Goal: Task Accomplishment & Management: Manage account settings

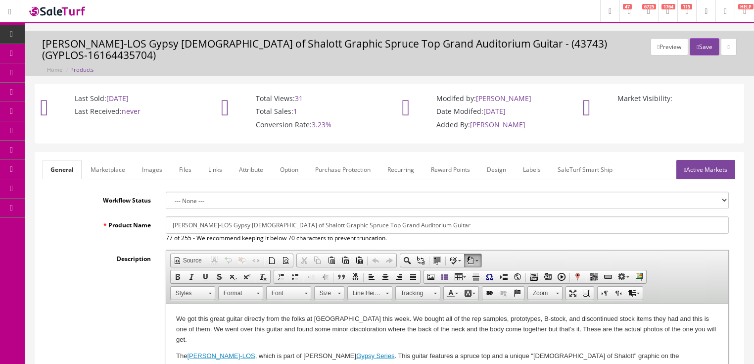
click at [146, 163] on link "Images" at bounding box center [152, 169] width 36 height 19
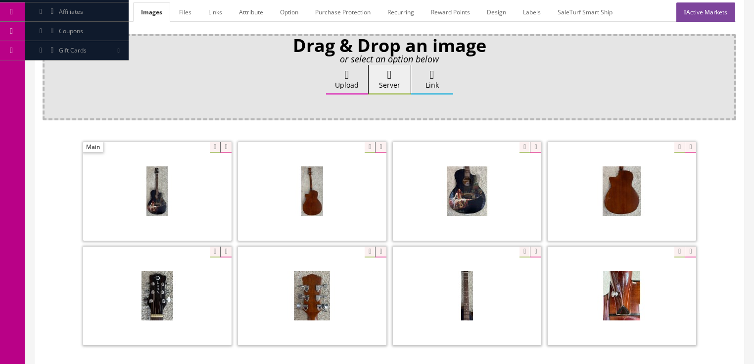
scroll to position [158, 0]
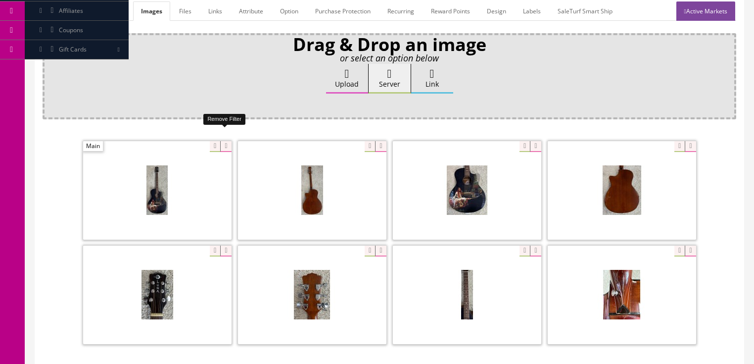
click at [223, 141] on icon at bounding box center [225, 146] width 11 height 11
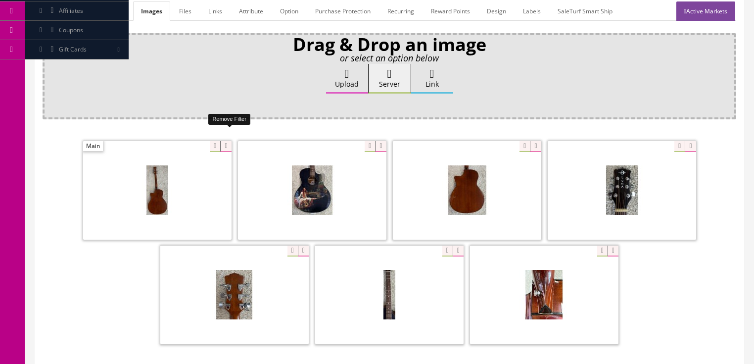
click at [223, 141] on icon at bounding box center [225, 146] width 11 height 11
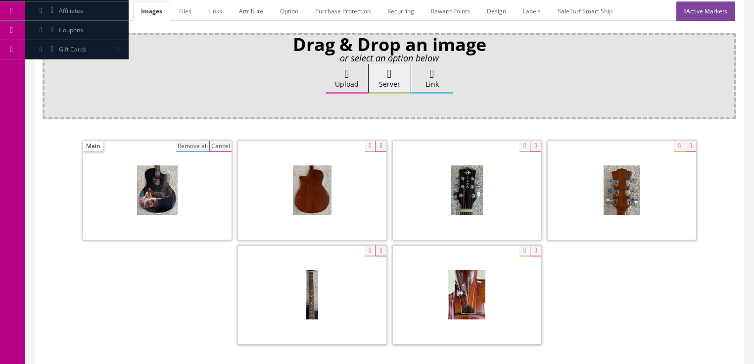
click at [195, 141] on button "Remove all" at bounding box center [192, 146] width 33 height 11
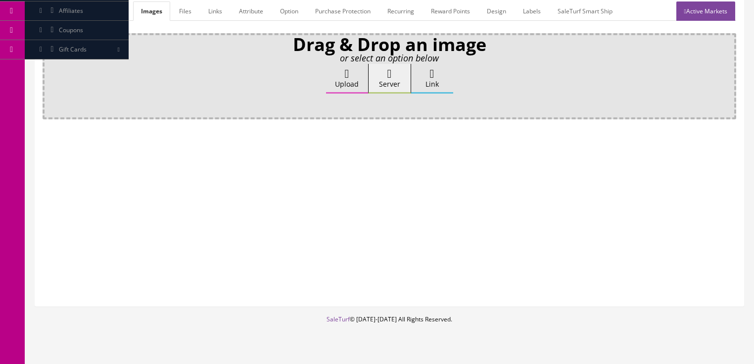
click at [342, 71] on label "Upload" at bounding box center [347, 79] width 42 height 30
click at [49, 71] on input "Upload" at bounding box center [49, 69] width 0 height 10
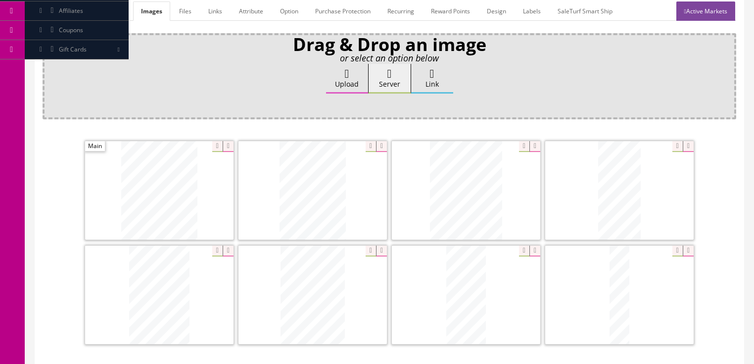
click at [383, 141] on icon at bounding box center [381, 146] width 11 height 11
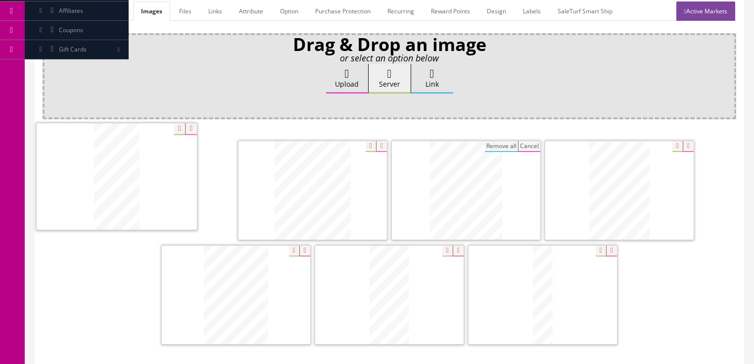
drag, startPoint x: 463, startPoint y: 176, endPoint x: 115, endPoint y: 164, distance: 348.5
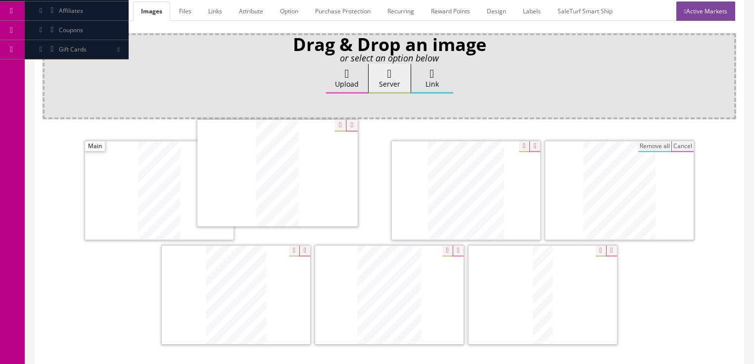
drag, startPoint x: 384, startPoint y: 266, endPoint x: 301, endPoint y: 163, distance: 132.6
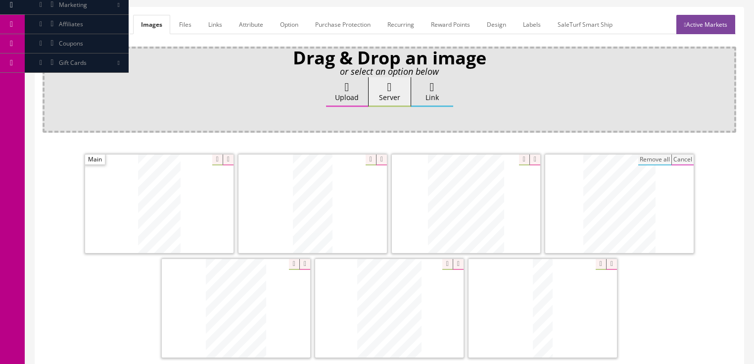
scroll to position [119, 0]
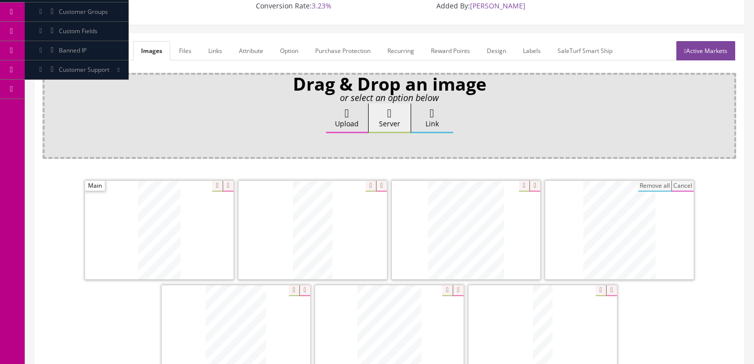
click at [705, 41] on link "Active Markets" at bounding box center [705, 50] width 59 height 19
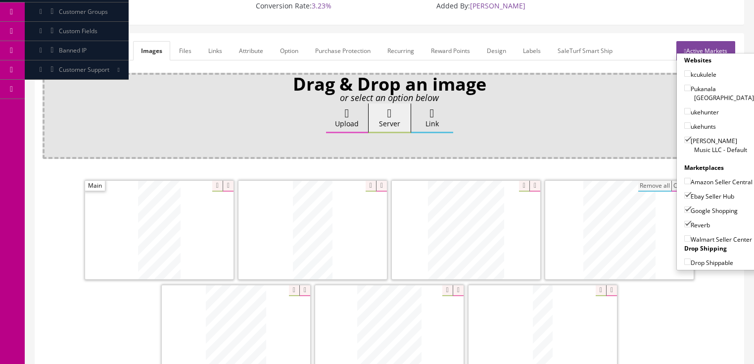
click at [705, 41] on link "Active Markets" at bounding box center [705, 50] width 59 height 19
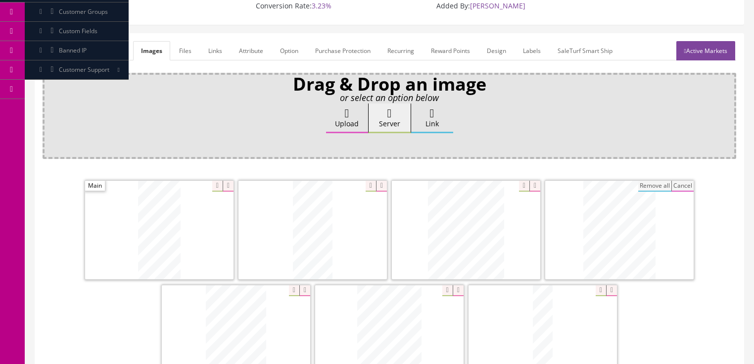
click at [69, 41] on link "General" at bounding box center [62, 50] width 38 height 19
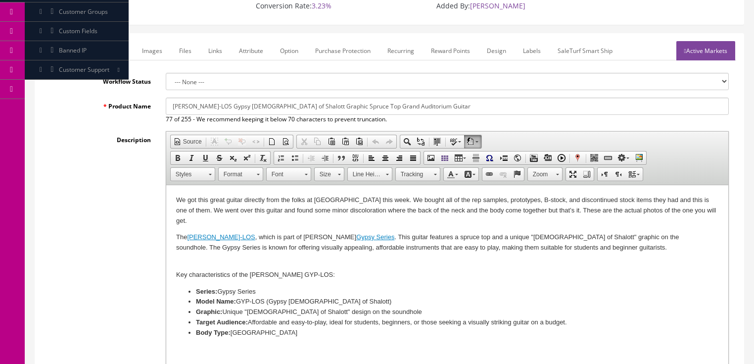
drag, startPoint x: 271, startPoint y: 394, endPoint x: 248, endPoint y: 212, distance: 184.0
click at [248, 212] on p "We got this great guitar directly from the folks at Luna this week. We bought a…" at bounding box center [447, 210] width 542 height 31
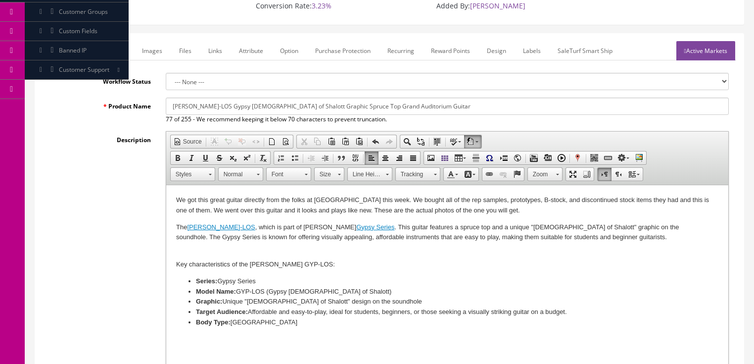
drag, startPoint x: 171, startPoint y: 197, endPoint x: 484, endPoint y: 211, distance: 313.5
click at [484, 211] on html "We got this great guitar directly from the folks at Luna this week. We bought a…" at bounding box center [447, 261] width 562 height 152
click at [491, 217] on span "Copy" at bounding box center [507, 214] width 52 height 12
copy p "We got this great guitar directly from the folks at Luna this week. We bought a…"
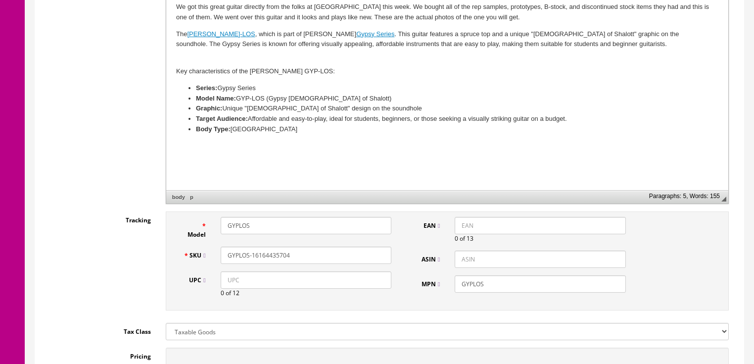
scroll to position [317, 0]
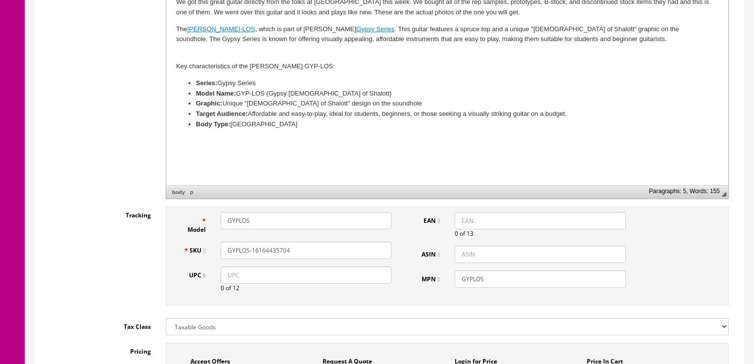
drag, startPoint x: 278, startPoint y: 243, endPoint x: 315, endPoint y: 243, distance: 37.1
click at [315, 243] on input "GYPLOS-16164435704" at bounding box center [306, 249] width 171 height 17
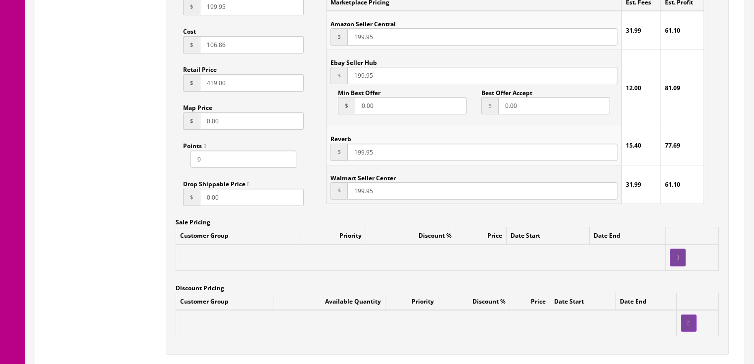
scroll to position [831, 0]
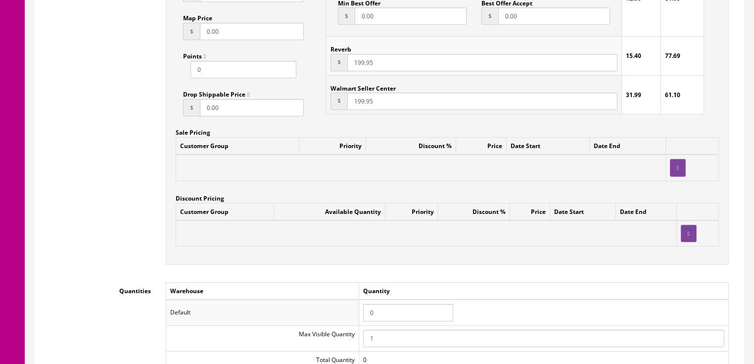
type input "GYPLOS-16164435692"
drag, startPoint x: 376, startPoint y: 300, endPoint x: 350, endPoint y: 303, distance: 26.3
click at [350, 303] on tr "Default 0" at bounding box center [447, 312] width 562 height 26
type input "1"
click at [491, 269] on div "Workflow Status --- None --- Product Name Luna GYP-LOS Gypsy Lady of Shalott Gr…" at bounding box center [390, 127] width 694 height 1535
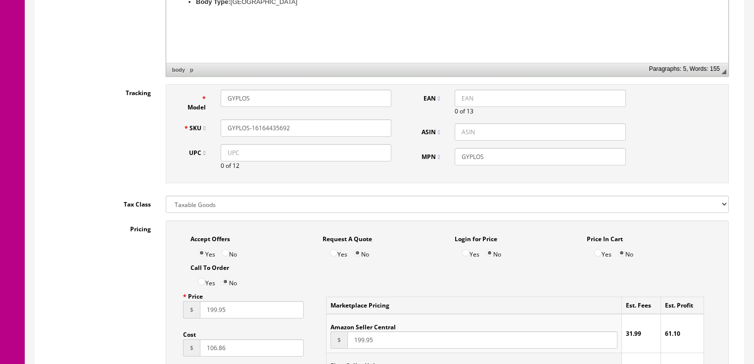
scroll to position [435, 0]
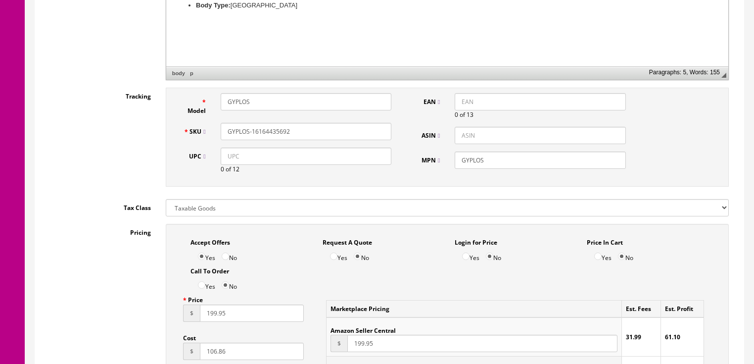
drag, startPoint x: 305, startPoint y: 121, endPoint x: 209, endPoint y: 130, distance: 95.9
click at [203, 132] on div "SKU GYPLOS-16164435692" at bounding box center [287, 131] width 223 height 17
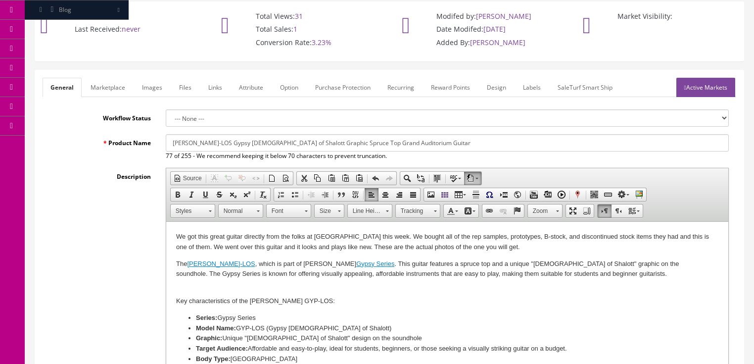
scroll to position [79, 0]
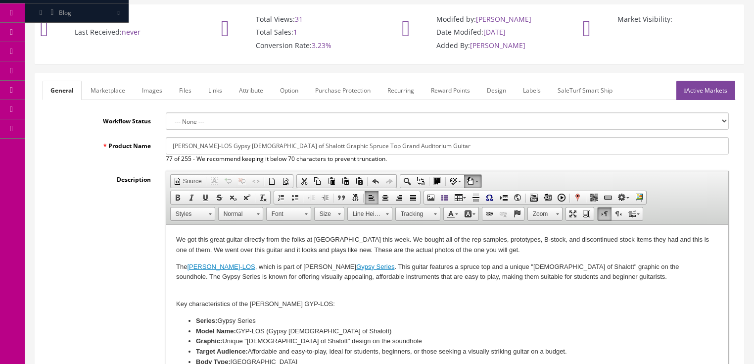
click at [145, 81] on link "Images" at bounding box center [152, 90] width 36 height 19
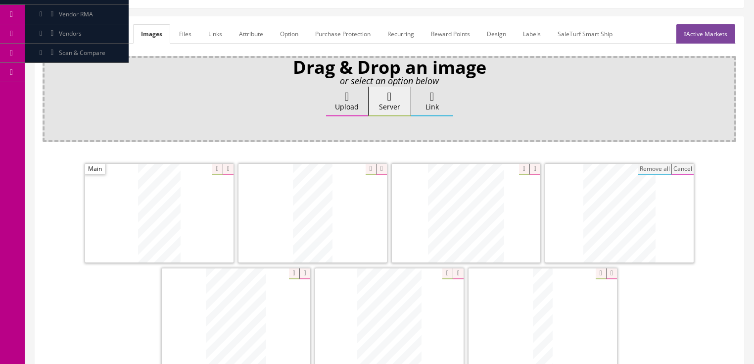
scroll to position [92, 0]
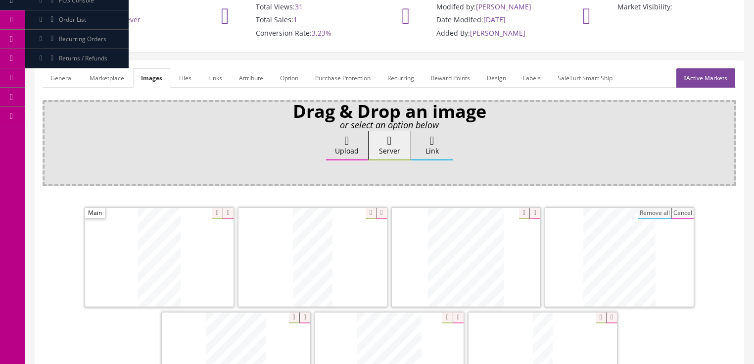
click at [700, 68] on link "Active Markets" at bounding box center [705, 77] width 59 height 19
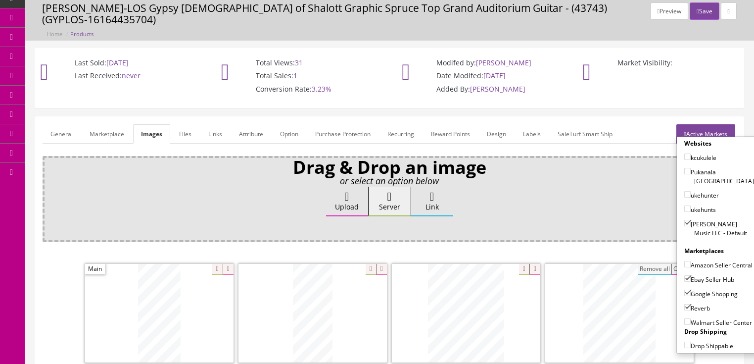
scroll to position [0, 0]
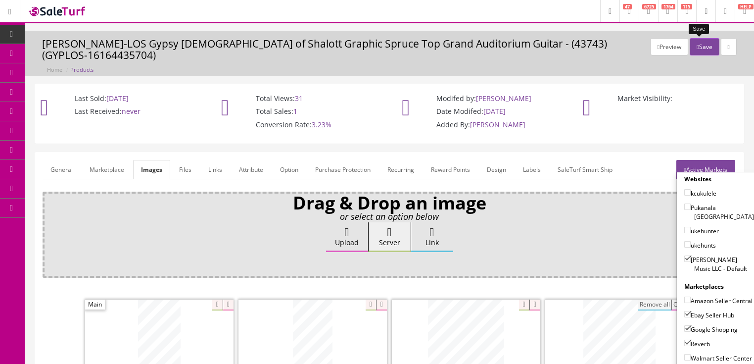
click at [705, 46] on button "Save" at bounding box center [704, 46] width 29 height 17
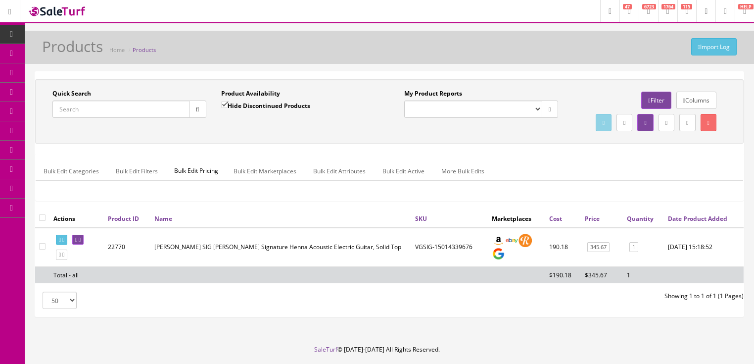
click at [144, 111] on input "Quick Search" at bounding box center [120, 108] width 137 height 17
paste input "GYPLOS-16164435692"
click at [202, 113] on button "button" at bounding box center [197, 108] width 17 height 17
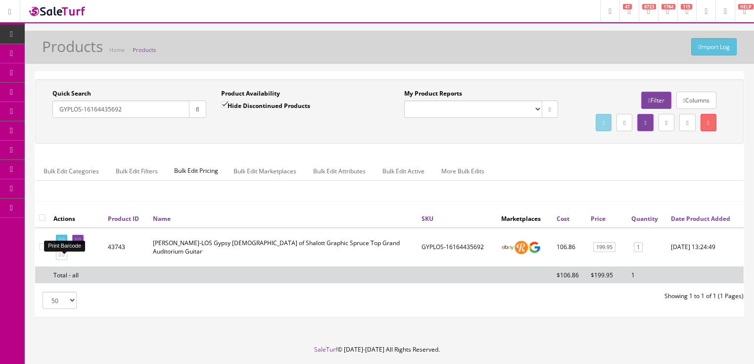
click at [64, 245] on link at bounding box center [61, 239] width 11 height 10
drag, startPoint x: 124, startPoint y: 117, endPoint x: 103, endPoint y: 122, distance: 21.8
click at [101, 128] on div "Quick Search GYPLOS-16164435692 Date From Product Availability Hide Discontinue…" at bounding box center [389, 111] width 703 height 45
drag, startPoint x: 129, startPoint y: 107, endPoint x: 46, endPoint y: 139, distance: 88.9
click at [46, 134] on div "Quick Search GYPLOS-16164435692 Date From Product Availability Hide Discontinue…" at bounding box center [389, 111] width 703 height 45
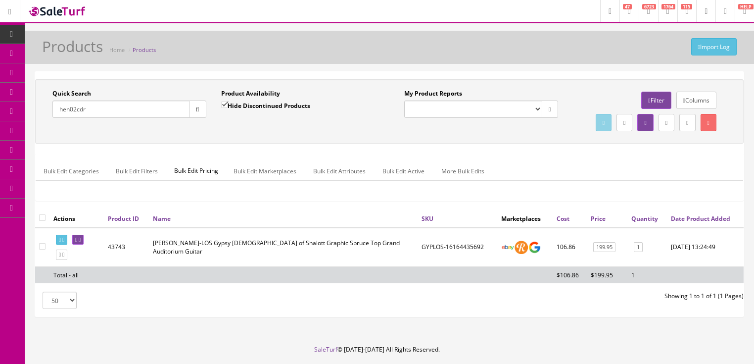
type input "hen02cdr"
click at [227, 104] on input "Hide Discontinued Products" at bounding box center [224, 104] width 6 height 6
checkbox input "false"
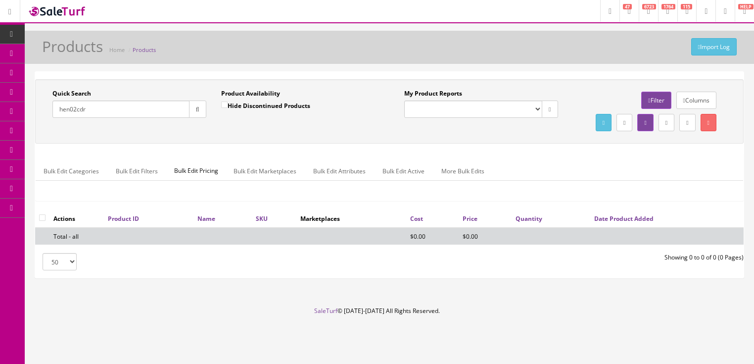
drag, startPoint x: 95, startPoint y: 115, endPoint x: 51, endPoint y: 138, distance: 49.4
click at [47, 134] on div "Quick Search hen02cdr Date From Product Availability Hide Discontinued Products…" at bounding box center [389, 111] width 703 height 45
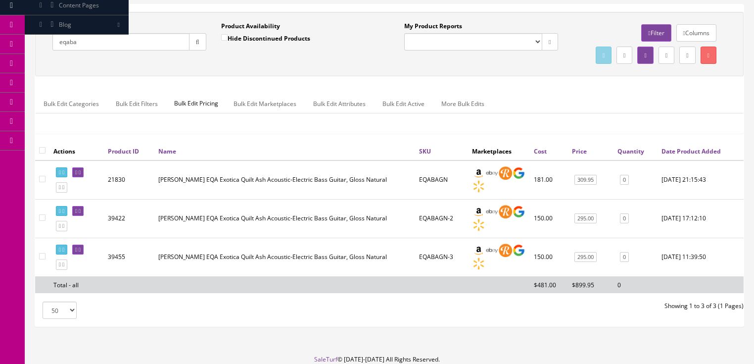
scroll to position [79, 0]
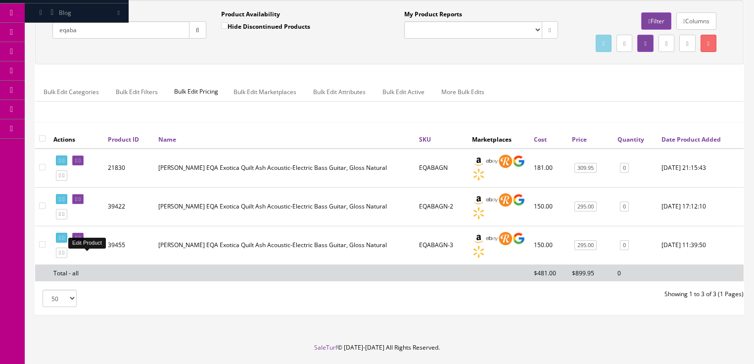
type input "eqaba"
click at [84, 243] on link at bounding box center [77, 238] width 11 height 10
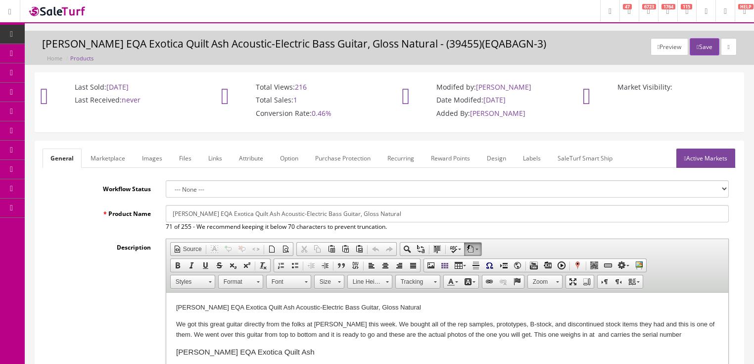
click at [155, 163] on link "Images" at bounding box center [152, 157] width 36 height 19
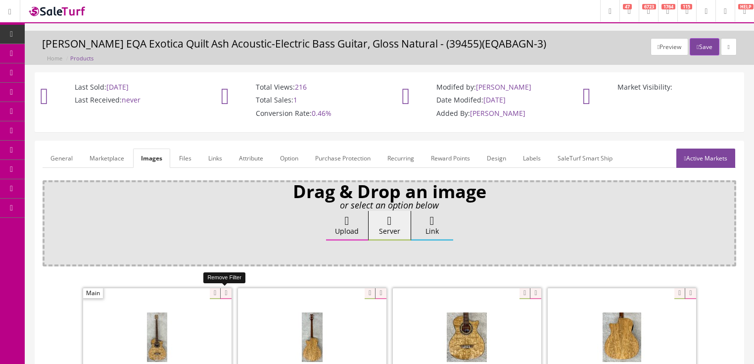
click at [228, 290] on icon at bounding box center [225, 293] width 11 height 11
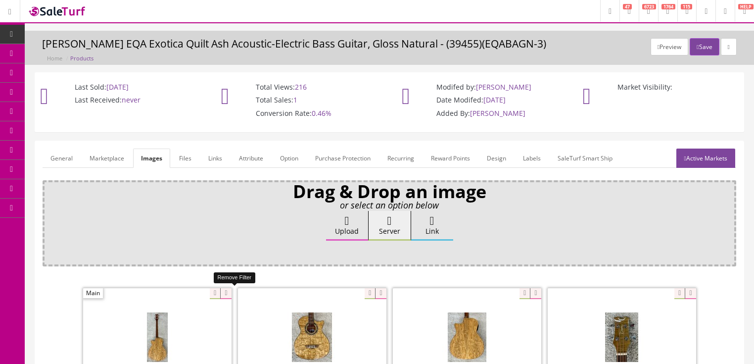
click at [228, 290] on icon at bounding box center [225, 293] width 11 height 11
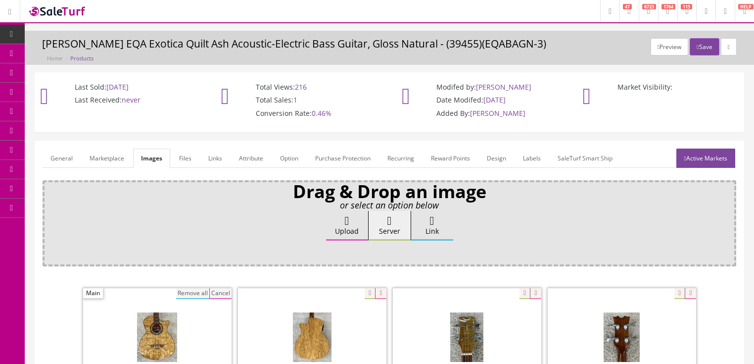
click at [193, 293] on button "Remove all" at bounding box center [192, 293] width 33 height 11
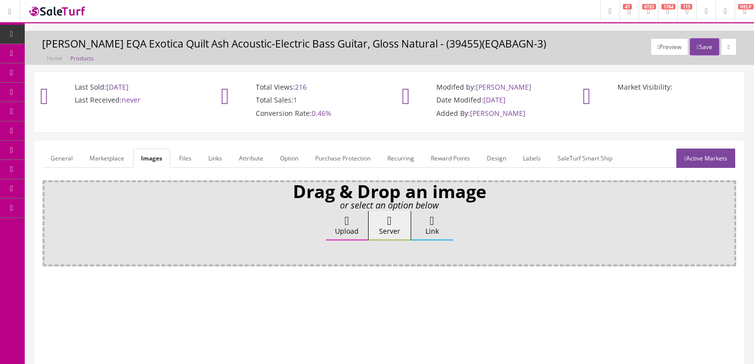
click at [348, 215] on icon at bounding box center [347, 221] width 4 height 12
click at [49, 214] on input "Upload" at bounding box center [49, 216] width 0 height 10
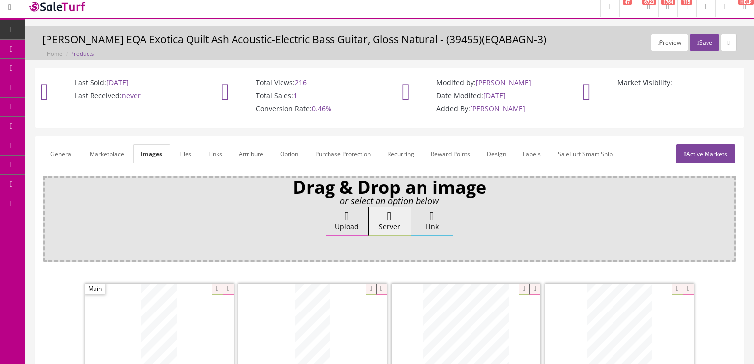
scroll to position [198, 0]
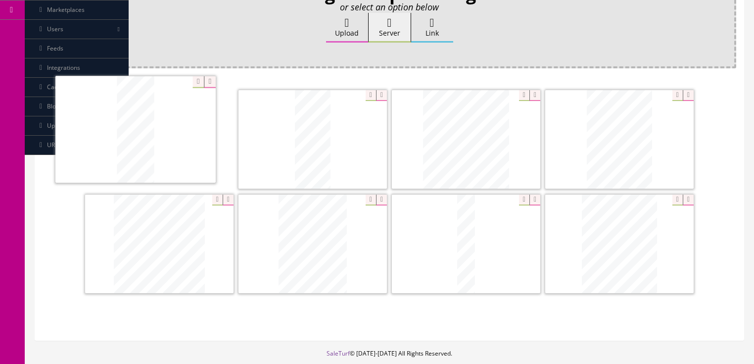
drag, startPoint x: 317, startPoint y: 172, endPoint x: 183, endPoint y: 174, distance: 133.6
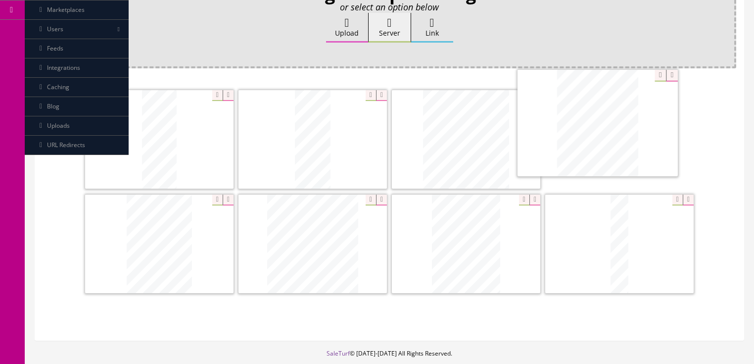
drag, startPoint x: 633, startPoint y: 231, endPoint x: 623, endPoint y: 133, distance: 98.5
click at [230, 194] on icon at bounding box center [228, 199] width 11 height 11
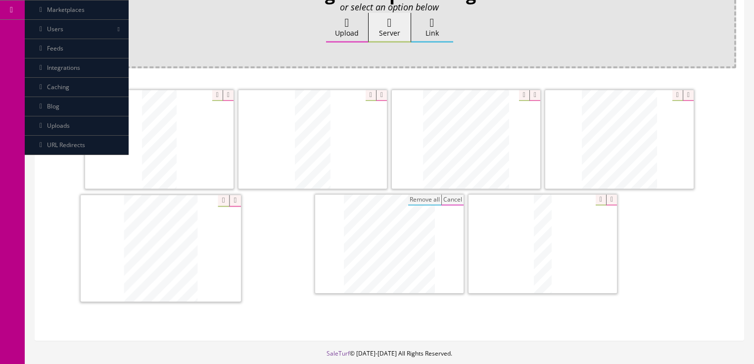
drag, startPoint x: 409, startPoint y: 249, endPoint x: 348, endPoint y: 233, distance: 63.0
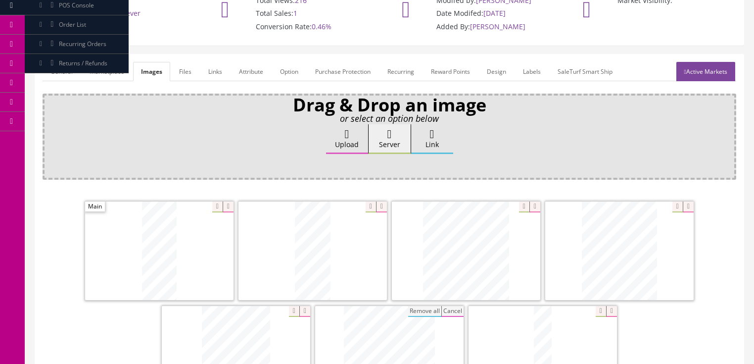
scroll to position [79, 0]
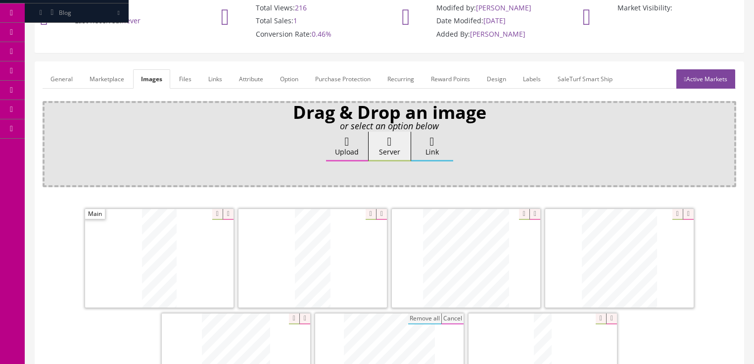
click at [711, 83] on link "Active Markets" at bounding box center [705, 78] width 59 height 19
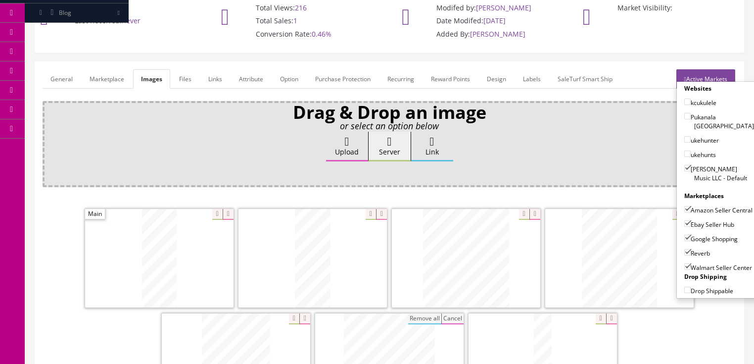
click at [684, 263] on input"] "Walmart Seller Center" at bounding box center [687, 266] width 6 height 6
checkbox input"] "false"
click at [706, 77] on link "Active Markets" at bounding box center [705, 78] width 59 height 19
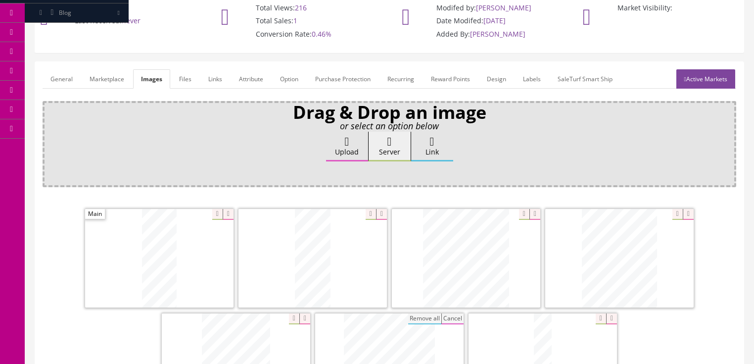
click at [71, 76] on link "General" at bounding box center [62, 78] width 38 height 19
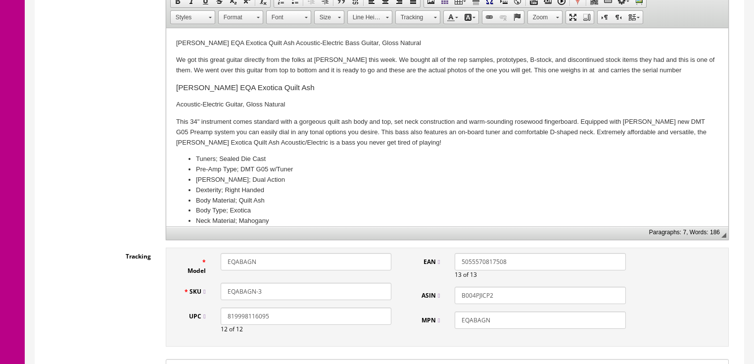
scroll to position [277, 0]
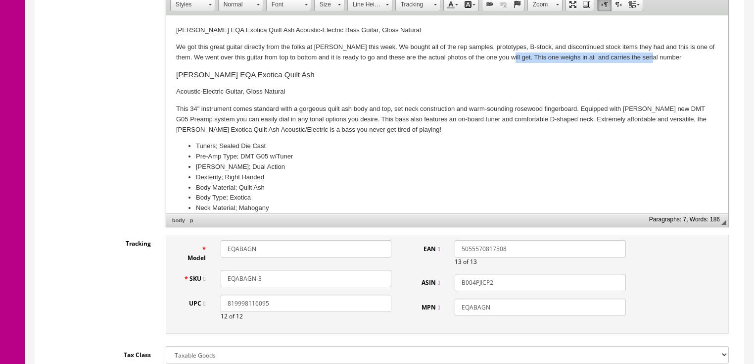
drag, startPoint x: 504, startPoint y: 57, endPoint x: 652, endPoint y: 56, distance: 148.4
click at [652, 56] on p "We got this great guitar directly from the folks at Dean this week. We bought a…" at bounding box center [447, 52] width 542 height 21
drag, startPoint x: 259, startPoint y: 279, endPoint x: 288, endPoint y: 279, distance: 29.2
click at [288, 279] on input "EQABAGN-3" at bounding box center [306, 278] width 171 height 17
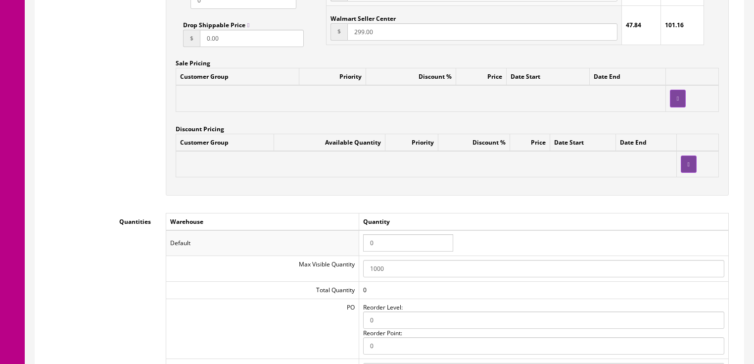
scroll to position [910, 0]
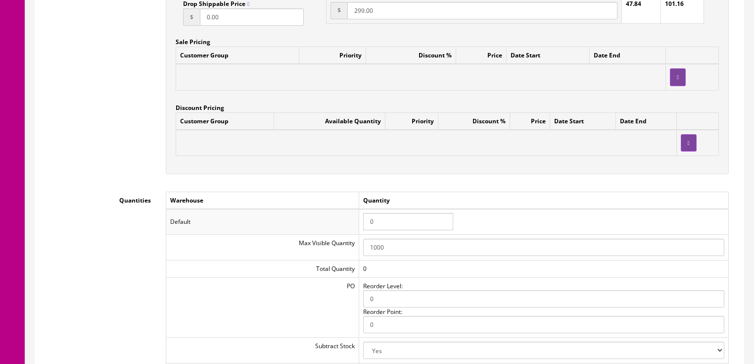
type input "EQABAGN-XY22032711"
drag, startPoint x: 388, startPoint y: 226, endPoint x: 356, endPoint y: 230, distance: 32.3
click at [356, 230] on tr "Default 0" at bounding box center [447, 222] width 562 height 26
type input "1"
drag, startPoint x: 406, startPoint y: 204, endPoint x: 412, endPoint y: 204, distance: 5.9
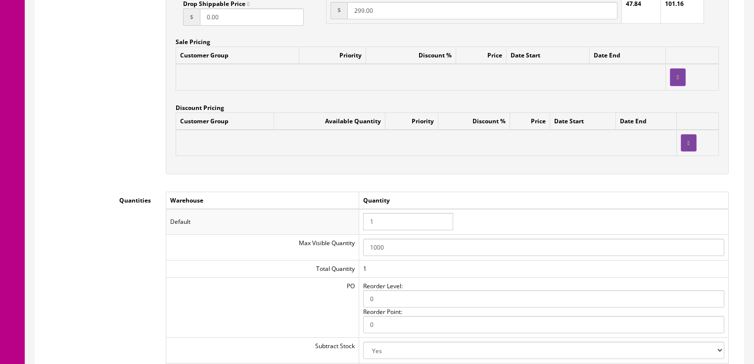
click at [412, 204] on td "Quantity" at bounding box center [544, 199] width 370 height 17
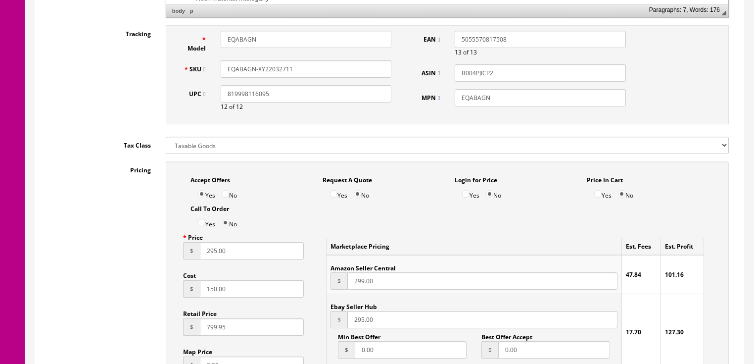
scroll to position [475, 0]
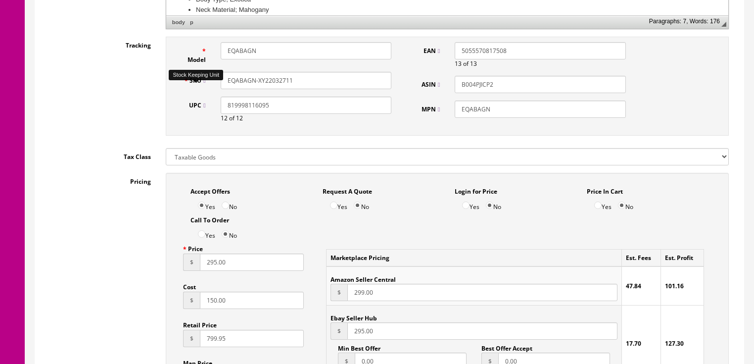
drag, startPoint x: 300, startPoint y: 80, endPoint x: 214, endPoint y: 87, distance: 86.4
click at [200, 87] on div "SKU EQABAGN-XY22032711" at bounding box center [287, 80] width 223 height 17
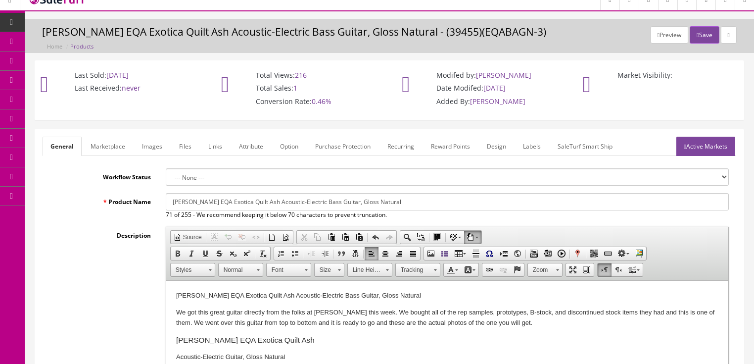
scroll to position [0, 0]
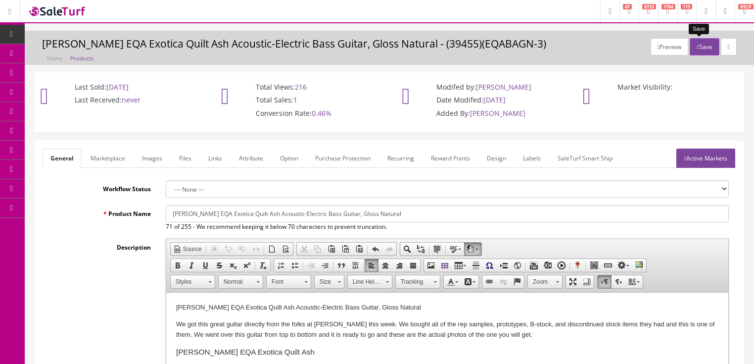
click at [697, 49] on icon "button" at bounding box center [698, 47] width 2 height 6
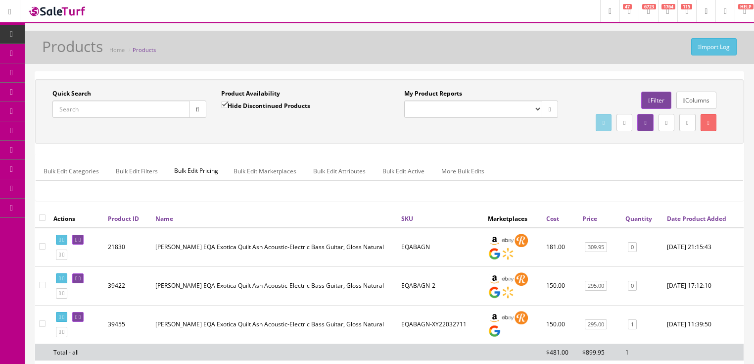
click at [133, 106] on input "Quick Search" at bounding box center [120, 108] width 137 height 17
paste input "EQABAGN-XY22032711"
click at [201, 112] on button "button" at bounding box center [197, 108] width 17 height 17
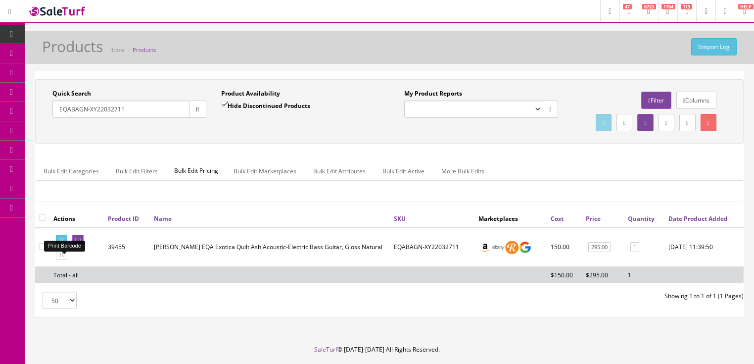
click at [64, 242] on icon at bounding box center [63, 239] width 2 height 5
drag, startPoint x: 143, startPoint y: 106, endPoint x: 48, endPoint y: 127, distance: 96.9
click at [35, 127] on div "Quick Search EQABAGN-XY22032711 Date From Product Availability Hide Discontinue…" at bounding box center [389, 111] width 708 height 64
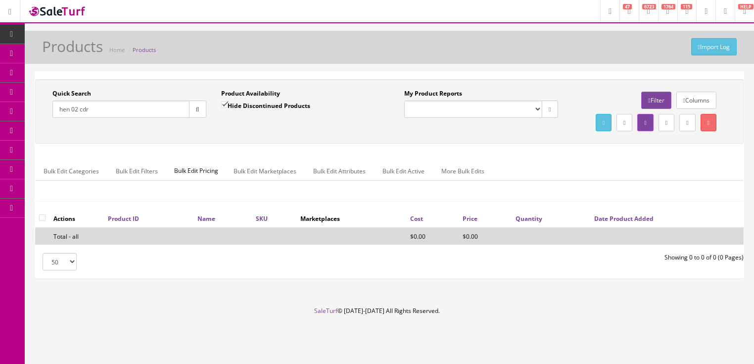
type input "hen 02 cdr"
click at [223, 107] on input "Hide Discontinued Products" at bounding box center [224, 104] width 6 height 6
checkbox input "false"
click at [109, 115] on input "hen 02 cdr" at bounding box center [120, 108] width 137 height 17
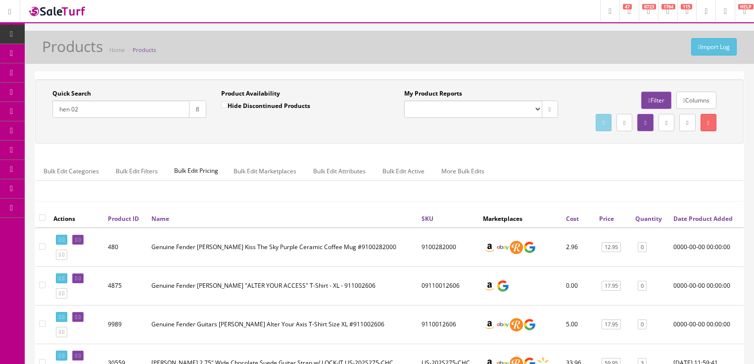
drag, startPoint x: 59, startPoint y: 107, endPoint x: 59, endPoint y: 139, distance: 31.2
click at [59, 109] on input "hen 02" at bounding box center [120, 108] width 137 height 17
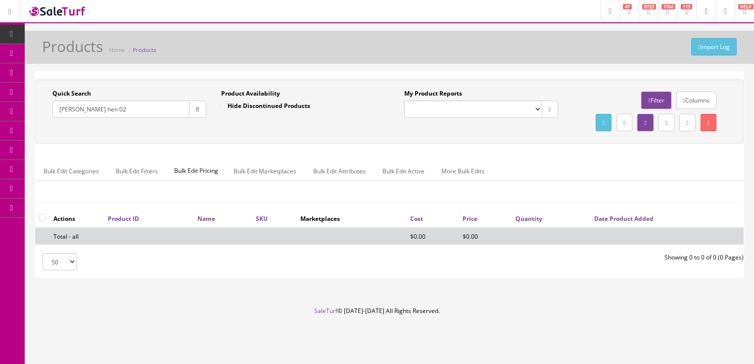
click at [83, 111] on input "Luna hen 02" at bounding box center [120, 108] width 137 height 17
click at [84, 111] on input "Luna hen 02" at bounding box center [120, 108] width 137 height 17
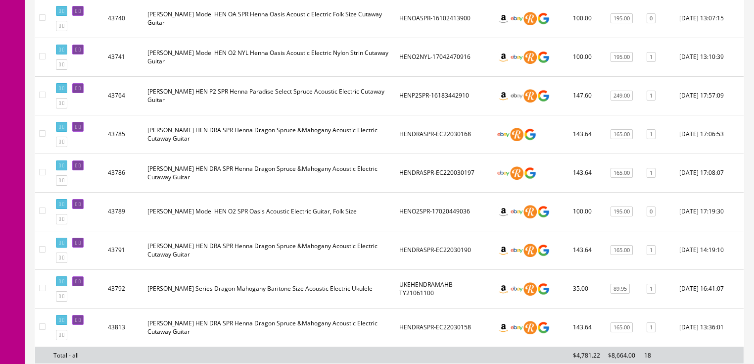
scroll to position [1504, 0]
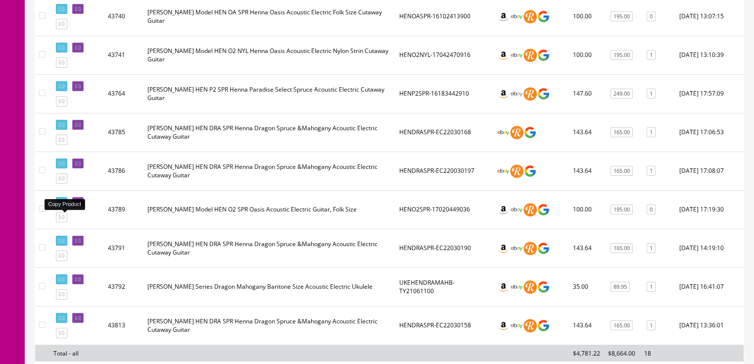
type input "Luna hen"
click at [64, 218] on icon at bounding box center [63, 216] width 2 height 5
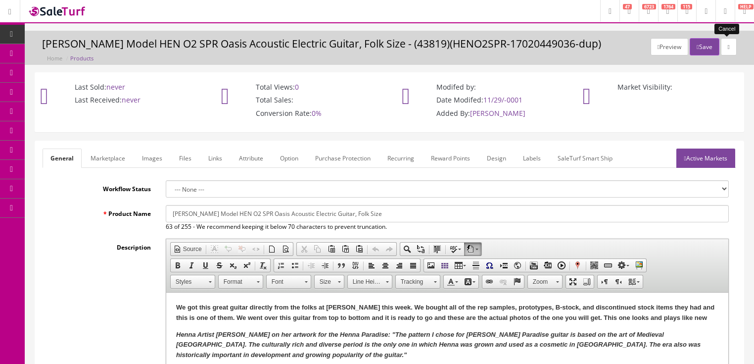
click at [730, 45] on link at bounding box center [729, 46] width 16 height 17
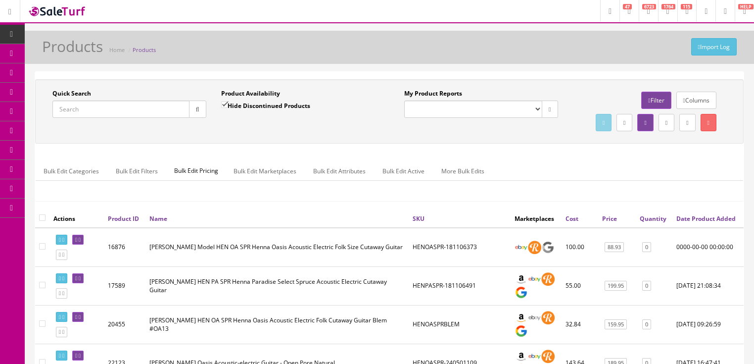
click at [127, 109] on input "Quick Search" at bounding box center [120, 108] width 137 height 17
type input "hen o2 crd"
click at [223, 105] on input "Hide Discontinued Products" at bounding box center [224, 104] width 6 height 6
checkbox input "false"
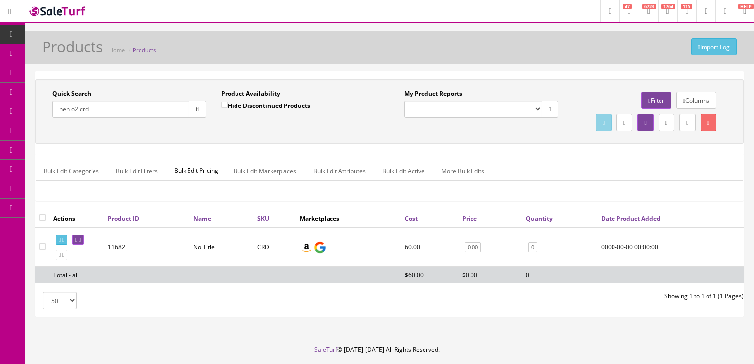
click at [71, 112] on input "hen o2 crd" at bounding box center [120, 108] width 137 height 17
drag, startPoint x: 102, startPoint y: 109, endPoint x: 36, endPoint y: 127, distance: 68.5
click at [35, 126] on div "Quick Search hen 02 crd Date From Product Availability Hide Discontinued Produc…" at bounding box center [389, 111] width 708 height 64
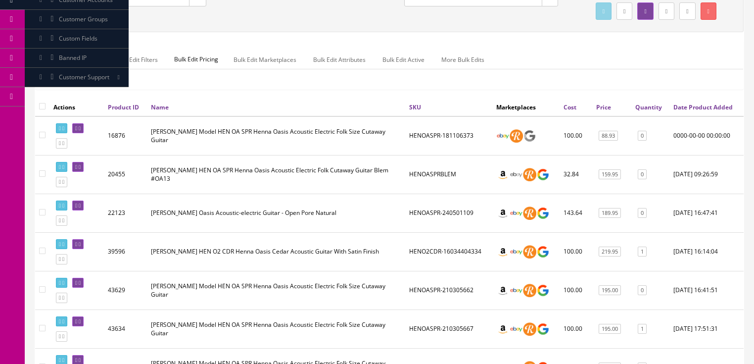
scroll to position [119, 0]
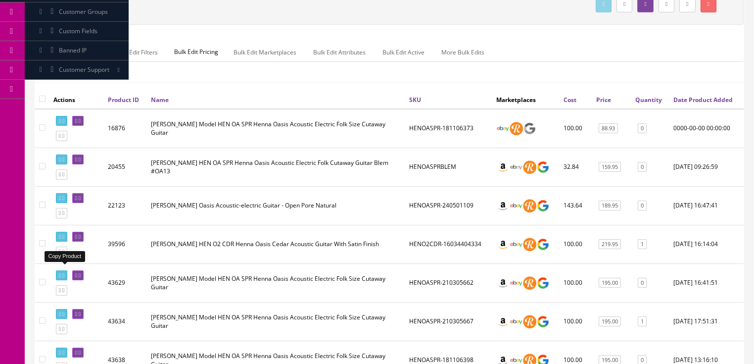
type input "henna oasis"
click at [64, 254] on icon at bounding box center [63, 251] width 2 height 5
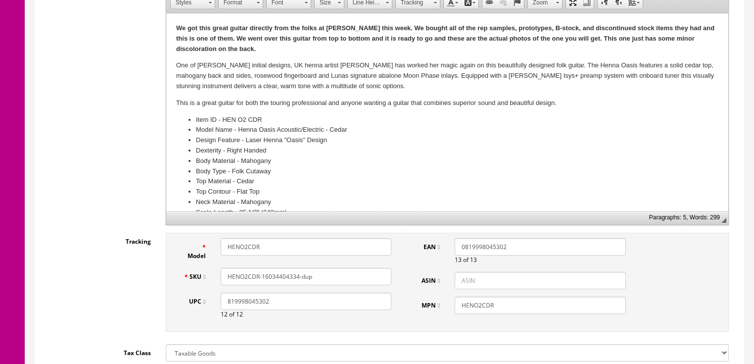
scroll to position [317, 0]
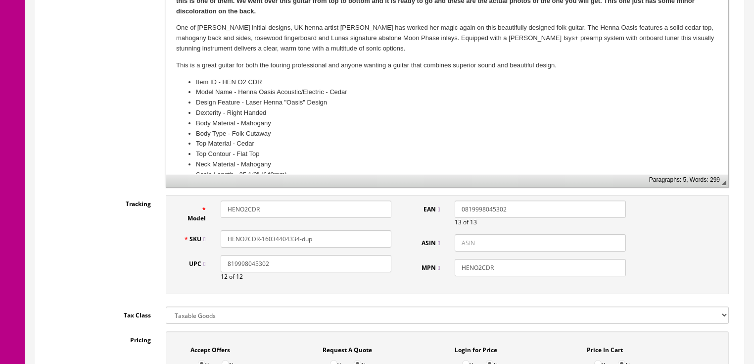
drag, startPoint x: 277, startPoint y: 241, endPoint x: 347, endPoint y: 241, distance: 70.2
click at [347, 241] on input "HENO2CDR-16034404334-dup" at bounding box center [306, 238] width 171 height 17
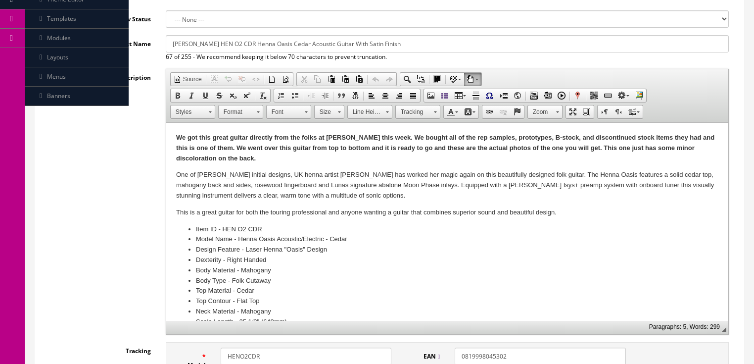
scroll to position [158, 0]
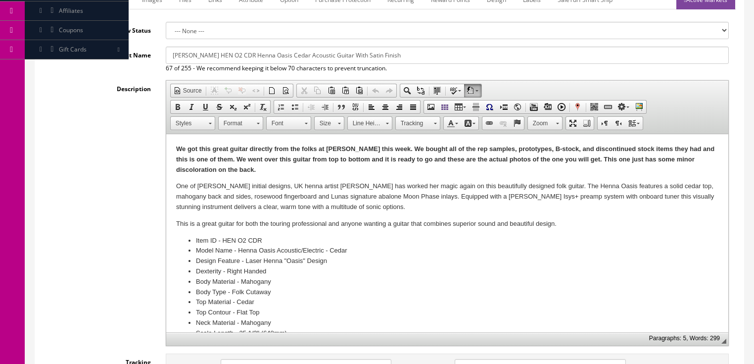
type input "HENO2CDR-16034404337"
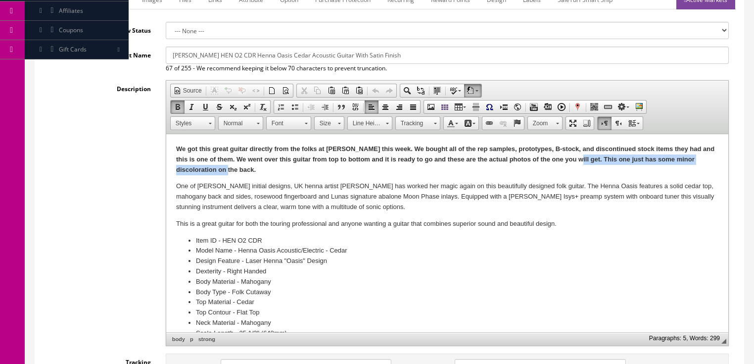
drag, startPoint x: 570, startPoint y: 159, endPoint x: 574, endPoint y: 172, distance: 13.0
click at [574, 172] on p "We got this great guitar directly from the folks at [PERSON_NAME] this week. We…" at bounding box center [447, 159] width 542 height 31
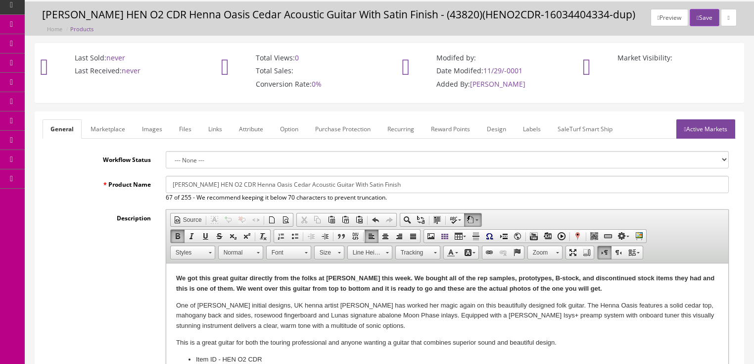
scroll to position [0, 0]
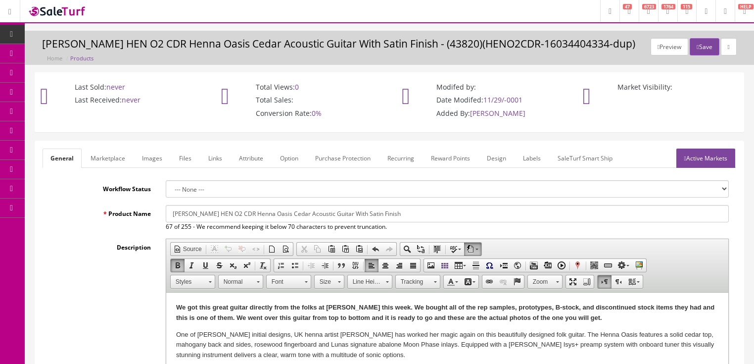
click at [147, 163] on link "Images" at bounding box center [152, 157] width 36 height 19
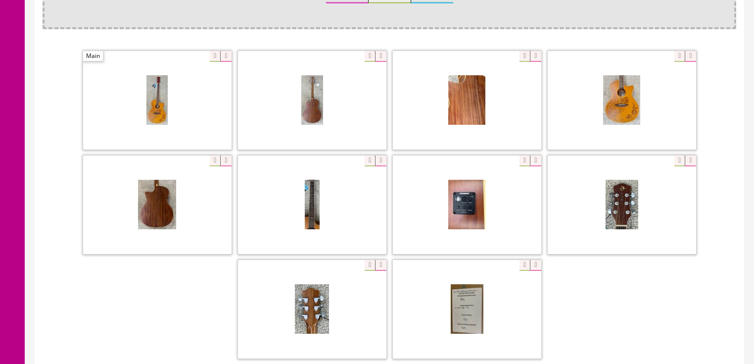
scroll to position [237, 0]
click at [223, 57] on icon at bounding box center [225, 55] width 11 height 11
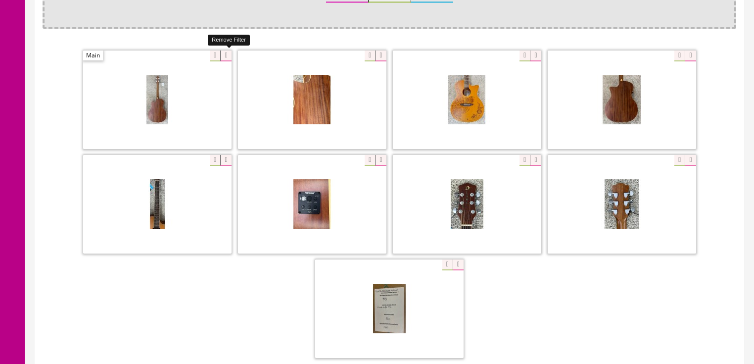
click at [223, 57] on icon at bounding box center [225, 55] width 11 height 11
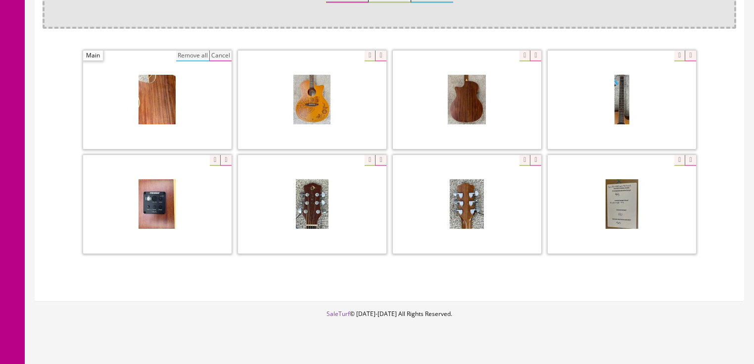
click at [177, 53] on button "Remove all" at bounding box center [192, 55] width 33 height 11
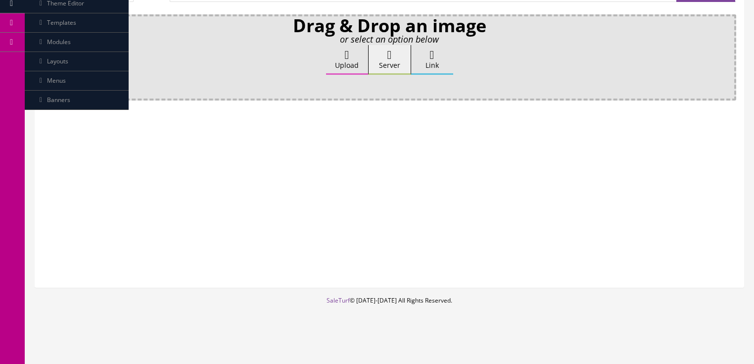
click at [355, 53] on label "Upload" at bounding box center [347, 60] width 42 height 30
click at [49, 53] on input "Upload" at bounding box center [49, 50] width 0 height 10
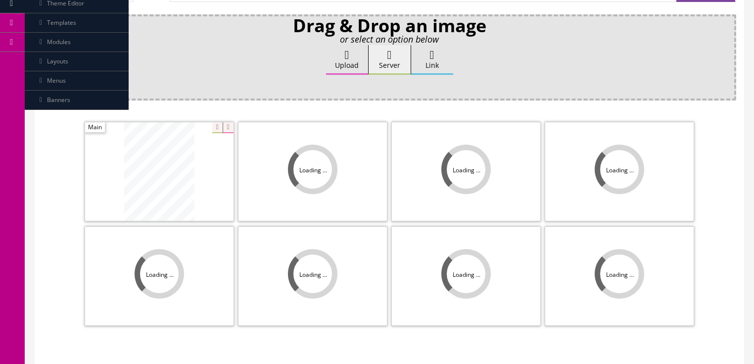
scroll to position [237, 0]
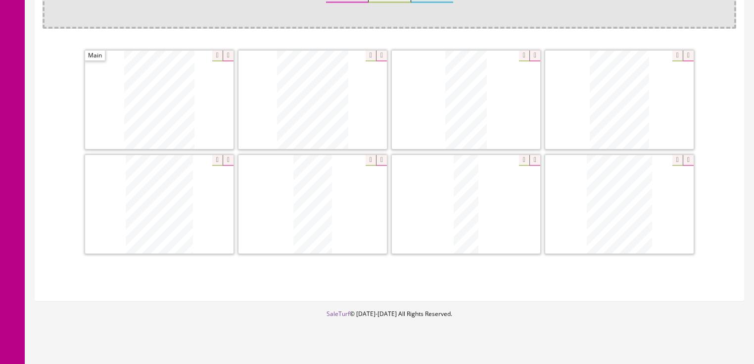
click at [229, 158] on icon at bounding box center [228, 160] width 11 height 11
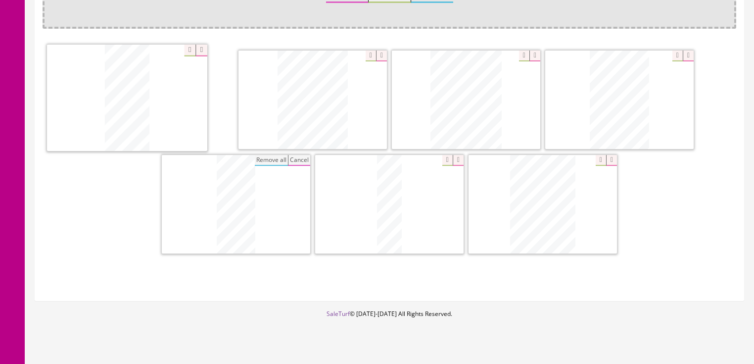
drag, startPoint x: 461, startPoint y: 107, endPoint x: 159, endPoint y: 141, distance: 303.7
drag, startPoint x: 251, startPoint y: 190, endPoint x: 283, endPoint y: 109, distance: 87.1
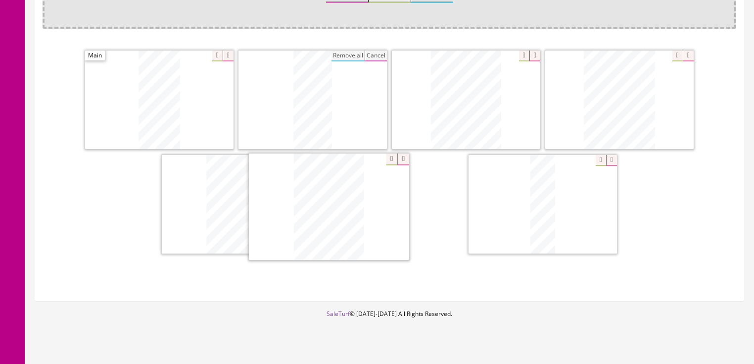
drag, startPoint x: 544, startPoint y: 196, endPoint x: 411, endPoint y: 185, distance: 133.5
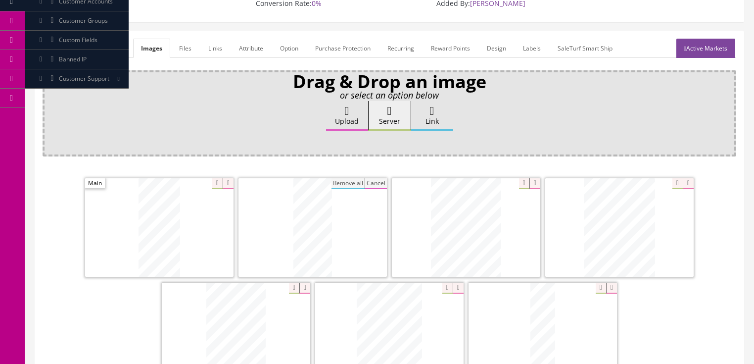
scroll to position [0, 0]
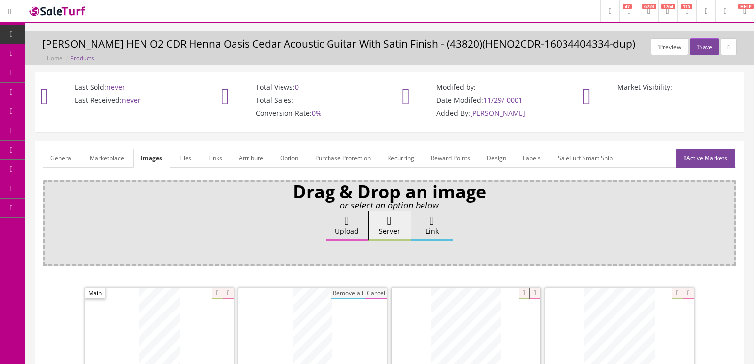
click at [710, 158] on link "Active Markets" at bounding box center [705, 157] width 59 height 19
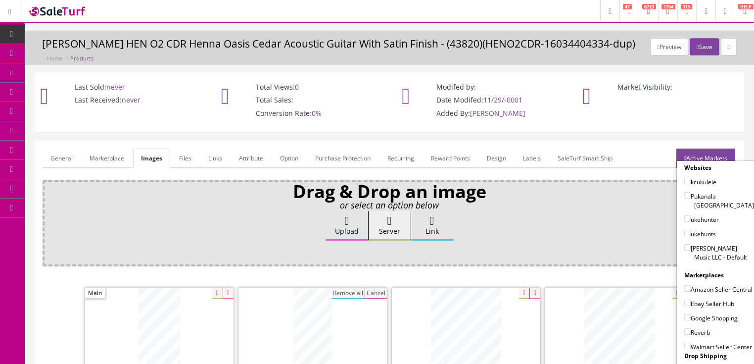
click at [684, 244] on input"] "[PERSON_NAME] Music LLC - Default" at bounding box center [687, 247] width 6 height 6
checkbox input"] "true"
click at [684, 285] on input"] "Amazon Seller Central" at bounding box center [687, 288] width 6 height 6
checkbox input"] "true"
click at [686, 303] on input"] "Ebay Seller Hub" at bounding box center [687, 302] width 6 height 6
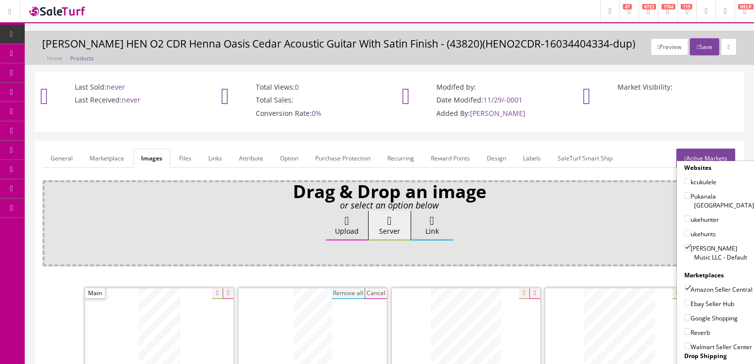
checkbox input"] "true"
click at [684, 317] on input"] "Google Shopping" at bounding box center [687, 317] width 6 height 6
checkbox input"] "true"
drag, startPoint x: 682, startPoint y: 327, endPoint x: 686, endPoint y: 330, distance: 5.4
click at [685, 328] on input"] "Reverb" at bounding box center [687, 331] width 6 height 6
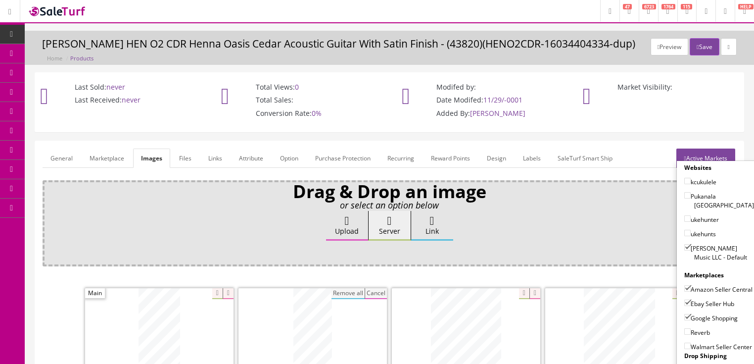
checkbox input"] "true"
drag, startPoint x: 683, startPoint y: 344, endPoint x: 709, endPoint y: 265, distance: 83.4
click at [685, 343] on input"] "Walmart Seller Center" at bounding box center [687, 345] width 6 height 6
checkbox input"] "true"
click at [706, 158] on link "Active Markets" at bounding box center [705, 157] width 59 height 19
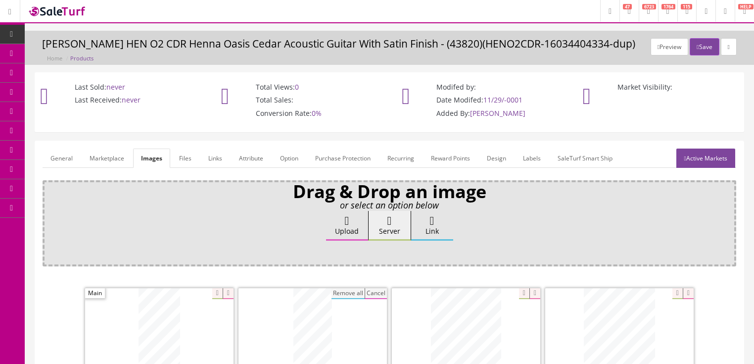
click at [58, 155] on link "General" at bounding box center [62, 157] width 38 height 19
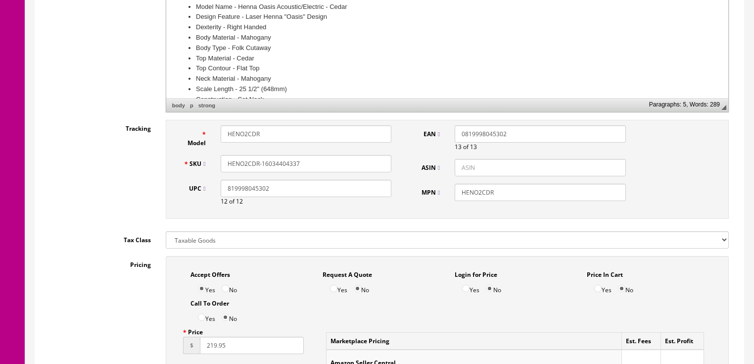
scroll to position [435, 0]
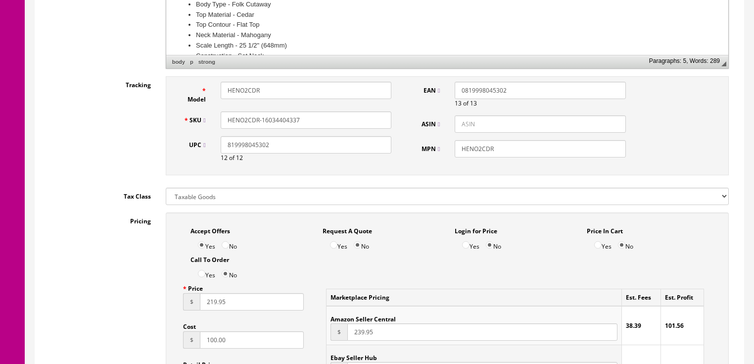
drag, startPoint x: 320, startPoint y: 119, endPoint x: 246, endPoint y: 118, distance: 74.2
click at [206, 129] on div "SKU HENO2CDR-16034404337" at bounding box center [287, 119] width 223 height 17
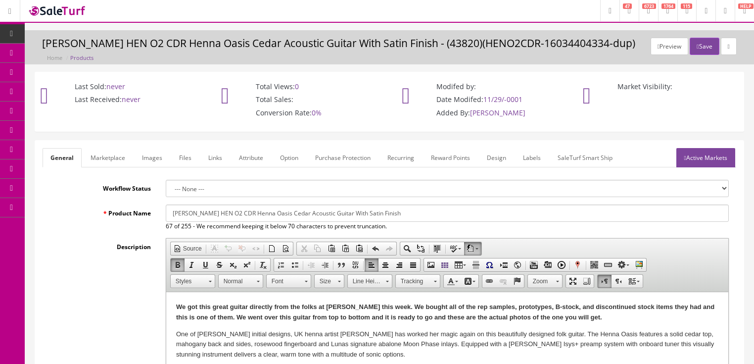
scroll to position [0, 0]
click at [696, 159] on link "Active Markets" at bounding box center [705, 157] width 59 height 19
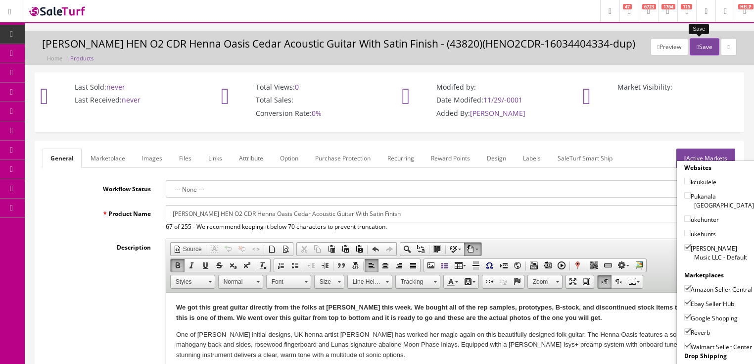
click at [697, 45] on icon "button" at bounding box center [698, 47] width 2 height 6
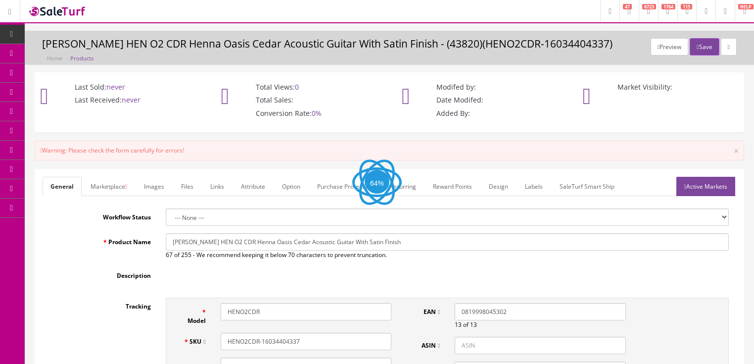
click at [127, 187] on icon at bounding box center [126, 187] width 2 height 6
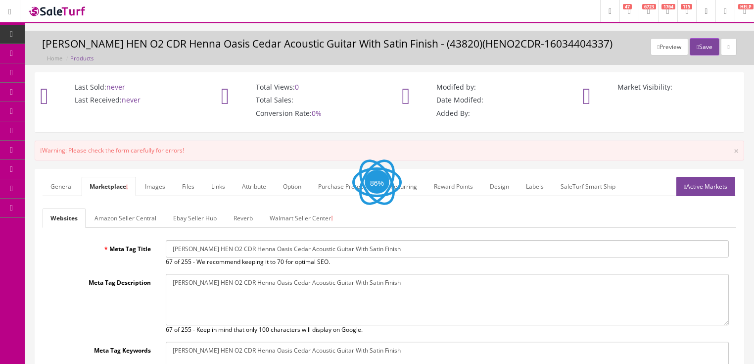
click at [692, 190] on link "Active Markets" at bounding box center [705, 186] width 59 height 19
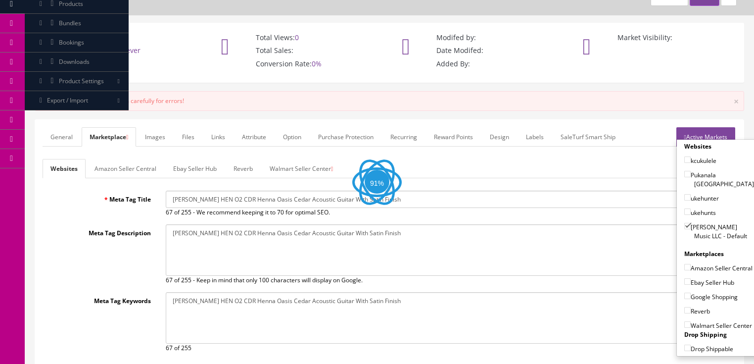
scroll to position [119, 0]
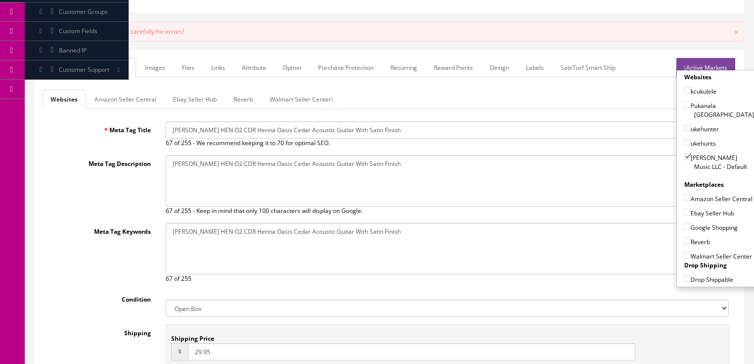
click at [685, 194] on input"] "Amazon Seller Central" at bounding box center [687, 197] width 6 height 6
checkbox input"] "true"
click at [684, 211] on input"] "Ebay Seller Hub" at bounding box center [687, 212] width 6 height 6
checkbox input"] "true"
click at [684, 224] on input"] "Google Shopping" at bounding box center [687, 226] width 6 height 6
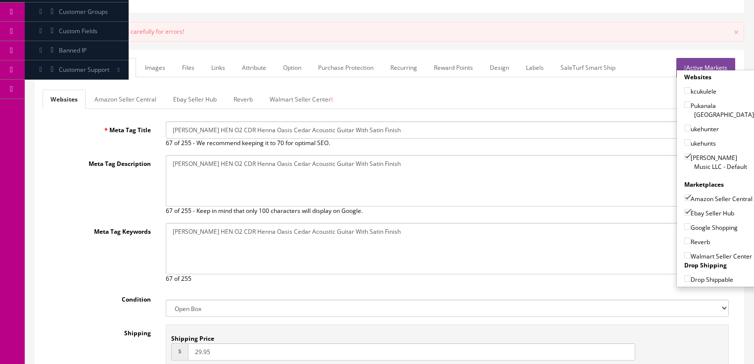
checkbox input"] "true"
drag, startPoint x: 682, startPoint y: 239, endPoint x: 697, endPoint y: 199, distance: 42.3
click at [684, 238] on input"] "Reverb" at bounding box center [687, 240] width 6 height 6
checkbox input"] "true"
click at [720, 61] on link "Active Markets" at bounding box center [705, 67] width 59 height 19
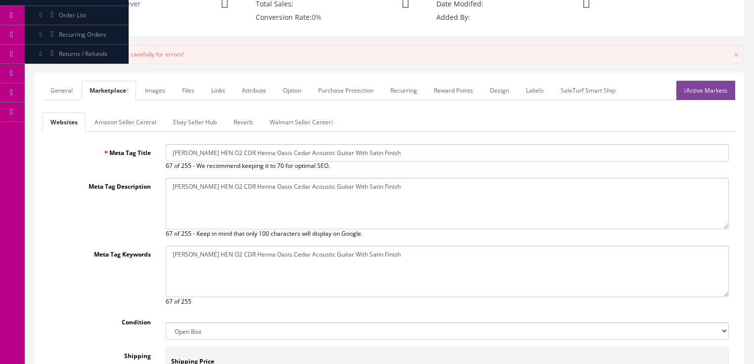
scroll to position [0, 0]
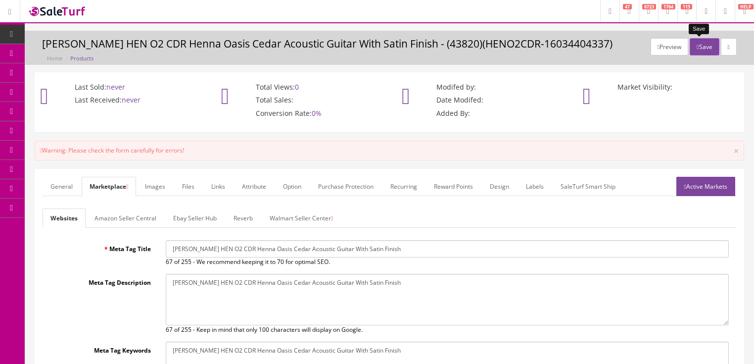
click at [699, 42] on button "Save" at bounding box center [704, 46] width 29 height 17
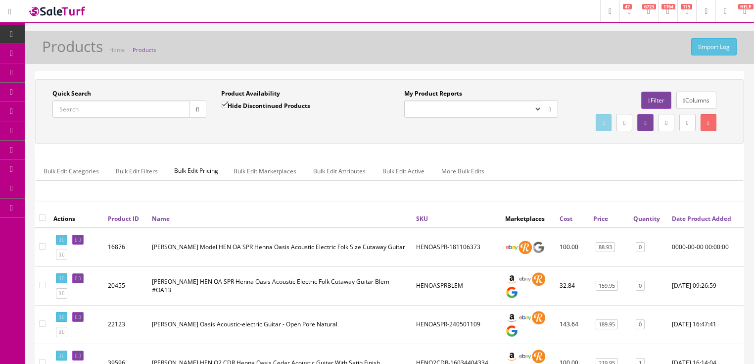
click at [144, 111] on input "Quick Search" at bounding box center [120, 108] width 137 height 17
paste input "HENO2CDR-16034404337"
click at [196, 106] on icon "button" at bounding box center [197, 109] width 3 height 6
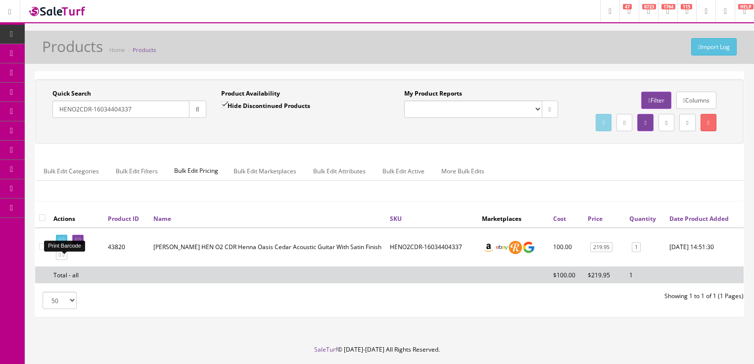
click at [64, 242] on icon at bounding box center [63, 239] width 2 height 5
drag, startPoint x: 91, startPoint y: 111, endPoint x: 172, endPoint y: 111, distance: 81.1
click at [172, 111] on input "HENO2CDR-16034404337" at bounding box center [120, 108] width 137 height 17
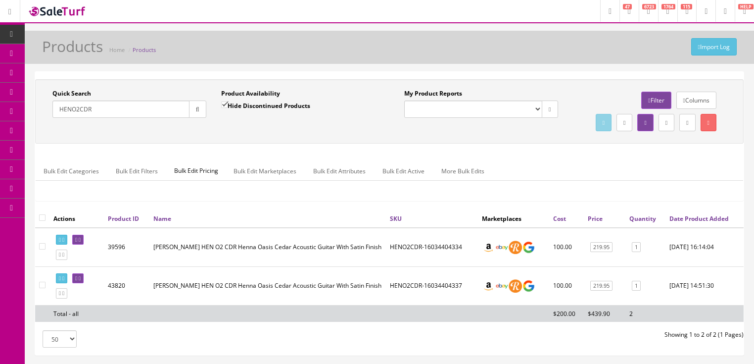
drag, startPoint x: 71, startPoint y: 112, endPoint x: 128, endPoint y: 112, distance: 56.4
click at [128, 112] on input "HENO2CDR" at bounding box center [120, 108] width 137 height 17
type input "HENsahspr"
click at [224, 101] on input "Hide Discontinued Products" at bounding box center [224, 104] width 6 height 6
checkbox input "false"
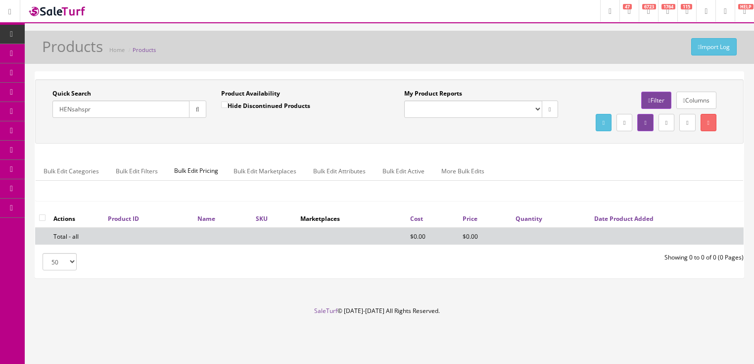
click at [72, 114] on input "HENsahspr" at bounding box center [120, 108] width 137 height 17
click at [74, 109] on input "HEN sah spr" at bounding box center [120, 108] width 137 height 17
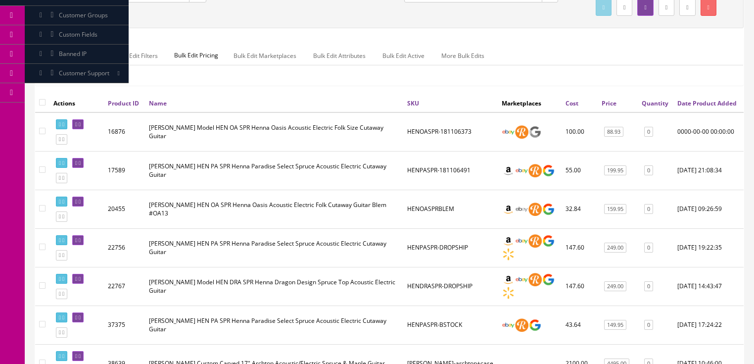
scroll to position [119, 0]
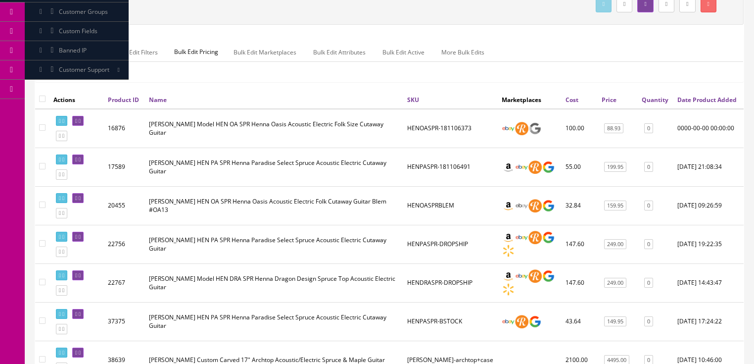
type input "HEN spr"
click at [61, 177] on icon at bounding box center [60, 174] width 2 height 5
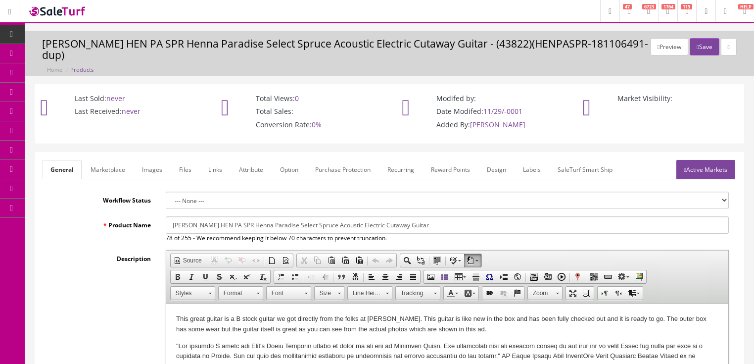
click at [203, 216] on input "[PERSON_NAME] HEN PA SPR Henna Paradise Select Spruce Acoustic Electric Cutaway…" at bounding box center [447, 224] width 563 height 17
drag, startPoint x: 167, startPoint y: 210, endPoint x: 558, endPoint y: 214, distance: 391.3
click at [564, 216] on input "Luna HEN SAH SPR Henna Sahara Select Spruce Acoustic Electric Cutaway Guitar" at bounding box center [447, 224] width 563 height 17
type input "Luna HEN SAH SPR Henna Sahara Select Spruce Acoustic Electric Cutaway Guitar"
click at [109, 160] on link "Marketplace" at bounding box center [108, 169] width 50 height 19
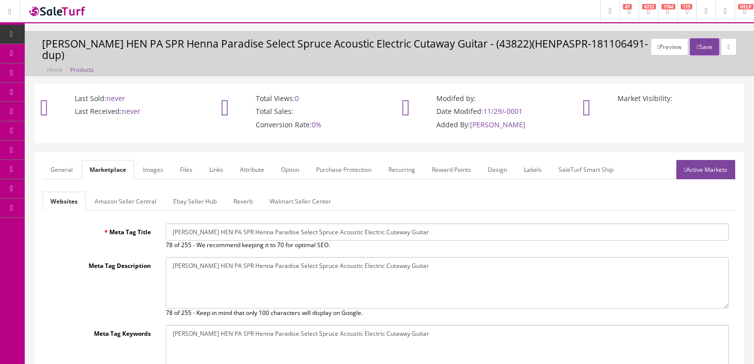
drag, startPoint x: 200, startPoint y: 222, endPoint x: 401, endPoint y: 234, distance: 201.2
click at [487, 234] on div "Luna HEN PA SPR Henna Paradise Select Spruce Acoustic Electric Cutaway Guitar 7…" at bounding box center [447, 236] width 578 height 26
paste input "SAH SPR Henna Sahara"
type input "Luna HEN SAH SPR Henna Sahara Select Spruce Acoustic Electric Cutaway Guitar"
drag, startPoint x: 172, startPoint y: 249, endPoint x: 382, endPoint y: 259, distance: 210.5
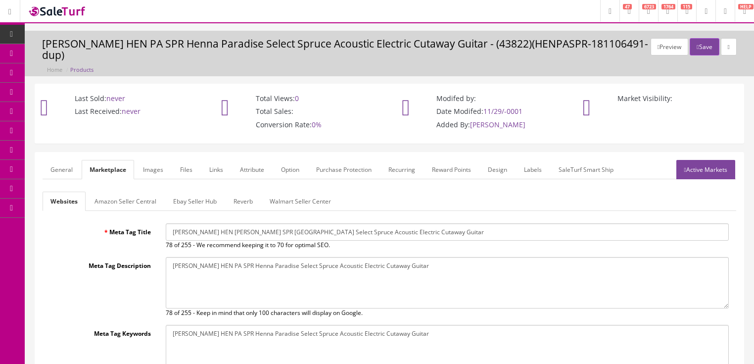
click at [398, 261] on textarea "Luna HEN PA SPR Henna Paradise Select Spruce Acoustic Electric Cutaway Guitar" at bounding box center [447, 282] width 563 height 51
paste textarea "SAH SPR Henna Sahara"
type textarea "Luna HEN SAH SPR Henna Sahara Select Spruce Acoustic Electric Cutaway Guitar"
drag, startPoint x: 170, startPoint y: 322, endPoint x: 421, endPoint y: 324, distance: 251.8
click at [476, 325] on textarea "Luna HEN PA SPR Henna Paradise Select Spruce Acoustic Electric Cutaway Guitar" at bounding box center [447, 350] width 563 height 51
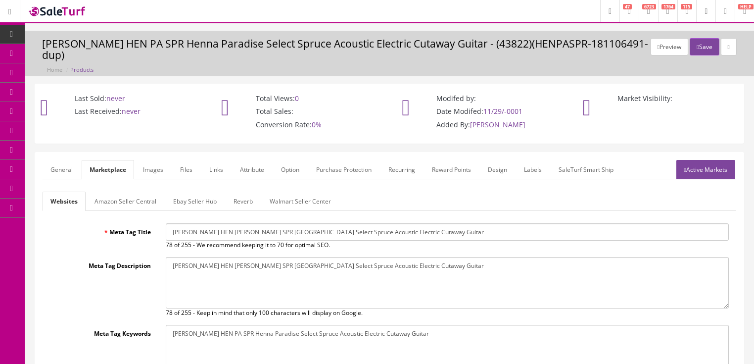
paste textarea "SAH SPR Henna Sahara"
type textarea "Luna HEN SAH SPR Henna Sahara Select Spruce Acoustic Electric Cutaway Guitar"
click at [705, 162] on link "Active Markets" at bounding box center [705, 169] width 59 height 19
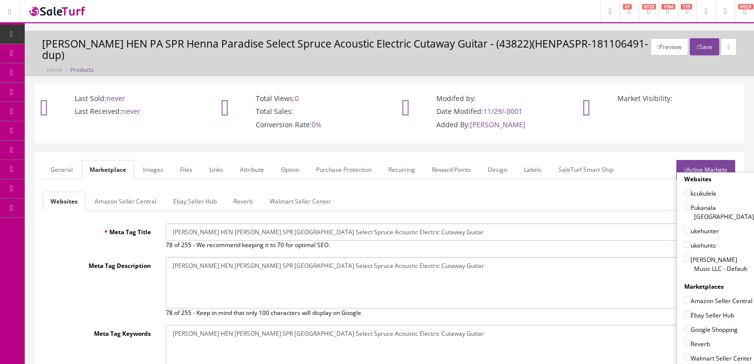
drag, startPoint x: 680, startPoint y: 234, endPoint x: 679, endPoint y: 248, distance: 14.9
click at [684, 255] on input"] "[PERSON_NAME] Music LLC - Default" at bounding box center [687, 258] width 6 height 6
checkbox input"] "true"
click at [685, 296] on input"] "Amazon Seller Central" at bounding box center [687, 299] width 6 height 6
checkbox input"] "true"
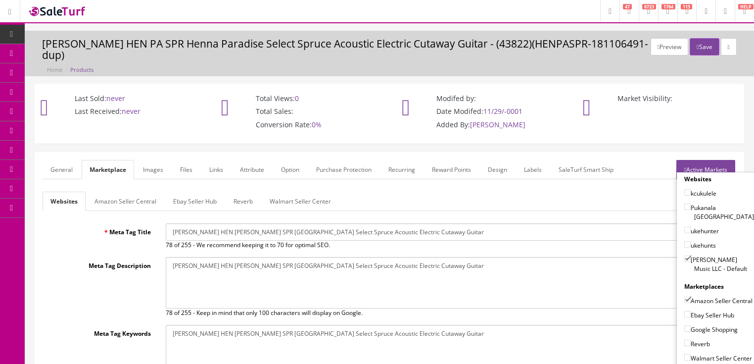
drag, startPoint x: 680, startPoint y: 298, endPoint x: 681, endPoint y: 310, distance: 12.4
click at [684, 311] on input"] "Ebay Seller Hub" at bounding box center [687, 314] width 6 height 6
checkbox input"] "true"
click at [684, 324] on label "Google Shopping" at bounding box center [710, 329] width 53 height 10
click at [684, 325] on input"] "Google Shopping" at bounding box center [687, 328] width 6 height 6
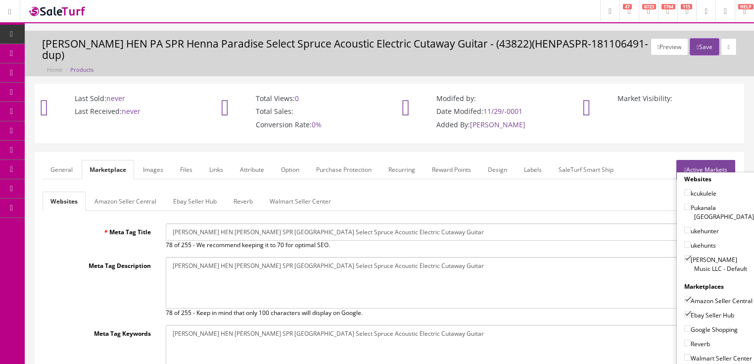
checkbox input"] "true"
click at [684, 339] on input"] "Reverb" at bounding box center [687, 342] width 6 height 6
checkbox input"] "true"
click at [716, 160] on link "Active Markets" at bounding box center [705, 169] width 59 height 19
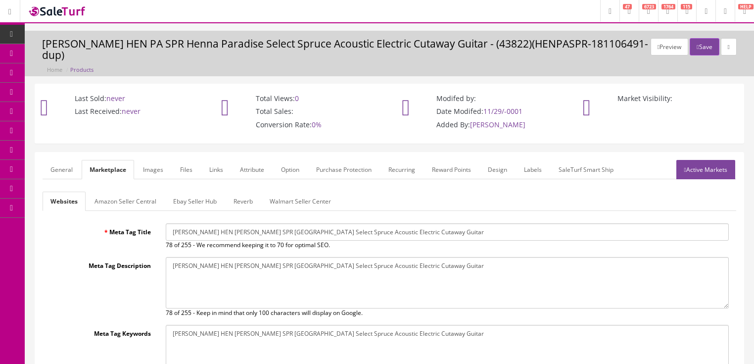
click at [101, 191] on link "Amazon Seller Central" at bounding box center [126, 200] width 78 height 19
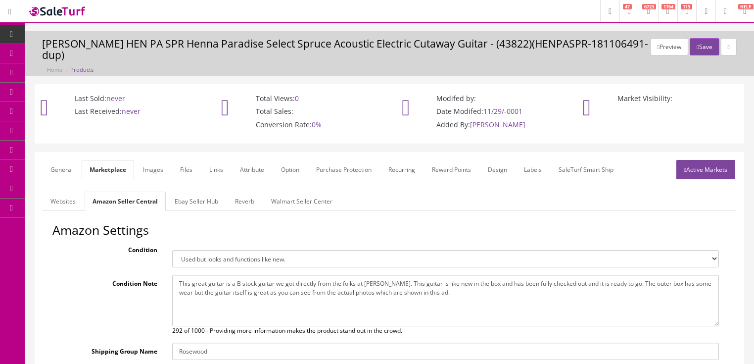
click at [66, 163] on link "General" at bounding box center [62, 169] width 38 height 19
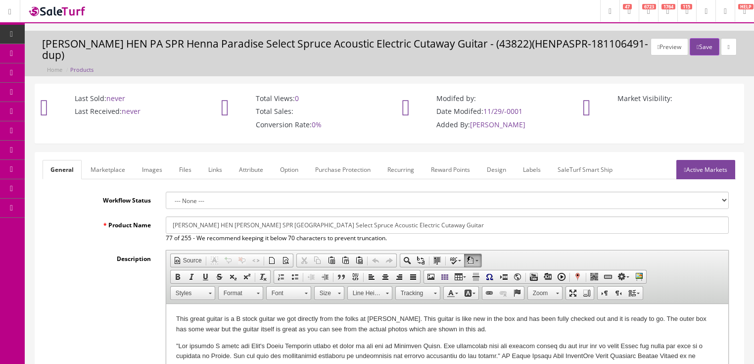
click at [151, 160] on link "Images" at bounding box center [152, 169] width 36 height 19
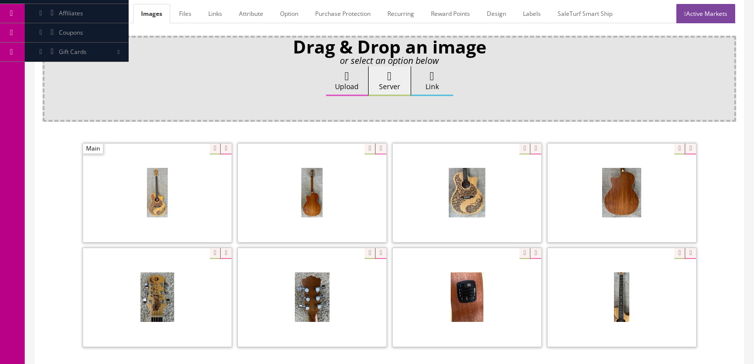
scroll to position [158, 0]
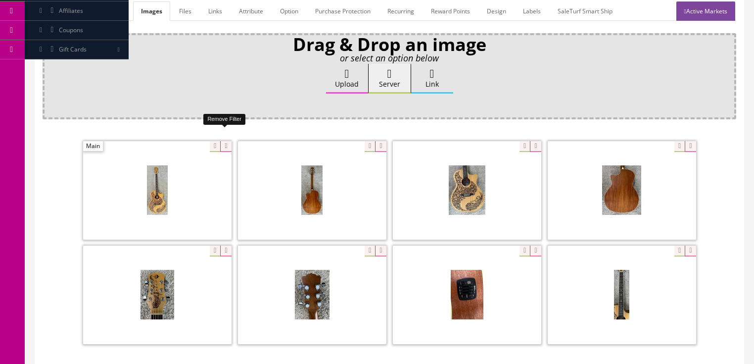
click at [226, 141] on icon at bounding box center [225, 146] width 11 height 11
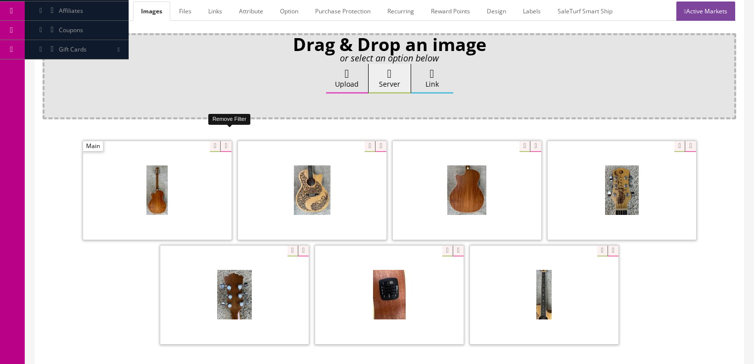
click at [226, 141] on icon at bounding box center [225, 146] width 11 height 11
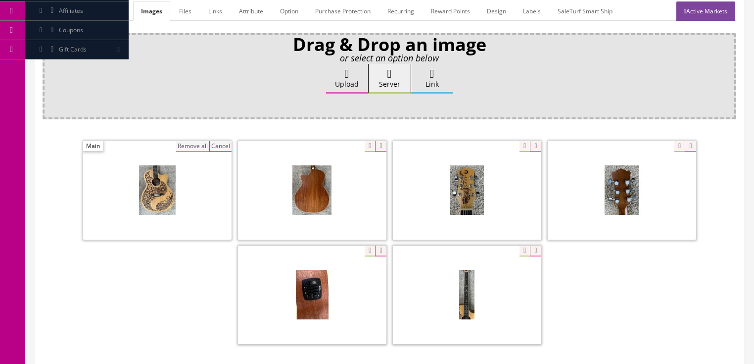
click at [180, 141] on button "Remove all" at bounding box center [192, 146] width 33 height 11
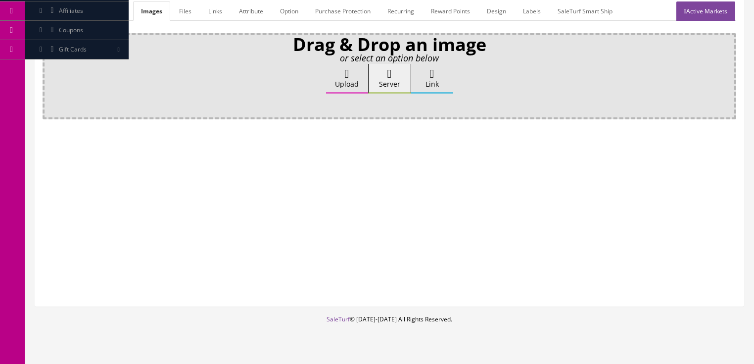
click at [342, 68] on label "Upload" at bounding box center [347, 79] width 42 height 30
click at [49, 68] on input "Upload" at bounding box center [49, 69] width 0 height 10
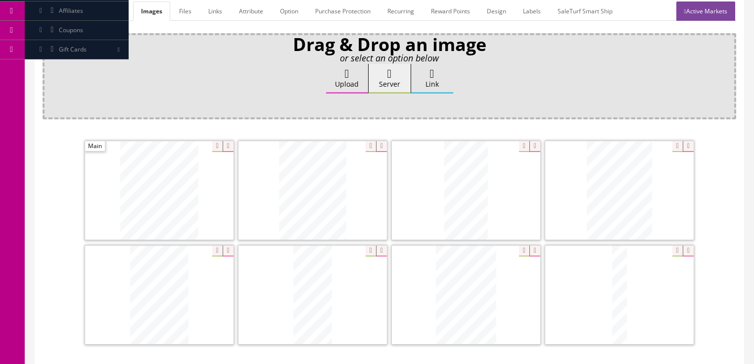
click at [684, 141] on icon at bounding box center [688, 146] width 11 height 11
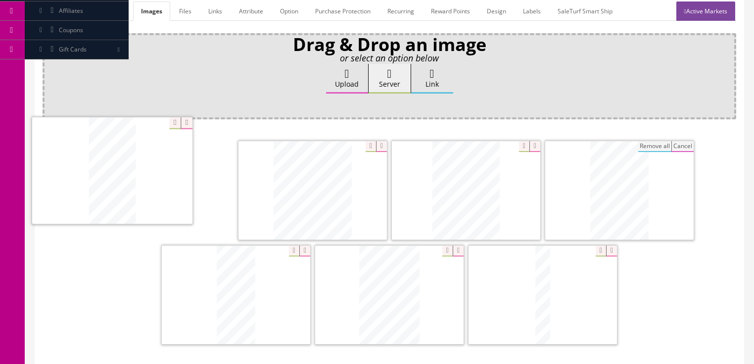
drag, startPoint x: 444, startPoint y: 201, endPoint x: 95, endPoint y: 208, distance: 348.8
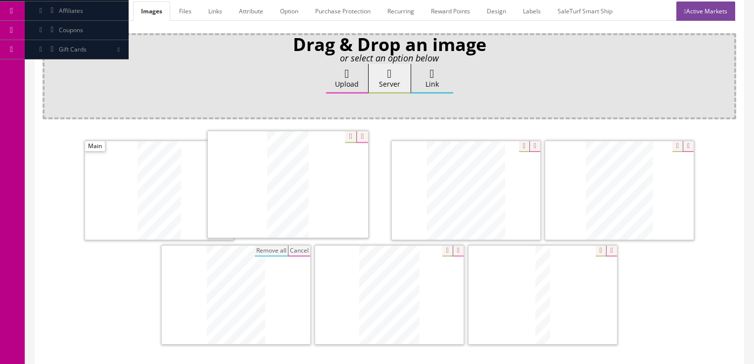
drag, startPoint x: 223, startPoint y: 297, endPoint x: 293, endPoint y: 194, distance: 124.3
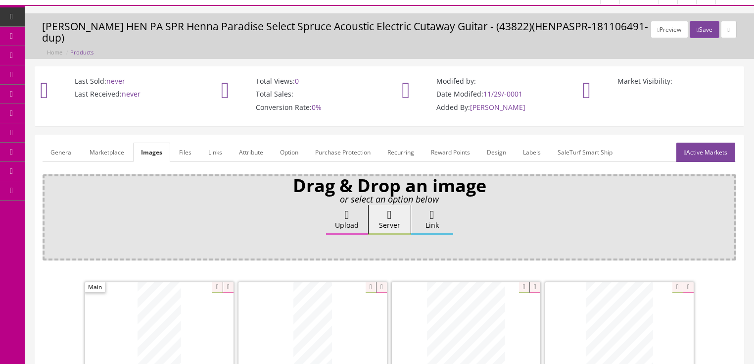
scroll to position [0, 0]
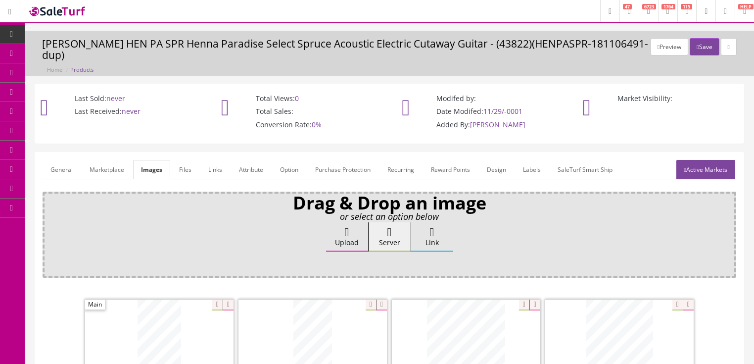
click at [685, 162] on link "Active Markets" at bounding box center [705, 169] width 59 height 19
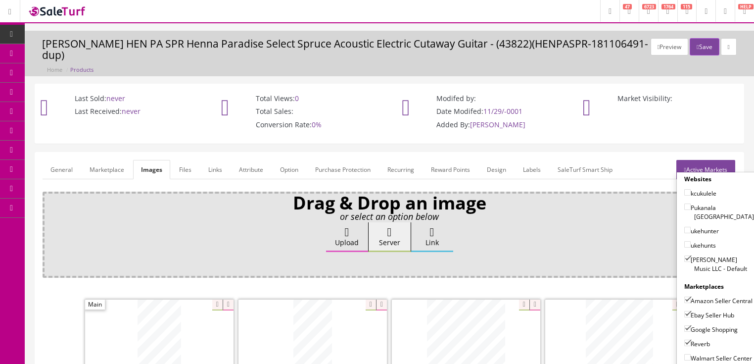
click at [698, 160] on link "Active Markets" at bounding box center [705, 169] width 59 height 19
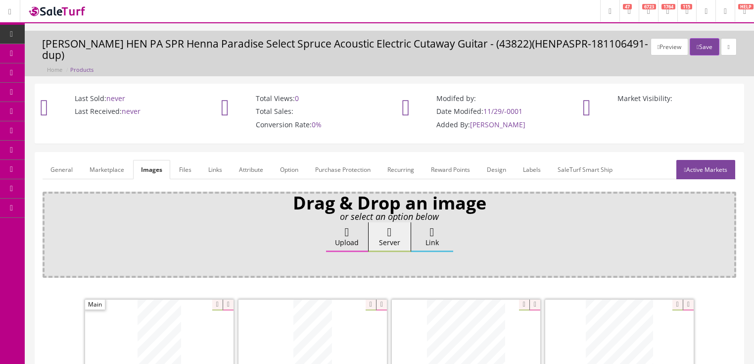
click at [66, 160] on link "General" at bounding box center [62, 169] width 38 height 19
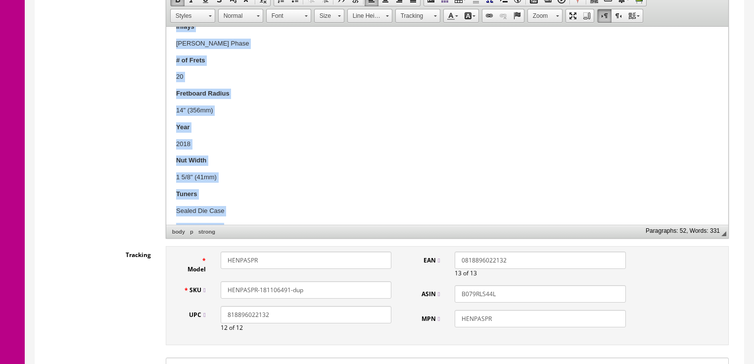
scroll to position [747, 0]
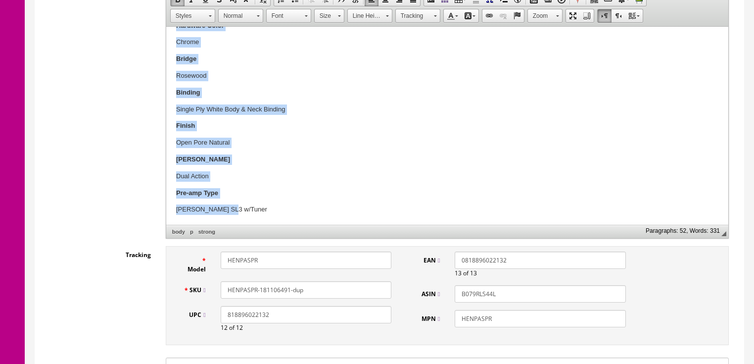
drag, startPoint x: 173, startPoint y: 137, endPoint x: 278, endPoint y: 198, distance: 121.9
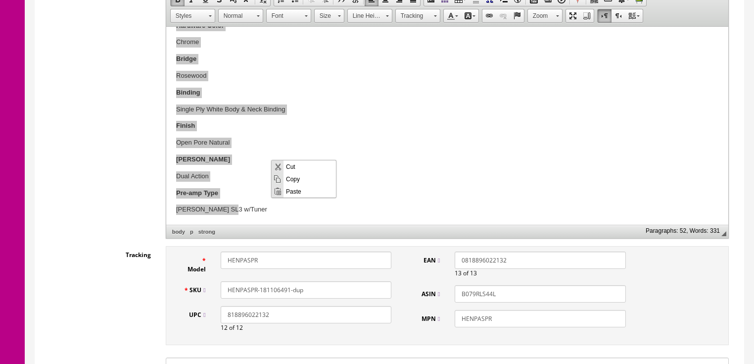
scroll to position [0, 0]
click at [294, 192] on span "Paste" at bounding box center [309, 191] width 52 height 12
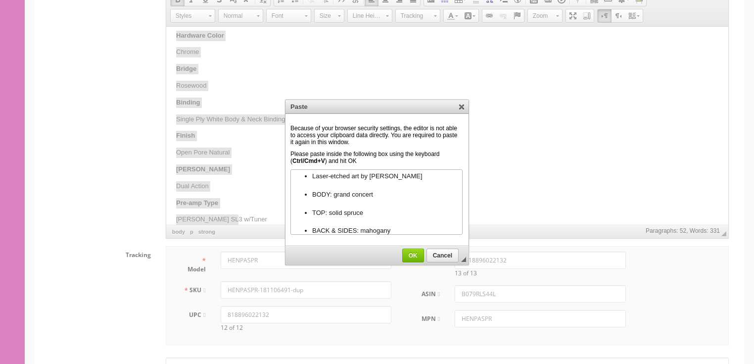
scroll to position [144, 0]
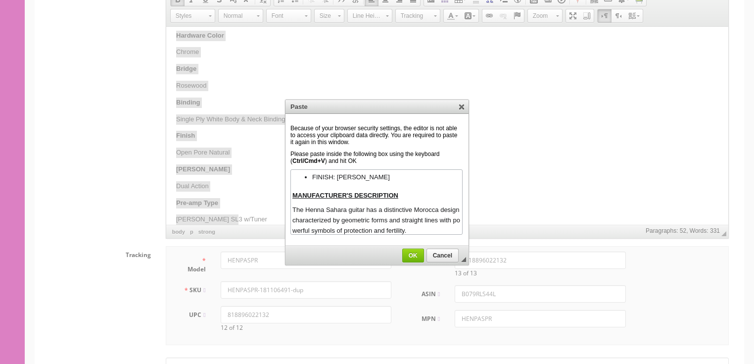
click at [413, 253] on span "OK" at bounding box center [413, 255] width 21 height 7
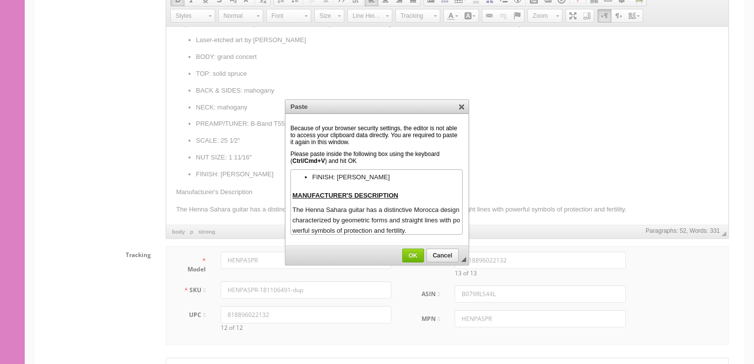
scroll to position [96, 0]
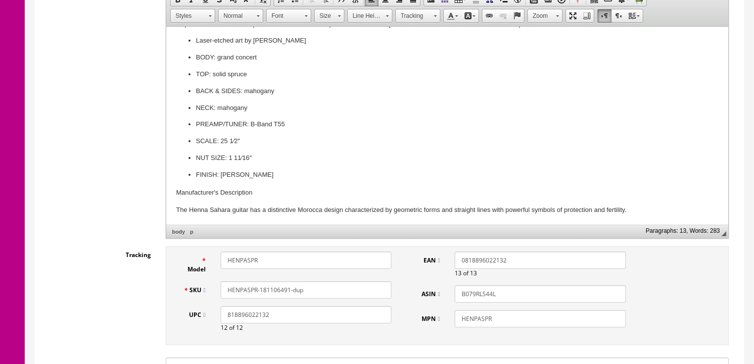
click at [319, 212] on p "The Henna Sahara guitar has a distinctive Morocca design characterized by geome…" at bounding box center [447, 210] width 542 height 10
click at [322, 205] on p "The Henna Sahara guitar has a distinctive Morocca design characterized by geome…" at bounding box center [447, 210] width 542 height 10
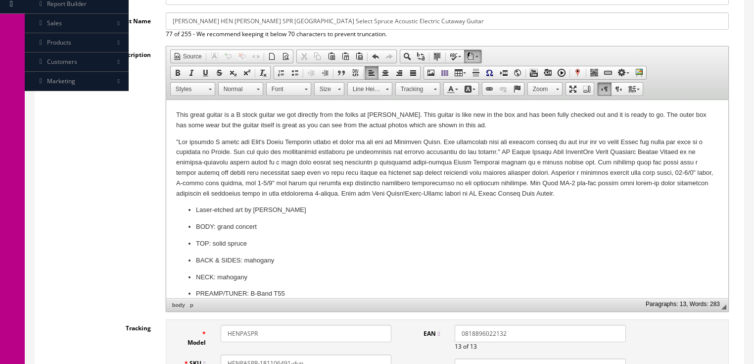
scroll to position [198, 0]
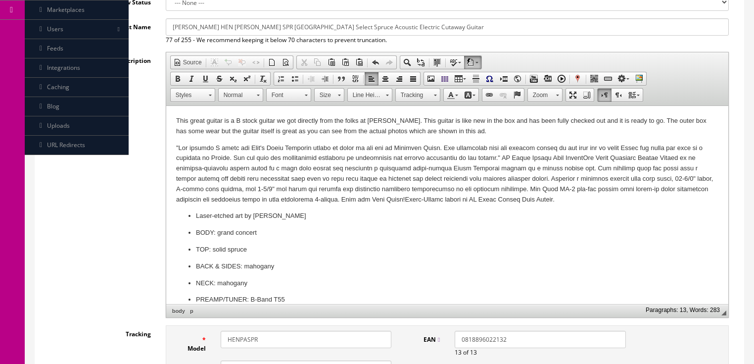
click at [285, 146] on p at bounding box center [447, 174] width 542 height 62
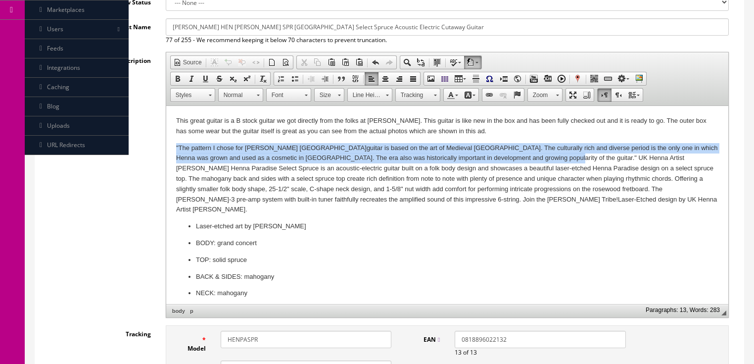
drag, startPoint x: 172, startPoint y: 147, endPoint x: 499, endPoint y: 169, distance: 327.7
click at [497, 159] on html "This great guitar is a B stock guitar we got directly from the folks at Luna. T…" at bounding box center [447, 258] width 562 height 304
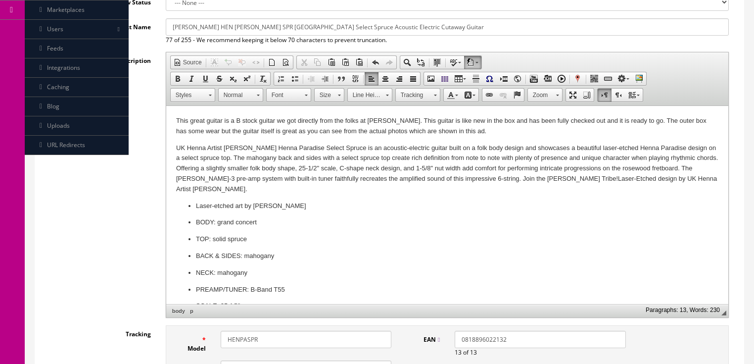
click at [259, 148] on p "UK Henna Artist Alex MorganThe Henna Paradise Select Spruce is an acoustic-elec…" at bounding box center [447, 168] width 542 height 51
drag, startPoint x: 679, startPoint y: 145, endPoint x: 686, endPoint y: 160, distance: 16.4
click at [684, 151] on p "UK Henna Artist Alex Morgan designed The Henna Sahara Select Spruce is an acous…" at bounding box center [447, 168] width 542 height 51
drag, startPoint x: 621, startPoint y: 176, endPoint x: 616, endPoint y: 189, distance: 13.6
click at [620, 177] on p "UK Henna Artist Alex Morgan designed The Henna Sahara Select Spruce is an acous…" at bounding box center [447, 168] width 542 height 51
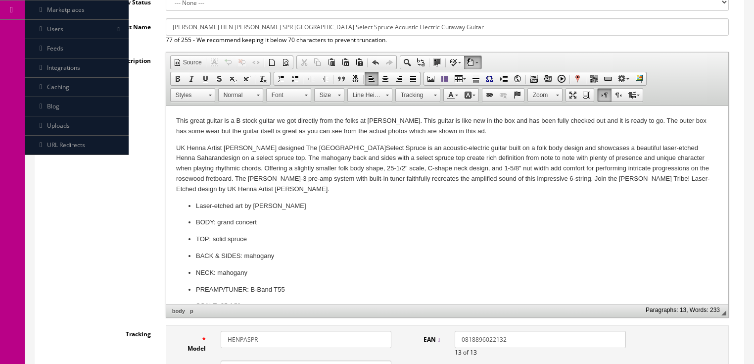
scroll to position [0, 0]
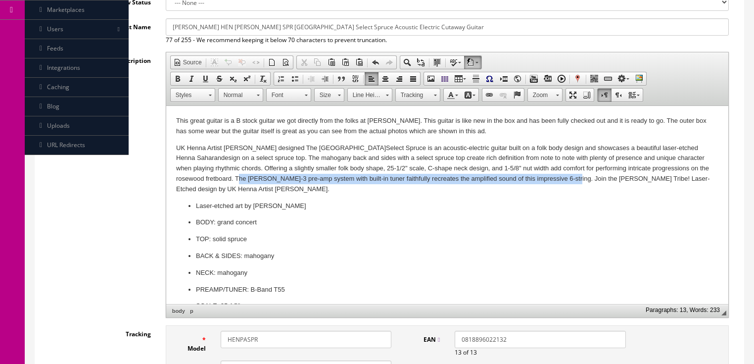
drag, startPoint x: 234, startPoint y: 179, endPoint x: 566, endPoint y: 185, distance: 332.0
click at [565, 184] on p "UK Henna Artist Alex Morgan designed The Henna Sahara Select Spruce is an acous…" at bounding box center [447, 168] width 542 height 51
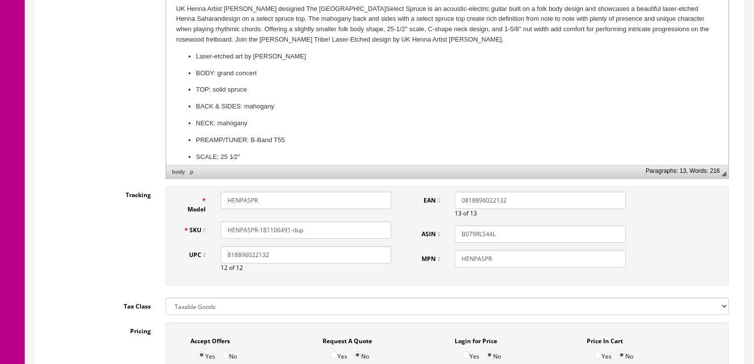
scroll to position [356, 0]
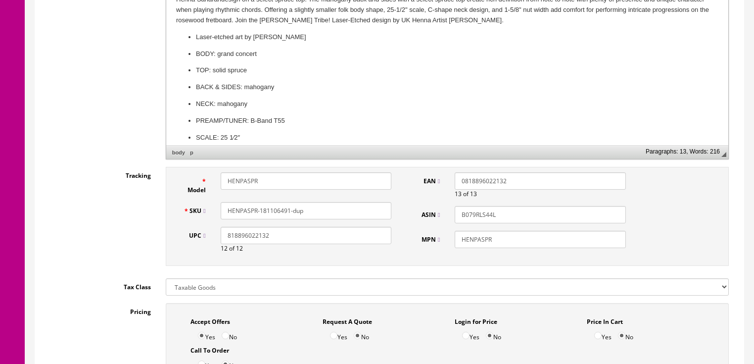
click at [239, 202] on input "HENPASPR-181106491-dup" at bounding box center [306, 210] width 171 height 17
type input "HENSAHSPR-181106491-dup"
click at [240, 172] on input "HENPASPR" at bounding box center [306, 180] width 171 height 17
type input "HENSAHSPR"
drag, startPoint x: 473, startPoint y: 226, endPoint x: 475, endPoint y: 246, distance: 19.9
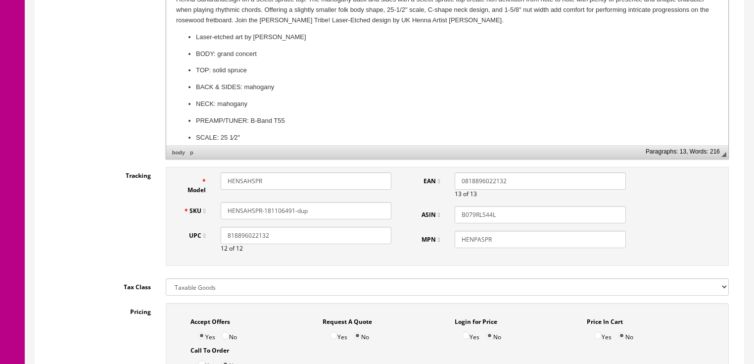
click at [473, 231] on input "HENPASPR" at bounding box center [540, 239] width 171 height 17
type input "HENSAHSPR"
drag, startPoint x: 477, startPoint y: 199, endPoint x: 436, endPoint y: 181, distance: 44.5
click at [436, 181] on div "EAN 0818896022132 13 of 13 ASIN B079RLS44L MPN HENSAHSPR" at bounding box center [521, 213] width 223 height 83
drag, startPoint x: 505, startPoint y: 168, endPoint x: 405, endPoint y: 133, distance: 106.6
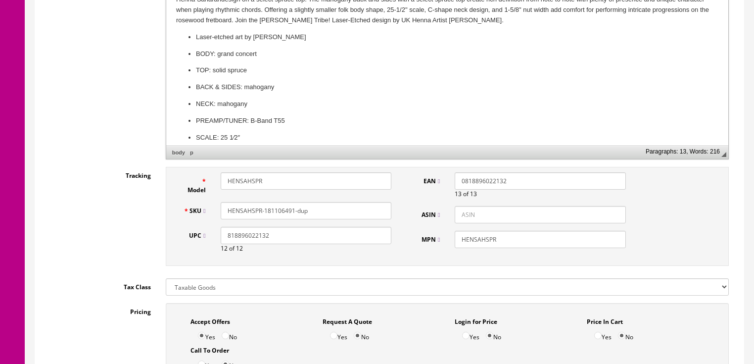
drag, startPoint x: 279, startPoint y: 229, endPoint x: 42, endPoint y: 227, distance: 237.5
click at [43, 227] on div "Tracking Model HENSAHSPR SKU HENSAHSPR-181106491-dup UPC 818896022132 12 of 12 …" at bounding box center [390, 219] width 694 height 104
drag, startPoint x: 265, startPoint y: 200, endPoint x: 348, endPoint y: 200, distance: 82.6
click at [341, 202] on input "HENSAHSPR-181106491-dup" at bounding box center [306, 210] width 171 height 17
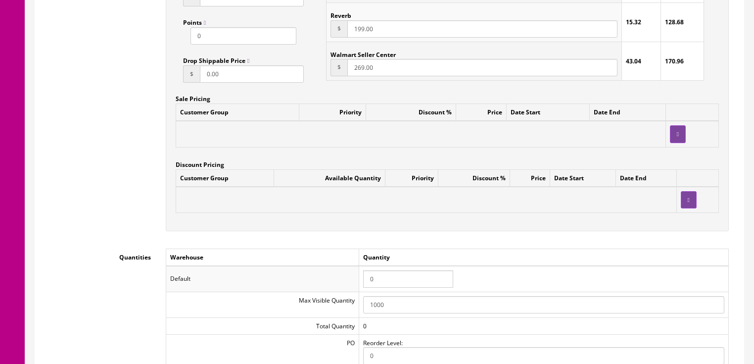
scroll to position [910, 0]
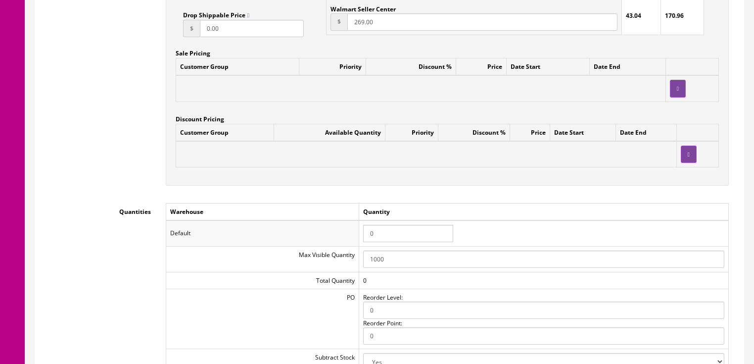
type input "HENSAHSPR-15041340185"
drag, startPoint x: 386, startPoint y: 224, endPoint x: 345, endPoint y: 218, distance: 42.1
click at [345, 220] on tr "Default 0" at bounding box center [447, 233] width 562 height 26
type input "1"
click at [348, 209] on td "Warehouse" at bounding box center [262, 211] width 193 height 17
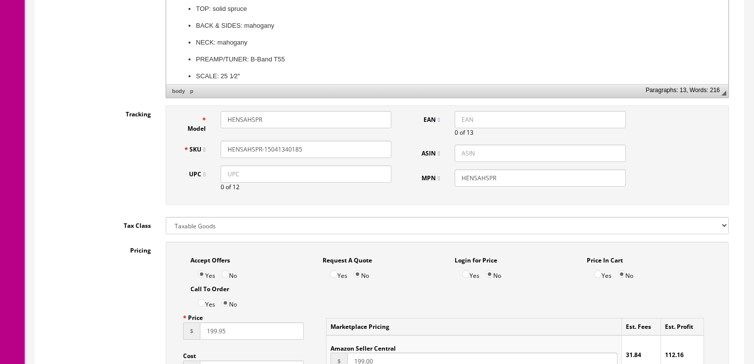
scroll to position [396, 0]
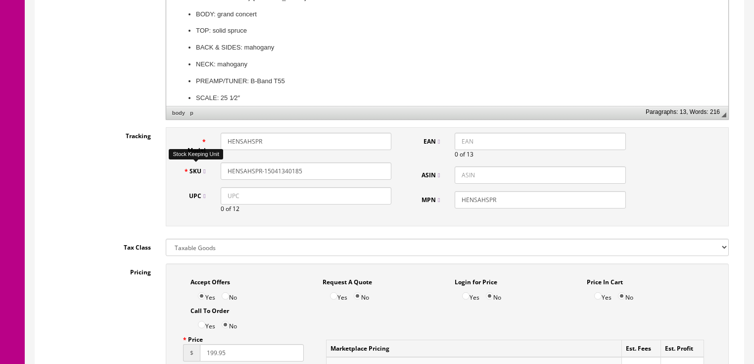
drag, startPoint x: 302, startPoint y: 157, endPoint x: 220, endPoint y: 166, distance: 82.7
click at [206, 166] on div "SKU HENSAHSPR-15041340185" at bounding box center [287, 170] width 223 height 17
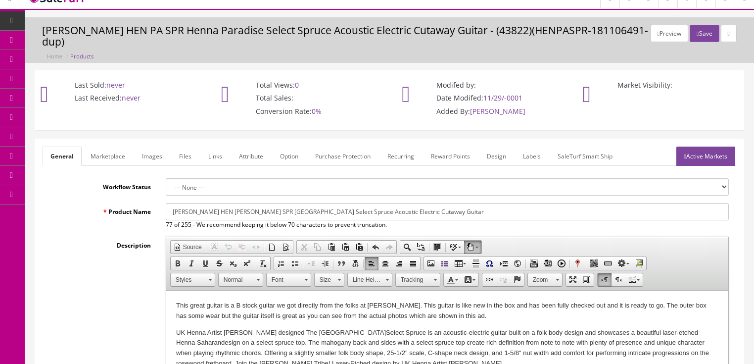
scroll to position [40, 0]
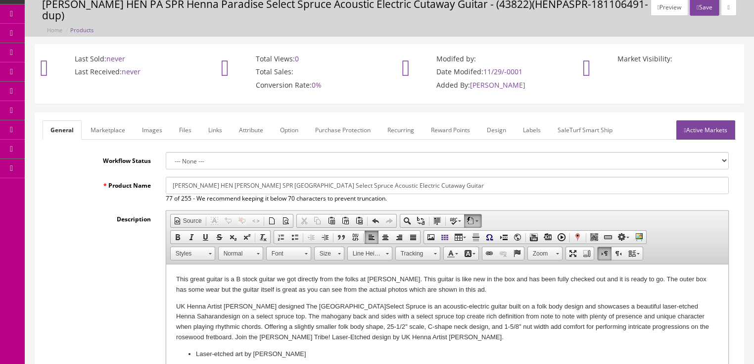
click at [692, 124] on link "Active Markets" at bounding box center [705, 129] width 59 height 19
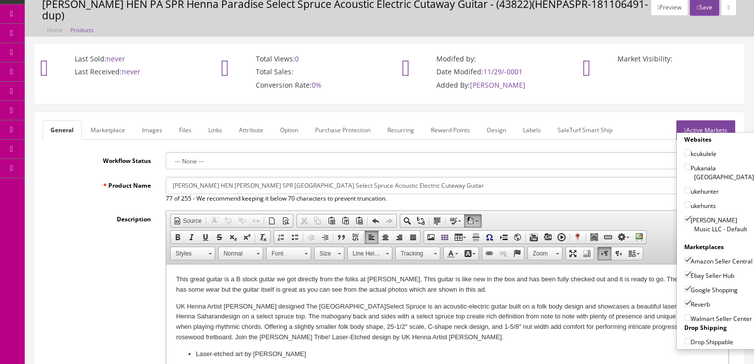
click at [698, 120] on link "Active Markets" at bounding box center [705, 129] width 59 height 19
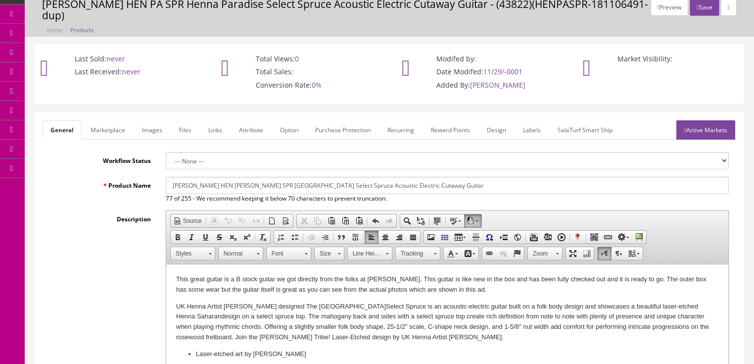
click at [147, 120] on link "Images" at bounding box center [152, 129] width 36 height 19
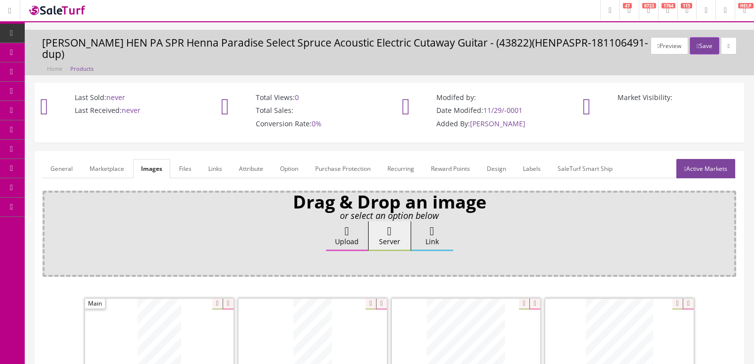
scroll to position [0, 0]
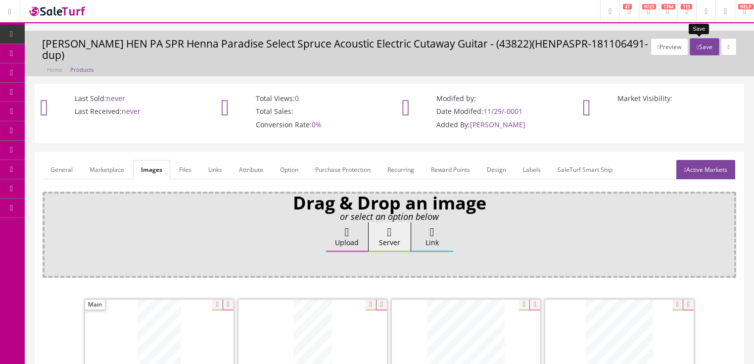
click at [695, 48] on button "Save" at bounding box center [704, 46] width 29 height 17
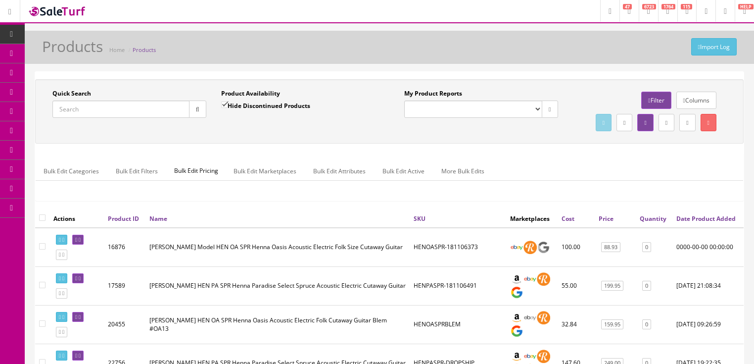
click at [122, 112] on input "Quick Search" at bounding box center [120, 108] width 137 height 17
paste input "HENSAHSPR-15041340185"
click at [199, 114] on button "button" at bounding box center [197, 108] width 17 height 17
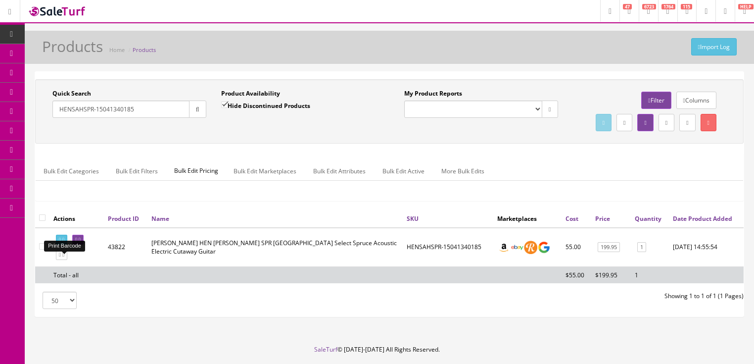
click at [61, 242] on icon at bounding box center [60, 239] width 2 height 5
drag, startPoint x: 136, startPoint y: 113, endPoint x: 47, endPoint y: 139, distance: 92.1
click at [47, 134] on div "Quick Search HENSAHSPR-15041340185 Date From Product Availability Hide Disconti…" at bounding box center [389, 111] width 703 height 45
type input "kauwela"
click at [222, 105] on input "Hide Discontinued Products" at bounding box center [224, 104] width 6 height 6
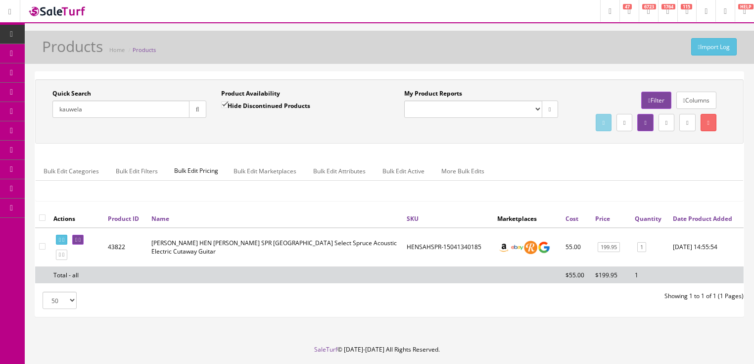
checkbox input "false"
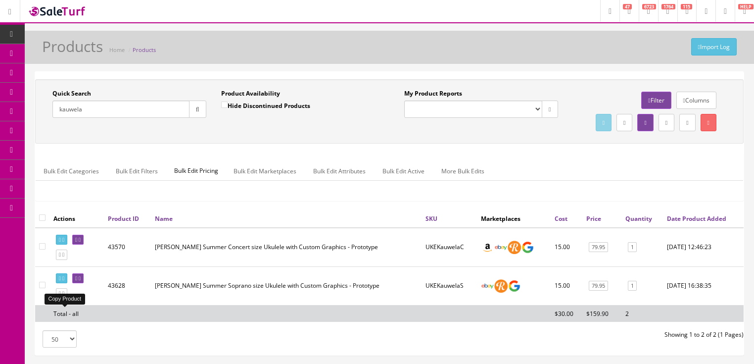
click at [61, 296] on icon at bounding box center [60, 292] width 2 height 5
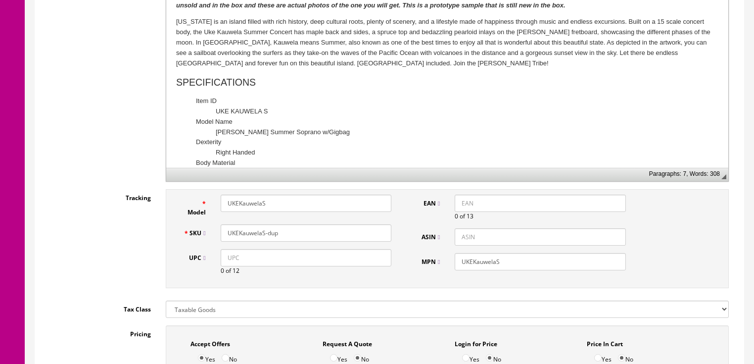
scroll to position [396, 0]
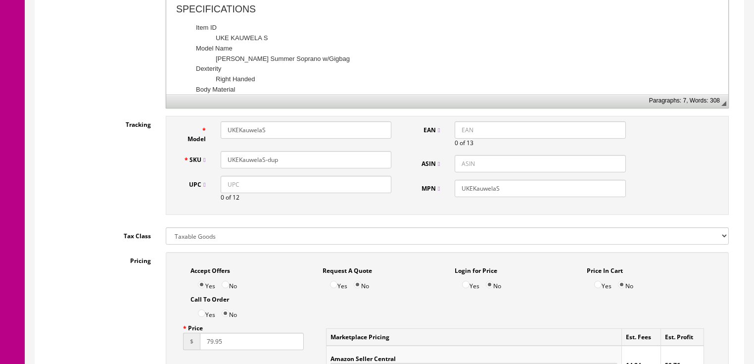
drag, startPoint x: 268, startPoint y: 158, endPoint x: 297, endPoint y: 158, distance: 29.2
click at [297, 158] on input "UKEKauwelaS-dup" at bounding box center [306, 159] width 171 height 17
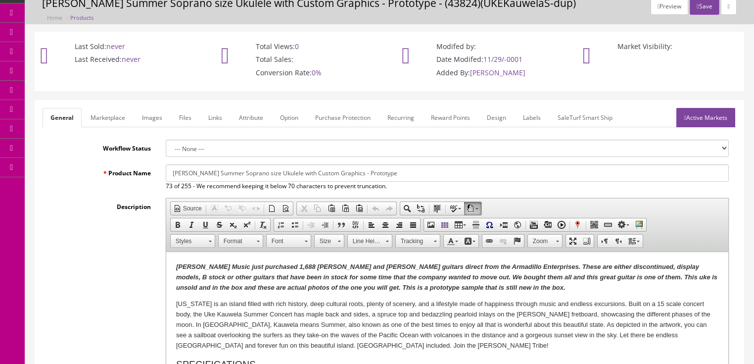
scroll to position [40, 0]
type input "UKEKauwelaS-Sample"
click at [150, 116] on link "Images" at bounding box center [152, 118] width 36 height 19
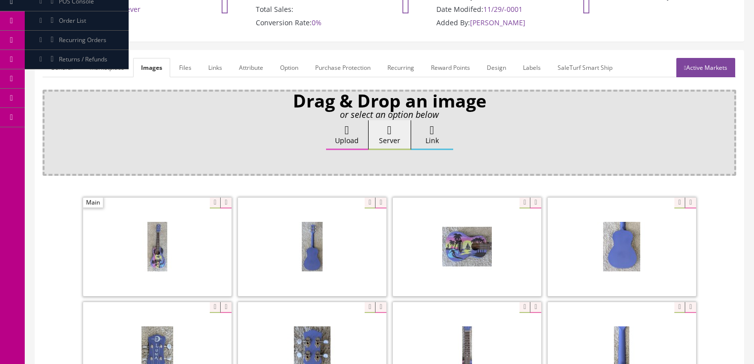
scroll to position [119, 0]
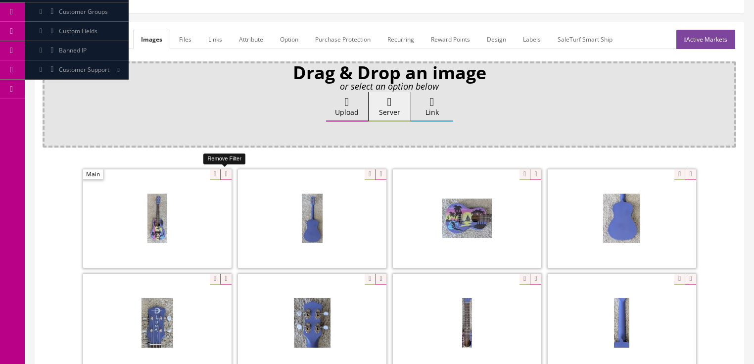
click at [227, 173] on icon at bounding box center [225, 174] width 11 height 11
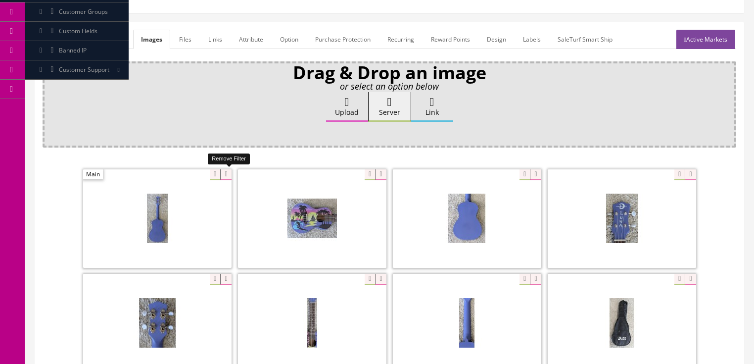
drag, startPoint x: 224, startPoint y: 173, endPoint x: 181, endPoint y: 178, distance: 43.3
click at [220, 175] on icon at bounding box center [225, 174] width 11 height 11
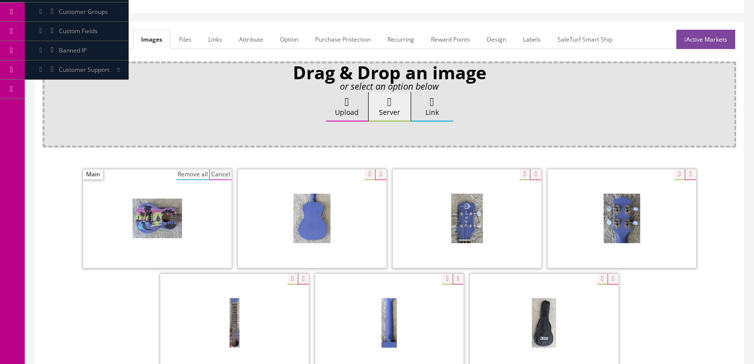
drag, startPoint x: 198, startPoint y: 171, endPoint x: 304, endPoint y: 151, distance: 108.3
click at [198, 171] on button "Remove all" at bounding box center [192, 174] width 33 height 11
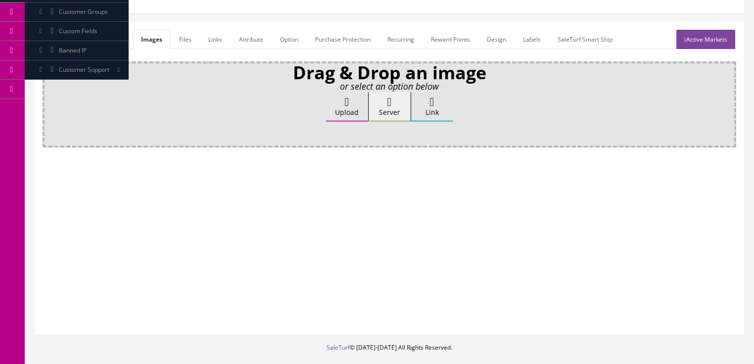
drag, startPoint x: 370, startPoint y: 108, endPoint x: 328, endPoint y: 109, distance: 42.1
click at [370, 108] on label "Server" at bounding box center [390, 107] width 42 height 30
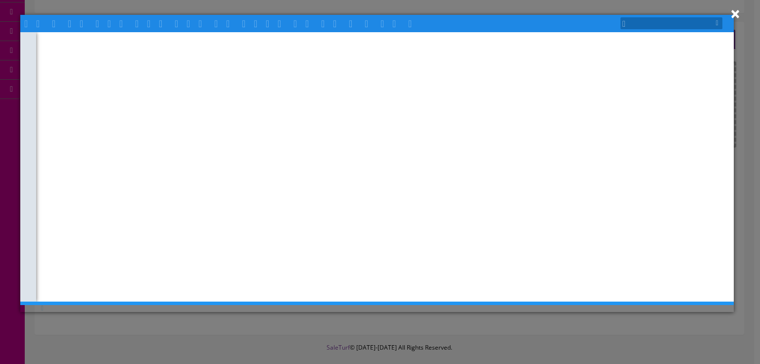
click at [334, 107] on div at bounding box center [376, 166] width 713 height 269
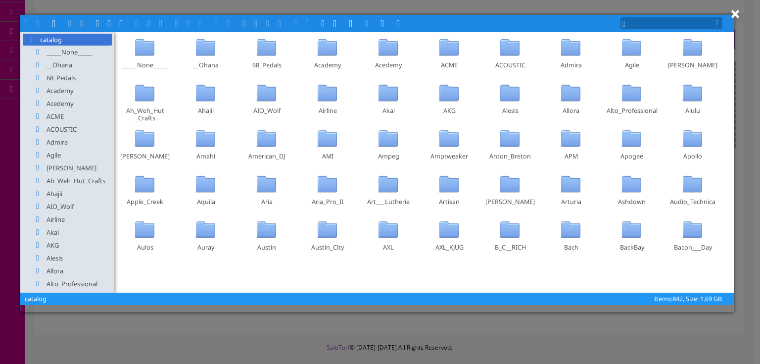
click at [734, 14] on button "×" at bounding box center [735, 13] width 10 height 17
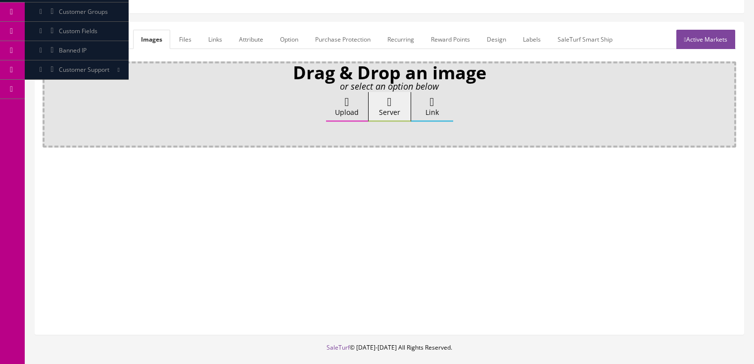
click at [336, 97] on label "Upload" at bounding box center [347, 107] width 42 height 30
click at [49, 97] on input "Upload" at bounding box center [49, 97] width 0 height 10
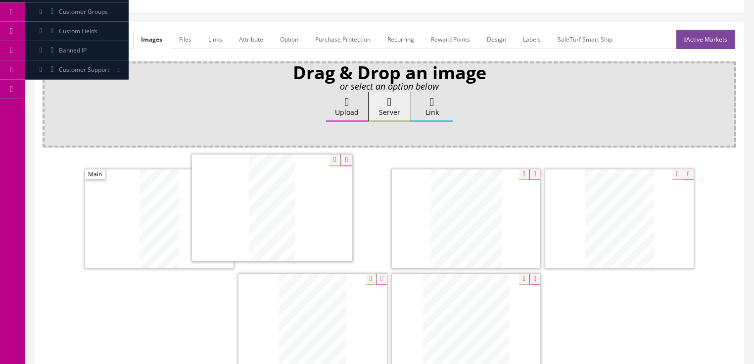
drag, startPoint x: 441, startPoint y: 220, endPoint x: 246, endPoint y: 210, distance: 194.7
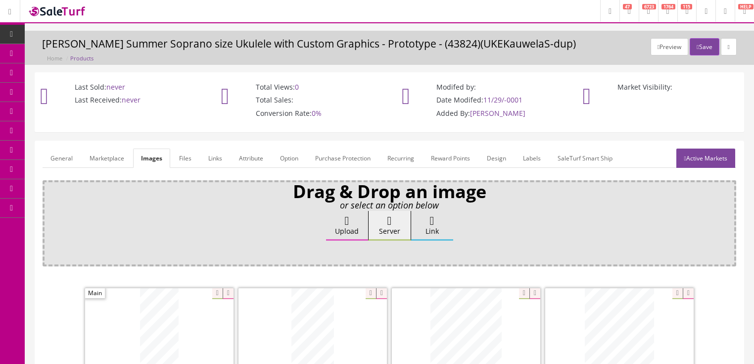
click at [716, 148] on link "Active Markets" at bounding box center [705, 157] width 59 height 19
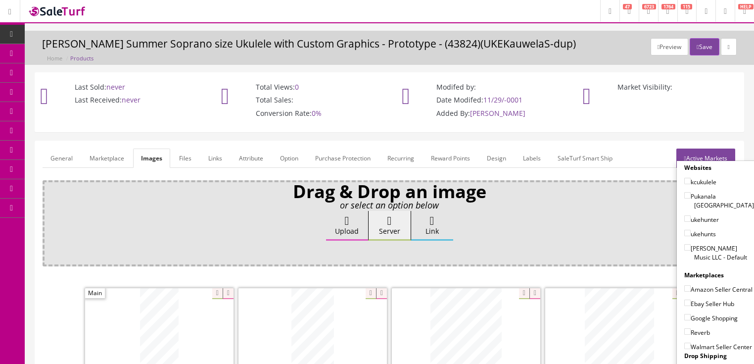
click at [684, 244] on input"] "[PERSON_NAME] Music LLC - Default" at bounding box center [687, 247] width 6 height 6
checkbox input"] "true"
drag, startPoint x: 682, startPoint y: 222, endPoint x: 682, endPoint y: 210, distance: 11.4
click at [684, 230] on input"] "ukehunts" at bounding box center [687, 233] width 6 height 6
checkbox input"] "true"
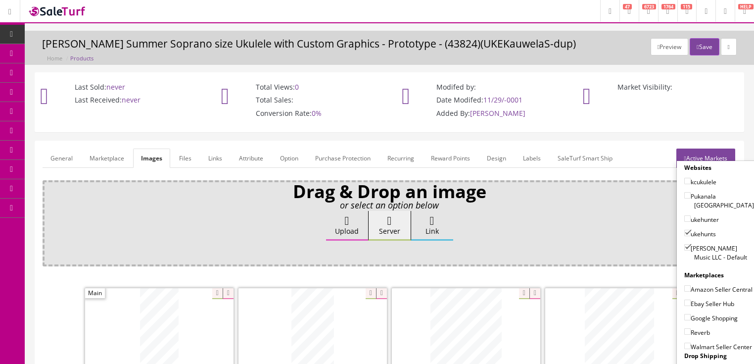
drag, startPoint x: 682, startPoint y: 210, endPoint x: 679, endPoint y: 180, distance: 29.8
click at [684, 215] on input"] "ukehunter" at bounding box center [687, 218] width 6 height 6
checkbox input"] "true"
click at [685, 178] on input"] "kcukulele" at bounding box center [687, 181] width 6 height 6
checkbox input"] "true"
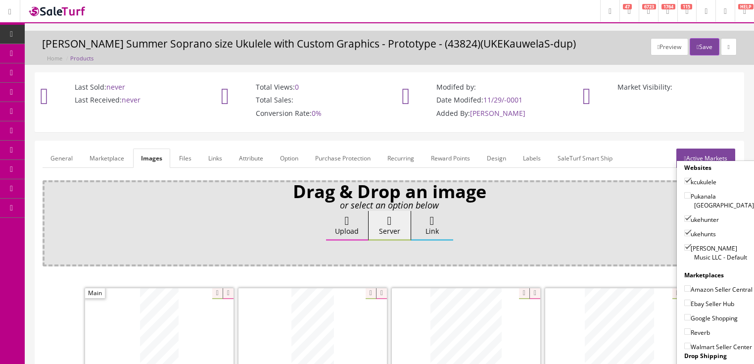
click at [686, 285] on input"] "Amazon Seller Central" at bounding box center [687, 288] width 6 height 6
checkbox input"] "true"
click at [684, 308] on div "Google Shopping" at bounding box center [719, 315] width 70 height 14
click at [684, 302] on input"] "Ebay Seller Hub" at bounding box center [687, 302] width 6 height 6
checkbox input"] "true"
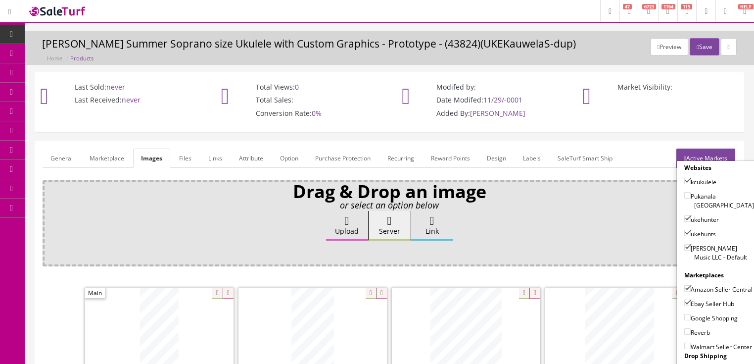
drag, startPoint x: 684, startPoint y: 315, endPoint x: 684, endPoint y: 323, distance: 7.9
click at [684, 315] on input"] "Google Shopping" at bounding box center [687, 317] width 6 height 6
checkbox input"] "true"
click at [684, 331] on input"] "Reverb" at bounding box center [687, 331] width 6 height 6
checkbox input"] "true"
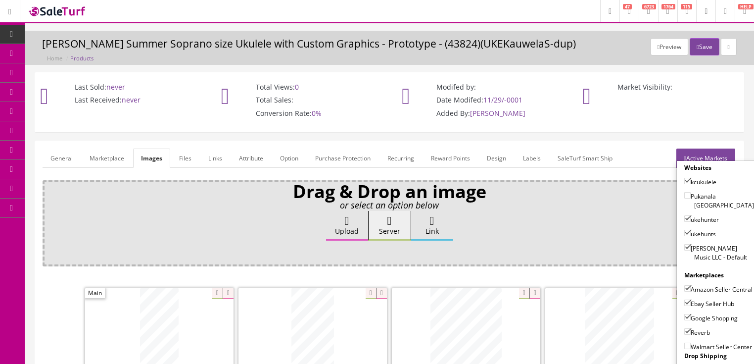
click at [722, 152] on link "Active Markets" at bounding box center [705, 157] width 59 height 19
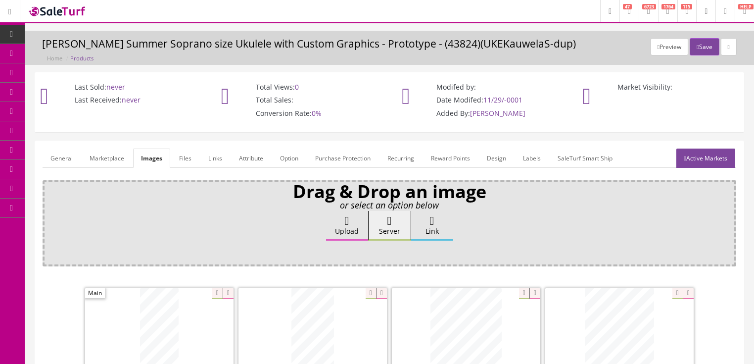
click at [64, 160] on link "General" at bounding box center [62, 157] width 38 height 19
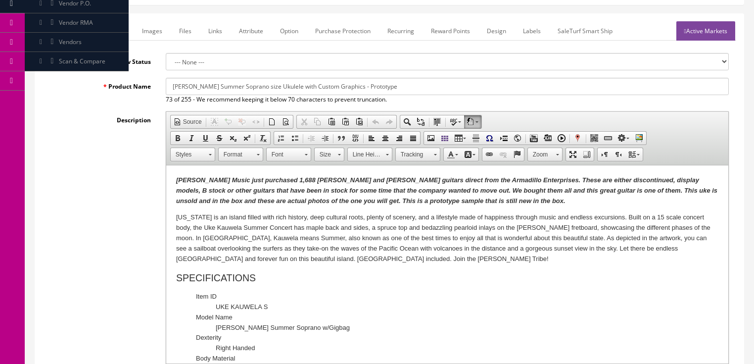
scroll to position [277, 0]
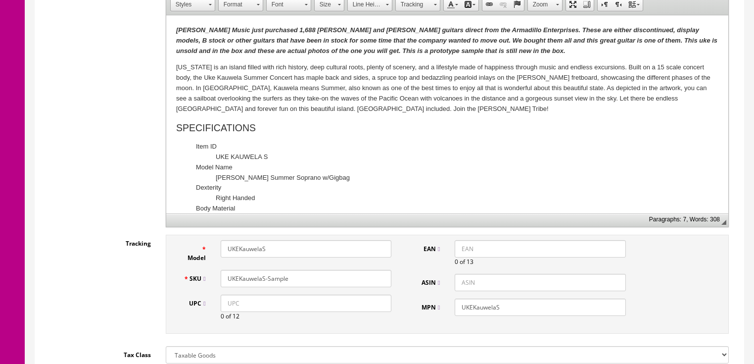
drag, startPoint x: 311, startPoint y: 280, endPoint x: 240, endPoint y: 278, distance: 70.8
click at [207, 280] on div "SKU UKEKauwelaS-Sample" at bounding box center [287, 278] width 223 height 17
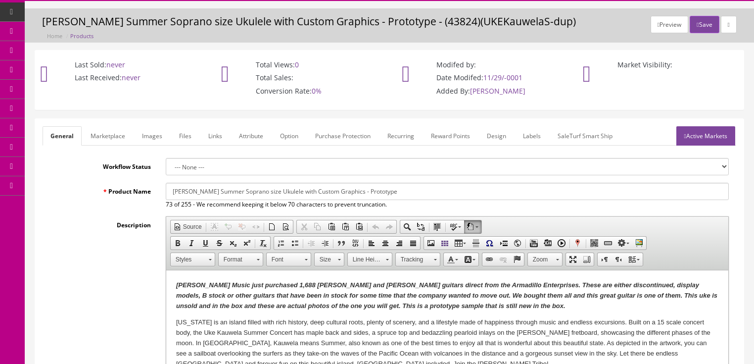
scroll to position [0, 0]
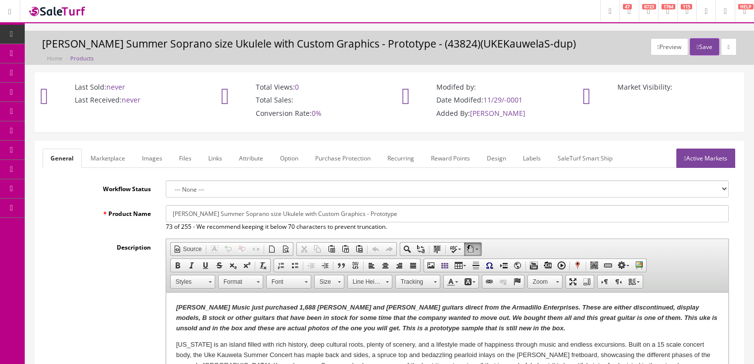
click at [683, 161] on link "Active Markets" at bounding box center [705, 157] width 59 height 19
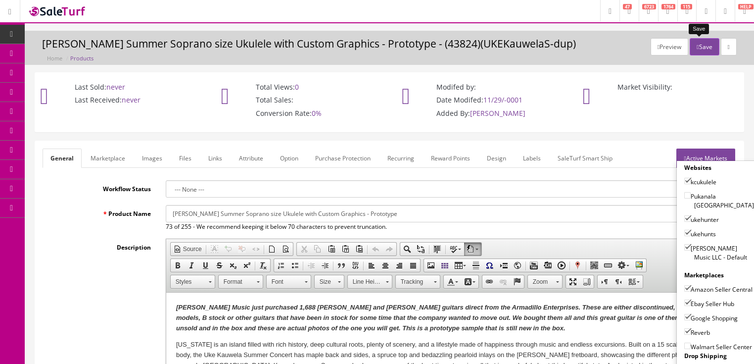
click at [701, 41] on button "Save" at bounding box center [704, 46] width 29 height 17
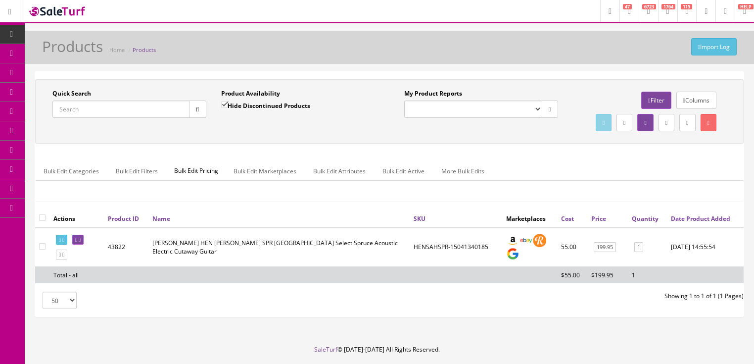
click at [131, 112] on input "Quick Search" at bounding box center [120, 108] width 137 height 17
paste input "UKEKauwelaS-Sample"
click at [201, 107] on button "button" at bounding box center [197, 108] width 17 height 17
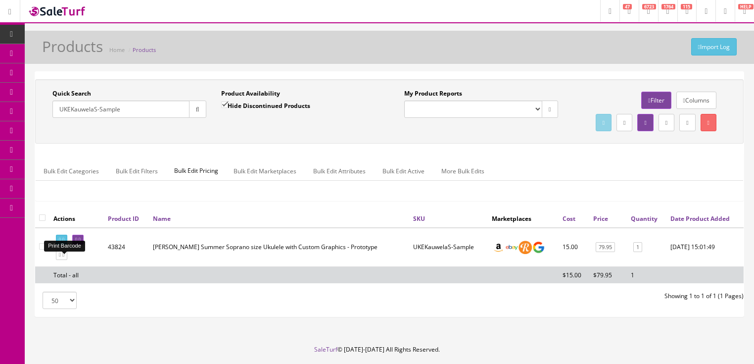
click at [65, 245] on link at bounding box center [61, 239] width 11 height 10
drag, startPoint x: 159, startPoint y: 105, endPoint x: 44, endPoint y: 138, distance: 119.9
click at [44, 134] on div "Quick Search UKEKauwelaS-Sample Date From Product Availability Hide Discontinue…" at bounding box center [389, 111] width 703 height 45
type input "vistaeagle"
click at [200, 111] on button "button" at bounding box center [197, 108] width 17 height 17
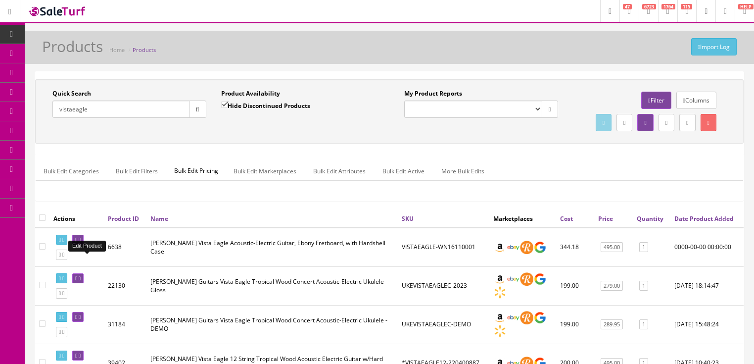
click at [84, 245] on link at bounding box center [77, 239] width 11 height 10
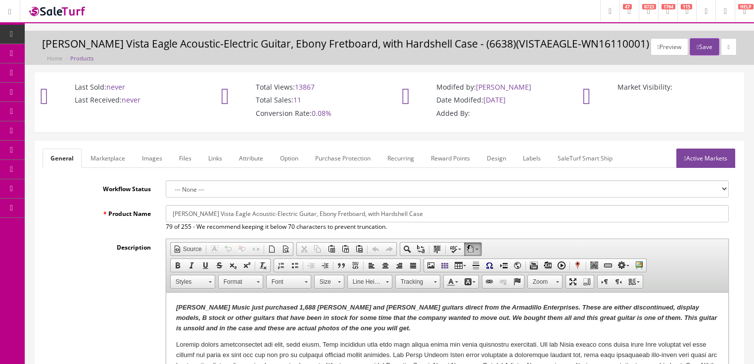
click at [634, 316] on strong "[PERSON_NAME] Music just purchased 1,688 [PERSON_NAME] and [PERSON_NAME] guitar…" at bounding box center [446, 317] width 541 height 28
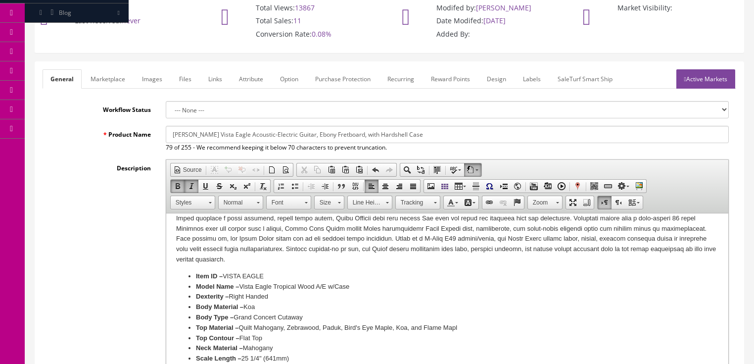
scroll to position [79, 0]
drag, startPoint x: 329, startPoint y: 288, endPoint x: 402, endPoint y: 278, distance: 73.0
click at [375, 281] on li "Model Name – Vista Eagle Tropical Wood A/E w/Case" at bounding box center [446, 286] width 503 height 10
click at [329, 287] on li "Model Name – Vista Eagle Tropical Wood A/E w/Case" at bounding box center [446, 286] width 503 height 10
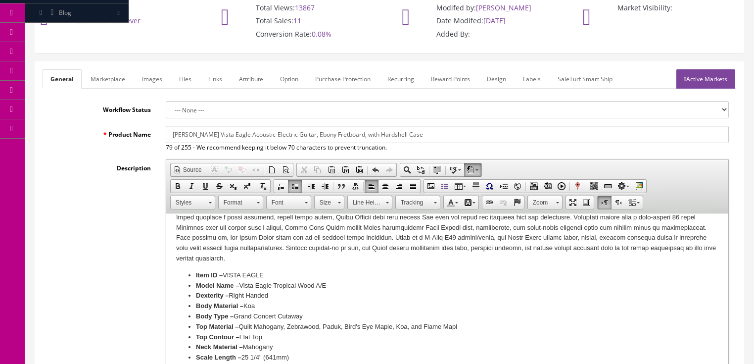
click at [461, 324] on li "Top Material – Quilt Mahogany, Zebrawood, Paduk, Bird's Eye Maple, Koa, and Fla…" at bounding box center [446, 327] width 503 height 10
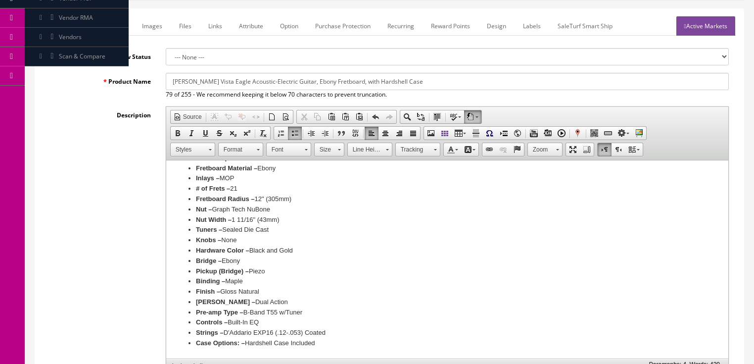
scroll to position [198, 0]
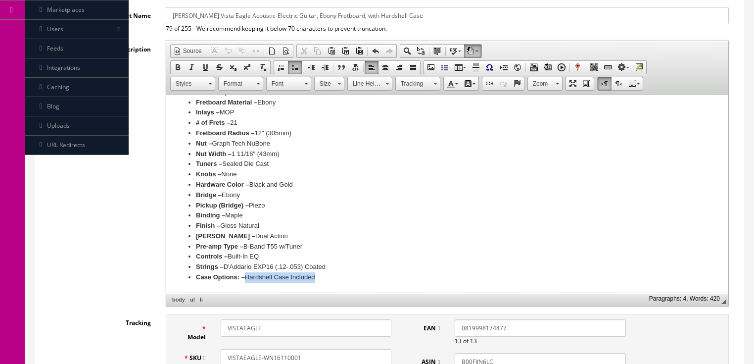
drag, startPoint x: 246, startPoint y: 280, endPoint x: 373, endPoint y: 276, distance: 126.7
click at [373, 276] on li "Case Options: – Hardshell Case Included" at bounding box center [446, 277] width 503 height 10
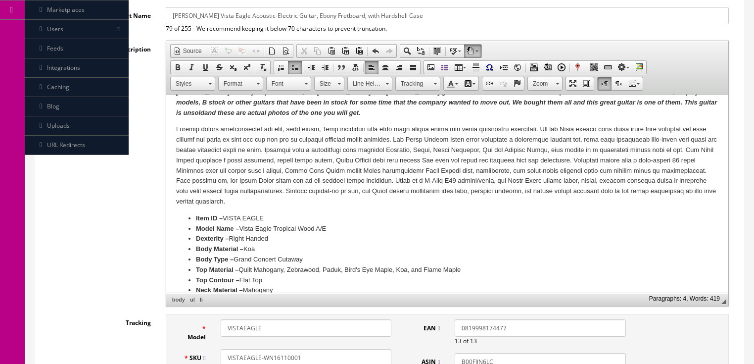
scroll to position [0, 0]
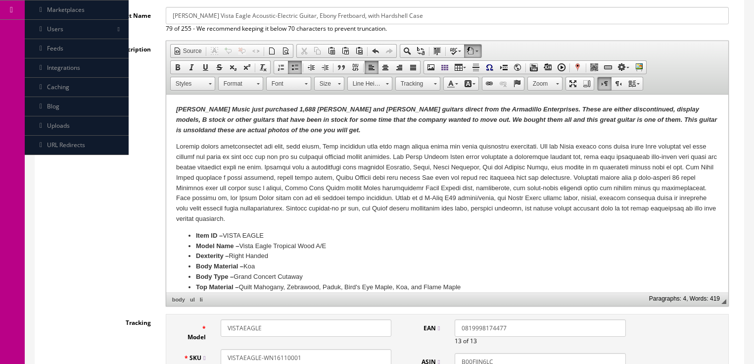
drag, startPoint x: 336, startPoint y: 16, endPoint x: 431, endPoint y: 15, distance: 95.5
click at [431, 15] on input "Luna Vista Eagle Acoustic-Electric Guitar, Ebony Fretboard, with Hardshell Case" at bounding box center [447, 15] width 563 height 17
type input "[PERSON_NAME] Vista Eagle Acoustic-Electric Guitar, Ebony Fretboard, Koa Body"
click at [266, 134] on strong "Butler Music just purchased 1,688 Dean and Luna guitars direct from the Armadil…" at bounding box center [446, 119] width 541 height 28
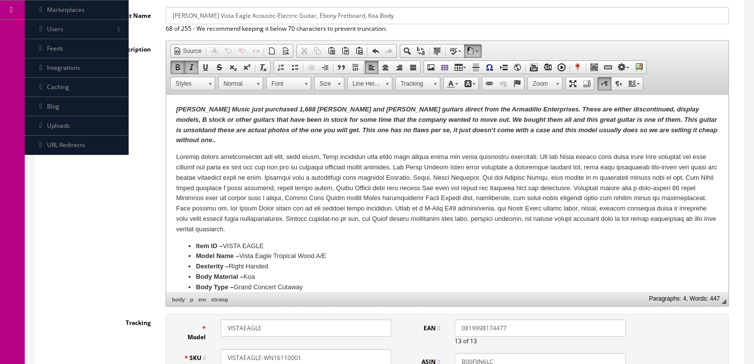
drag, startPoint x: 174, startPoint y: 110, endPoint x: 679, endPoint y: 126, distance: 505.4
click at [679, 126] on html "Butler Music just purchased 1,688 Dean and Luna guitars direct from the Armadil…" at bounding box center [447, 321] width 562 height 455
drag, startPoint x: 653, startPoint y: 142, endPoint x: 713, endPoint y: 221, distance: 99.2
click at [653, 142] on span "Copy" at bounding box center [671, 141] width 52 height 12
copy strong "Butler Music just purchased 1,688 Dean and Luna guitars direct from the Armadil…"
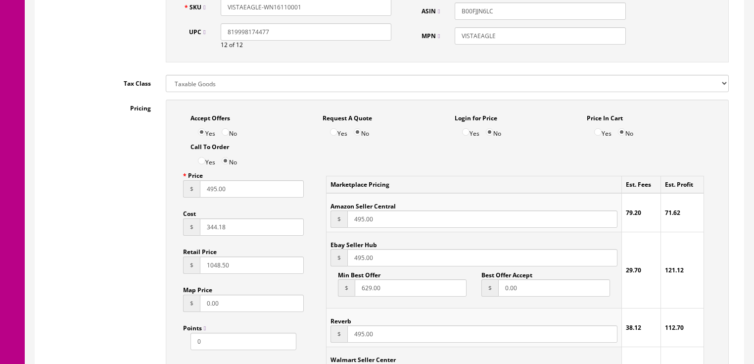
scroll to position [554, 0]
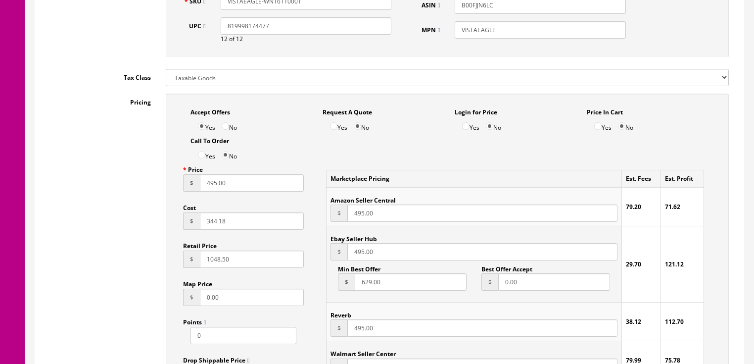
drag, startPoint x: 242, startPoint y: 184, endPoint x: 183, endPoint y: 188, distance: 59.5
click at [183, 188] on div "$ 495.00" at bounding box center [243, 182] width 121 height 17
type input "371.00"
drag, startPoint x: 380, startPoint y: 222, endPoint x: 328, endPoint y: 221, distance: 52.4
click at [328, 221] on td "Amazon Seller Central $ 495.00" at bounding box center [474, 206] width 295 height 39
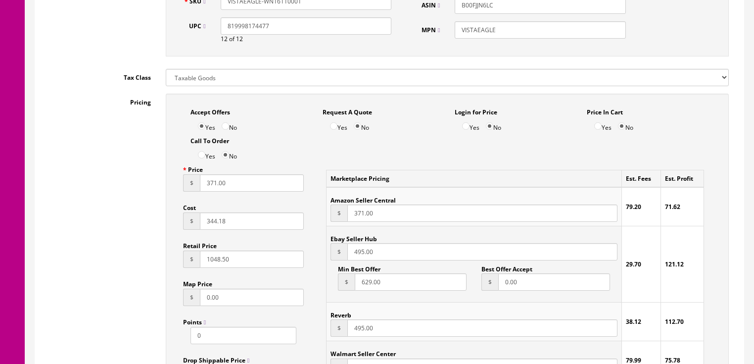
type input "371.00"
drag, startPoint x: 375, startPoint y: 255, endPoint x: 343, endPoint y: 263, distance: 33.6
click at [343, 263] on td "Ebay Seller Hub $ 495.00 Min Best Offer $ 629.00 Best Offer Accept $ 0.00" at bounding box center [474, 264] width 295 height 76
type input "371.00"
drag, startPoint x: 376, startPoint y: 337, endPoint x: 330, endPoint y: 340, distance: 45.6
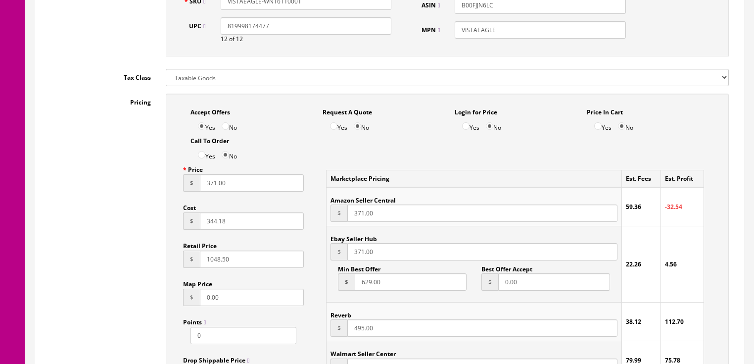
click at [330, 340] on td "Reverb $ 495.00" at bounding box center [474, 321] width 295 height 39
type input "371.00"
drag, startPoint x: 387, startPoint y: 283, endPoint x: 324, endPoint y: 285, distance: 63.4
click at [324, 285] on div "Marketplace Pricing Est. Fees Est. Profit Amazon Seller Central $ 371.00 59.36 …" at bounding box center [515, 274] width 393 height 227
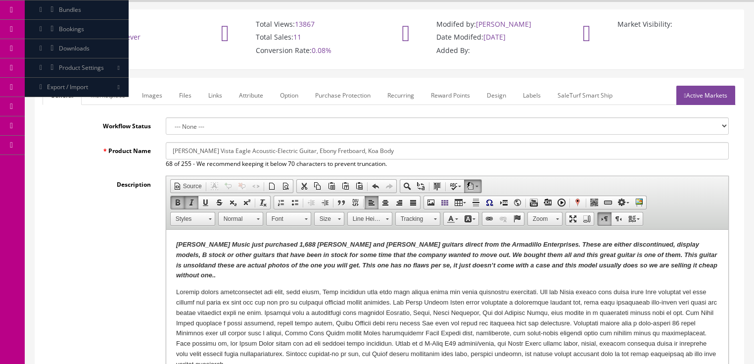
scroll to position [40, 0]
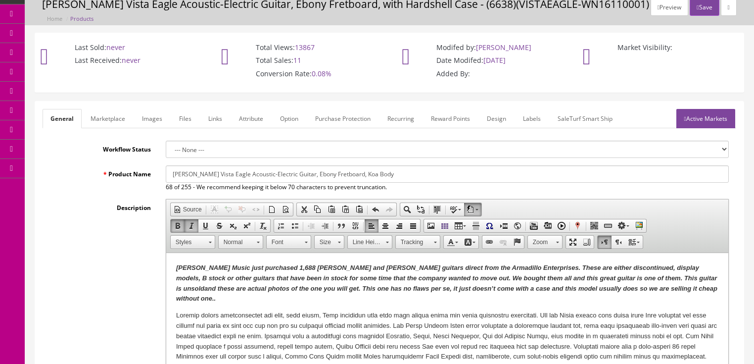
click at [120, 117] on link "Marketplace" at bounding box center [108, 118] width 50 height 19
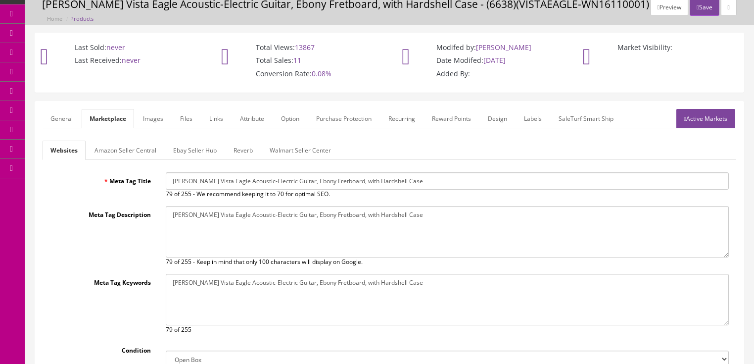
click at [118, 150] on link "Amazon Seller Central" at bounding box center [126, 149] width 78 height 19
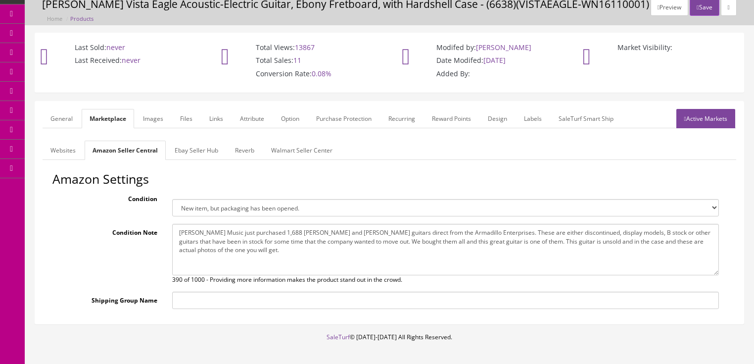
drag, startPoint x: 178, startPoint y: 235, endPoint x: 223, endPoint y: 259, distance: 51.1
click at [223, 259] on textarea "Butler Music just purchased 1,688 Dean and Luna guitars direct from the Armadil…" at bounding box center [445, 249] width 547 height 51
paste textarea "these are actual photos of the one you will get. This one has no flaws per se, …"
type textarea "Butler Music just purchased 1,688 Dean and Luna guitars direct from the Armadil…"
click at [190, 159] on div "Websites Amazon Seller Central Ebay Seller Hub Reverb Walmart Seller Center Met…" at bounding box center [390, 228] width 694 height 176
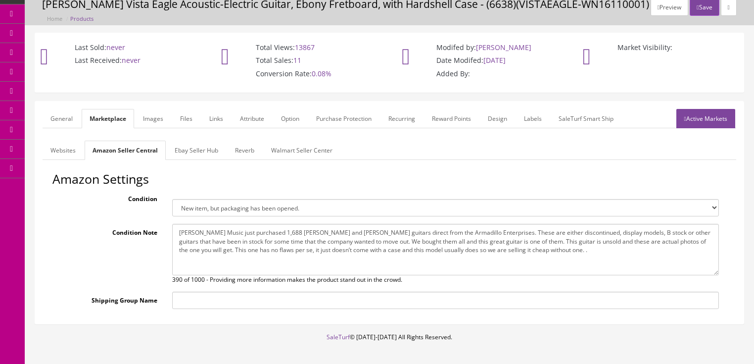
click at [194, 156] on link "Ebay Seller Hub" at bounding box center [196, 149] width 59 height 19
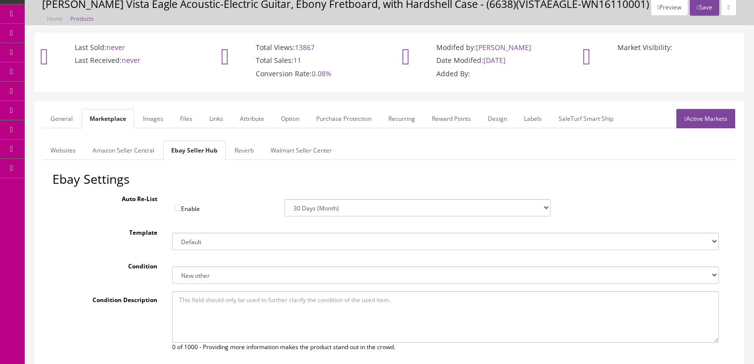
click at [691, 120] on link "Active Markets" at bounding box center [705, 118] width 59 height 19
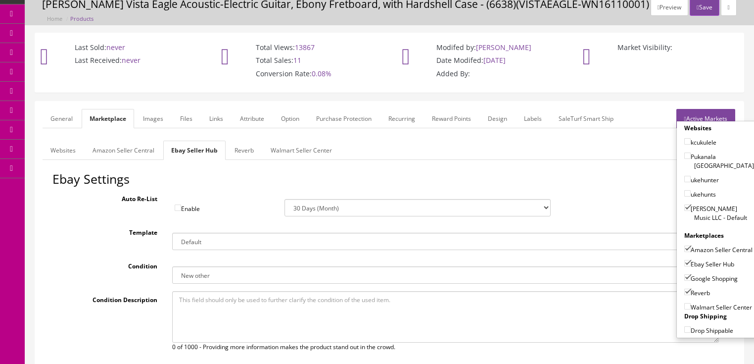
click at [707, 116] on link "Active Markets" at bounding box center [705, 118] width 59 height 19
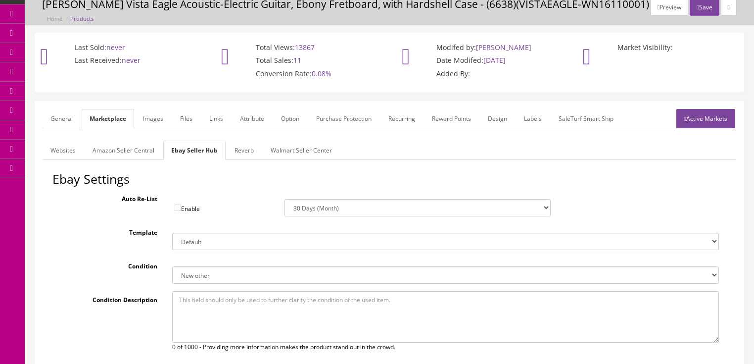
click at [116, 152] on link "Amazon Seller Central" at bounding box center [124, 149] width 78 height 19
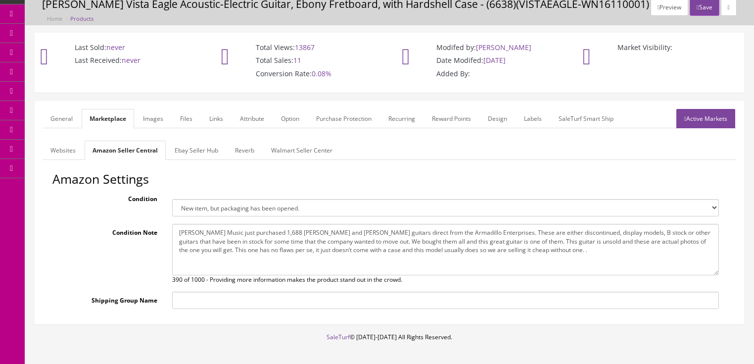
click at [72, 147] on link "Websites" at bounding box center [63, 149] width 41 height 19
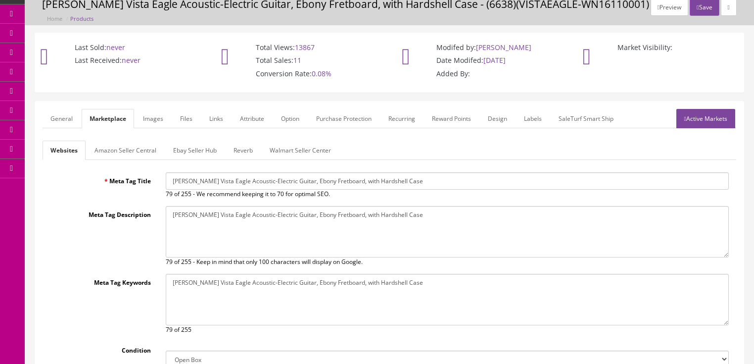
drag, startPoint x: 334, startPoint y: 179, endPoint x: 407, endPoint y: 179, distance: 72.7
click at [407, 179] on input "Luna Vista Eagle Acoustic-Electric Guitar, Ebony Fretboard, with Hardshell Case" at bounding box center [447, 180] width 563 height 17
type input "Luna Vista Eagle Acoustic-Electric Guitar, Ebony Fretboard,"
drag, startPoint x: 335, startPoint y: 216, endPoint x: 481, endPoint y: 216, distance: 145.9
click at [481, 216] on textarea "Luna Vista Eagle Acoustic-Electric Guitar, Ebony Fretboard, with Hardshell Case" at bounding box center [447, 231] width 563 height 51
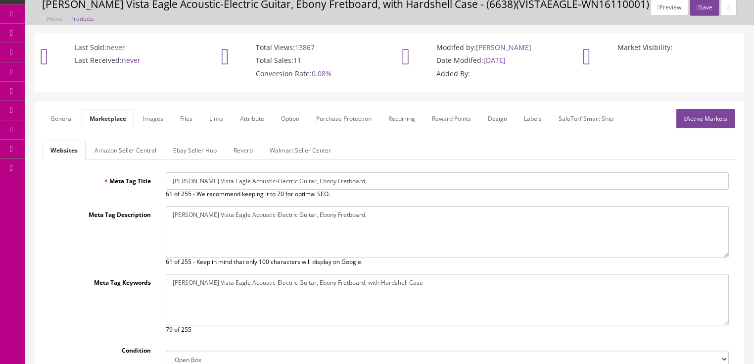
type textarea "Luna Vista Eagle Acoustic-Electric Guitar, Ebony Fretboard,"
drag, startPoint x: 335, startPoint y: 282, endPoint x: 426, endPoint y: 277, distance: 90.7
click at [426, 277] on textarea "Luna Vista Eagle Acoustic-Electric Guitar, Ebony Fretboard, with Hardshell Case" at bounding box center [447, 299] width 563 height 51
type textarea "Luna Vista Eagle Acoustic-Electric Guitar, Ebony Fretboard,"
click at [155, 123] on link "Images" at bounding box center [153, 118] width 36 height 19
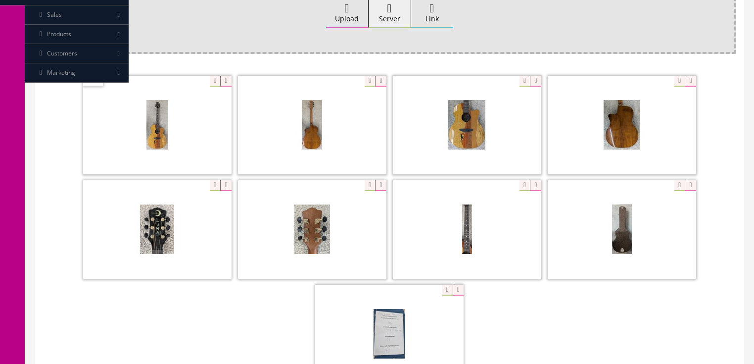
scroll to position [277, 0]
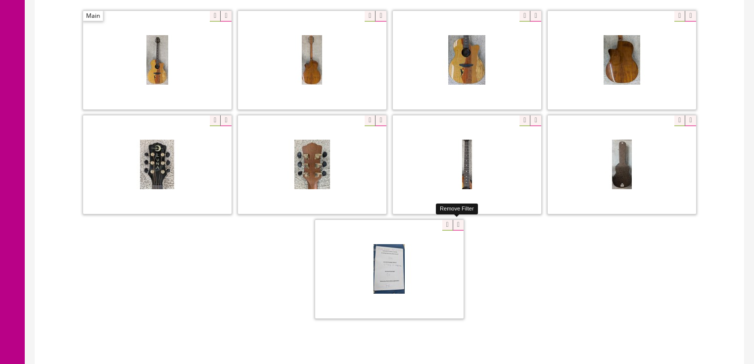
click at [455, 221] on icon at bounding box center [458, 225] width 11 height 11
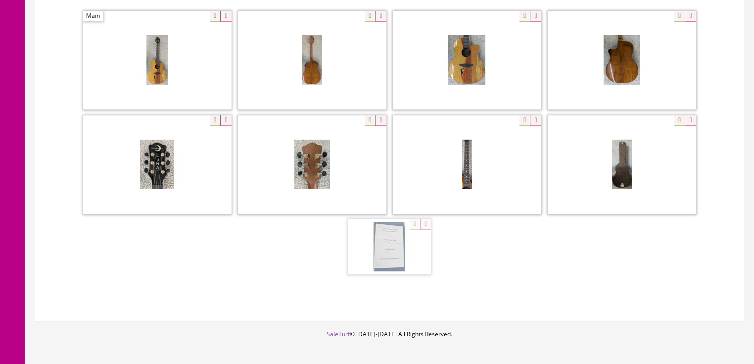
scroll to position [250, 0]
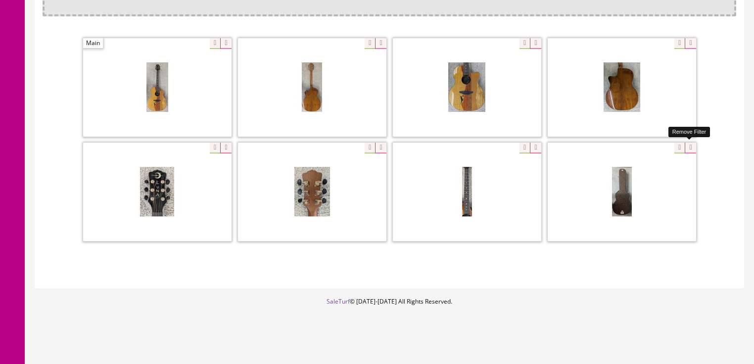
click at [685, 148] on icon at bounding box center [690, 147] width 11 height 11
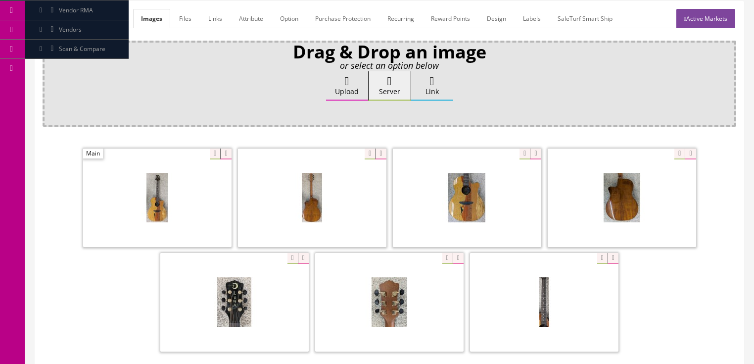
scroll to position [52, 0]
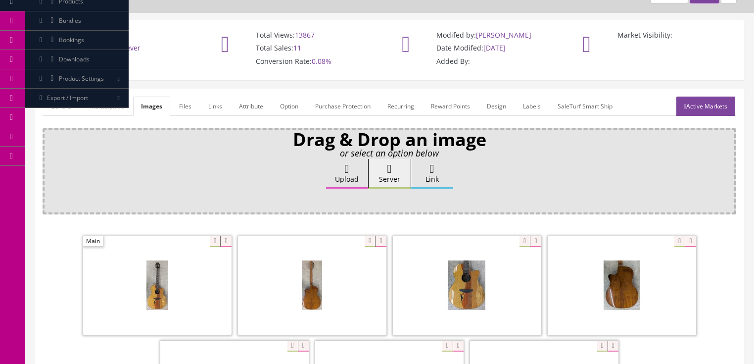
click at [698, 103] on link "Active Markets" at bounding box center [705, 105] width 59 height 19
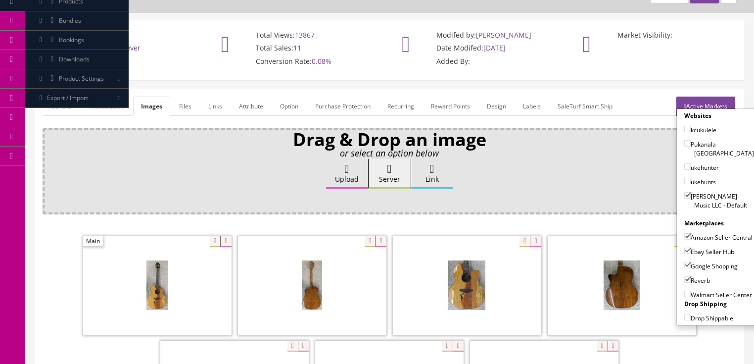
click at [55, 101] on link "General" at bounding box center [62, 105] width 38 height 19
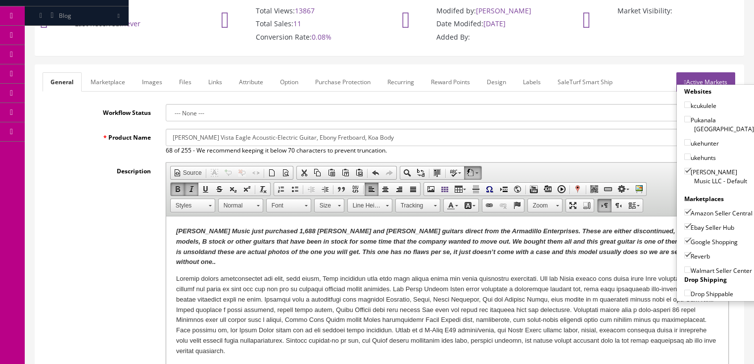
scroll to position [329, 0]
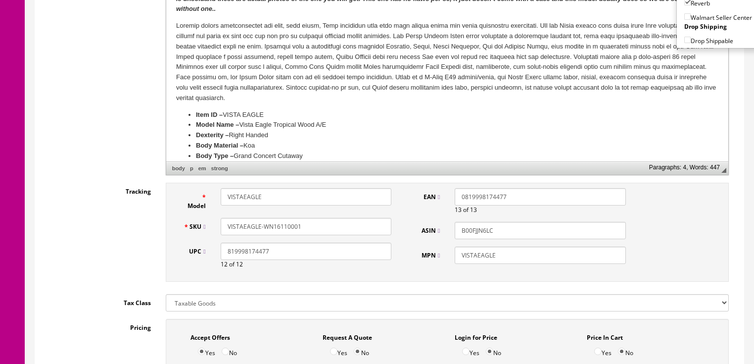
drag, startPoint x: 309, startPoint y: 226, endPoint x: 225, endPoint y: 226, distance: 84.6
click at [211, 228] on div "SKU VISTAEAGLE-WN16110001" at bounding box center [287, 226] width 223 height 17
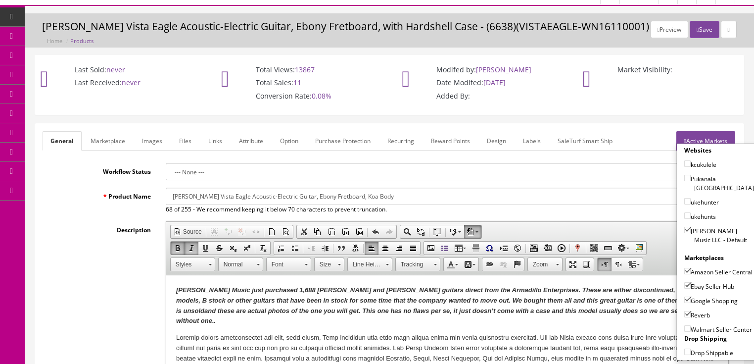
scroll to position [0, 0]
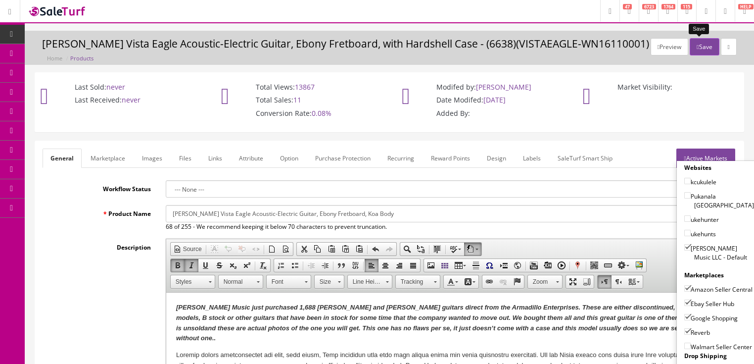
click at [697, 44] on icon "button" at bounding box center [698, 47] width 2 height 6
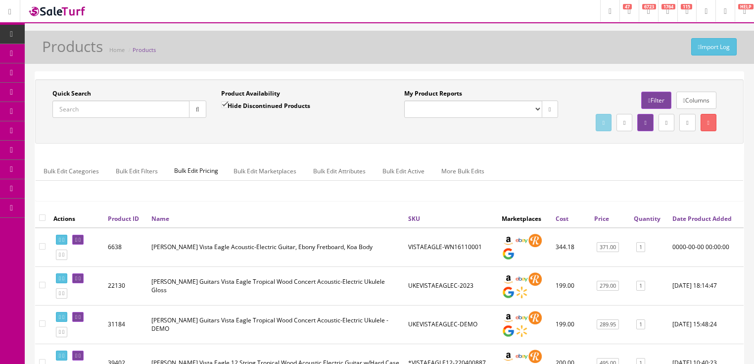
click at [141, 107] on input "Quick Search" at bounding box center [120, 108] width 137 height 17
paste input "VISTAEAGLE-WN16110001"
type input "VISTAEAGLE-WN16110001"
click at [199, 107] on icon "button" at bounding box center [197, 109] width 3 height 6
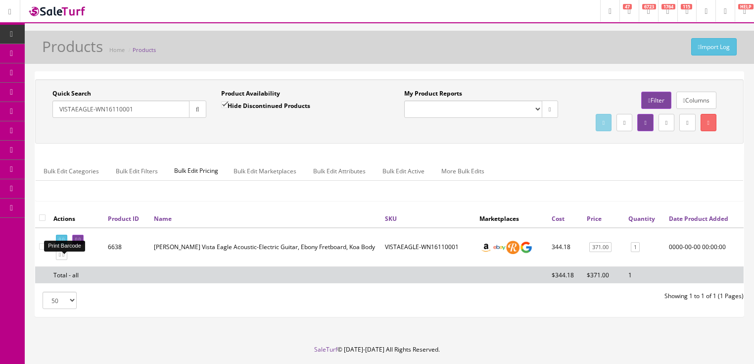
click at [65, 245] on link at bounding box center [61, 239] width 11 height 10
